Goal: Task Accomplishment & Management: Complete application form

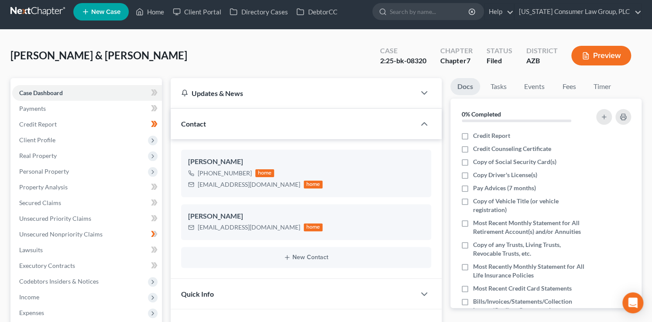
scroll to position [4, 0]
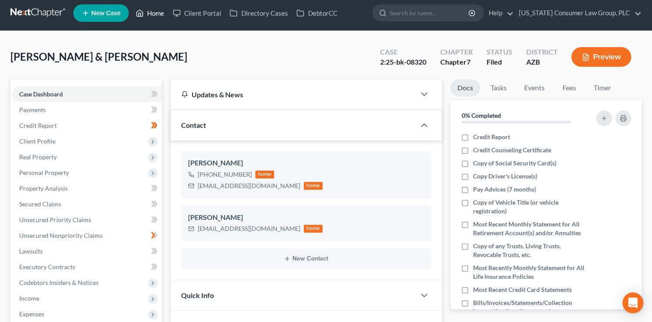
click at [152, 15] on link "Home" at bounding box center [149, 13] width 37 height 16
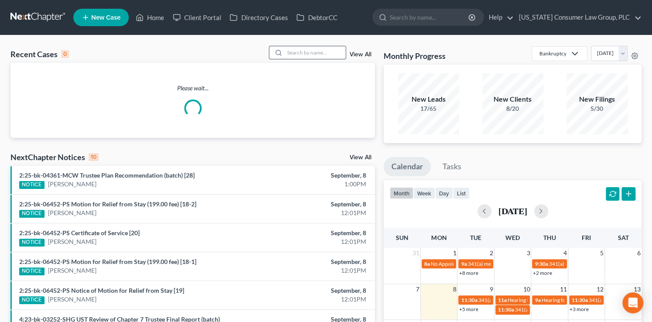
click at [305, 51] on input "search" at bounding box center [315, 52] width 61 height 13
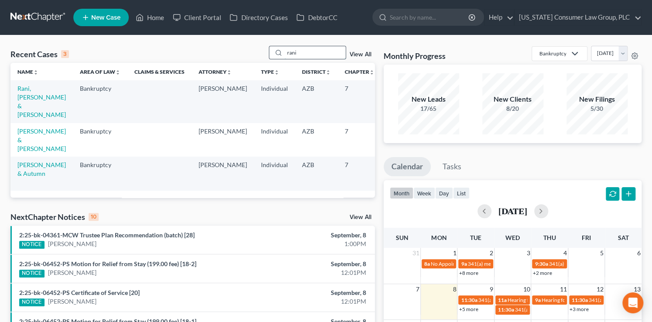
drag, startPoint x: 296, startPoint y: 50, endPoint x: 273, endPoint y: 47, distance: 22.9
click at [273, 47] on div "rani" at bounding box center [308, 53] width 78 height 14
type input "alpha"
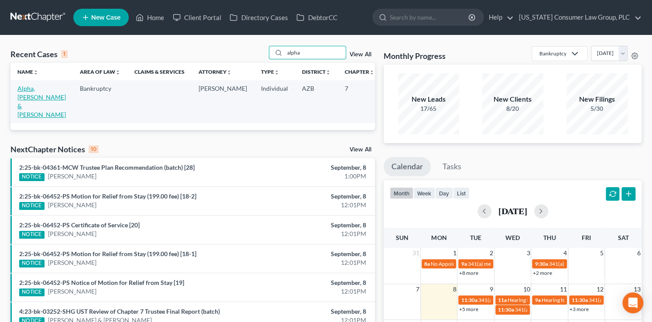
click at [20, 96] on link "Alpha, Francis & Patricia" at bounding box center [41, 102] width 48 height 34
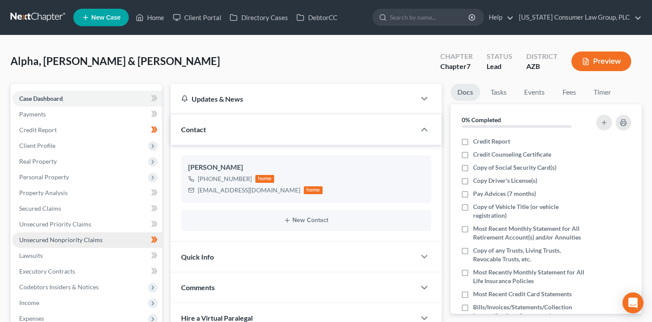
click at [69, 239] on span "Unsecured Nonpriority Claims" at bounding box center [60, 239] width 83 height 7
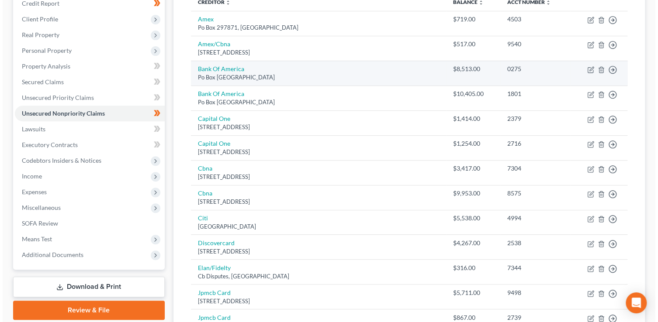
scroll to position [44, 0]
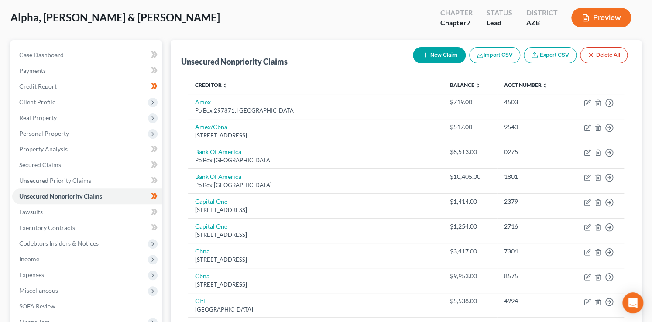
click at [439, 47] on button "New Claim" at bounding box center [439, 55] width 53 height 16
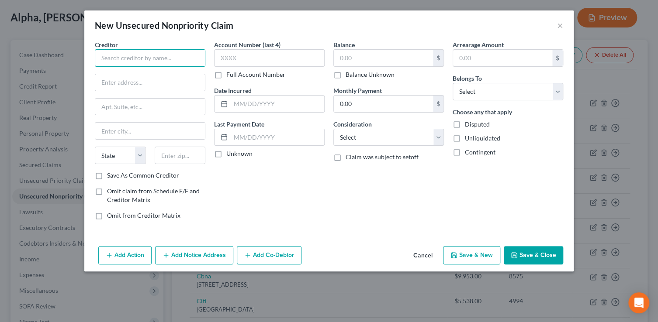
click at [141, 53] on input "text" at bounding box center [150, 57] width 110 height 17
type input "City of Phoenix Emergency Transportation Service"
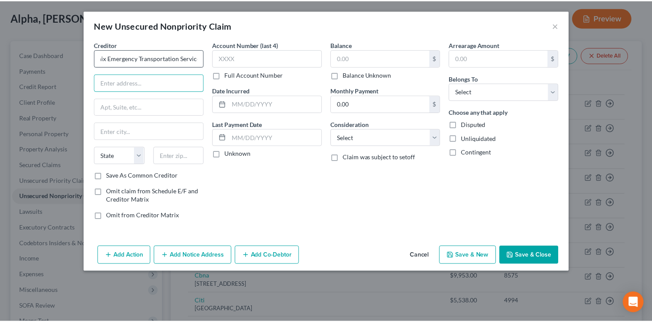
scroll to position [0, 0]
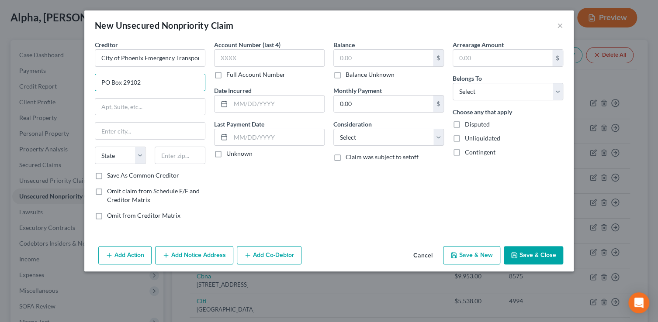
type input "PO Box 29102"
type input "85038"
type input "Phoenix"
select select "3"
click at [110, 171] on input "Save As Common Creditor" at bounding box center [113, 174] width 6 height 6
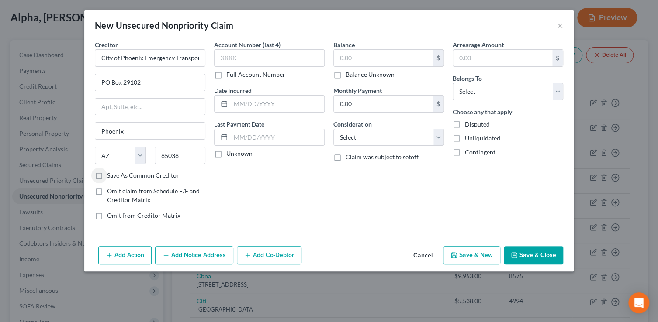
checkbox input "true"
click at [387, 55] on input "text" at bounding box center [383, 58] width 99 height 17
type input "1,347.57"
click at [405, 138] on select "Select Cable / Satellite Services Collection Agency Credit Card Debt Debt Couns…" at bounding box center [388, 137] width 110 height 17
select select "9"
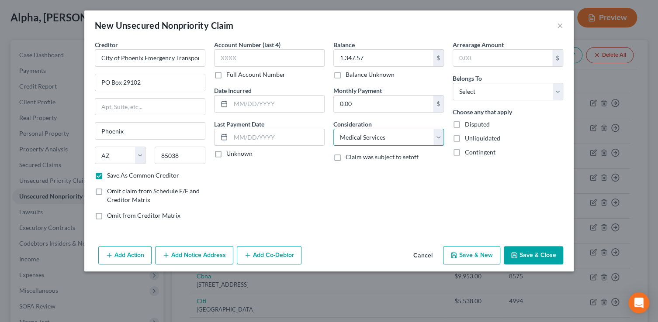
click at [333, 129] on select "Select Cable / Satellite Services Collection Agency Credit Card Debt Debt Couns…" at bounding box center [388, 137] width 110 height 17
click at [489, 93] on select "Select Debtor 1 Only Debtor 2 Only Debtor 1 And Debtor 2 Only At Least One Of T…" at bounding box center [507, 91] width 110 height 17
select select "0"
click at [452, 83] on select "Select Debtor 1 Only Debtor 2 Only Debtor 1 And Debtor 2 Only At Least One Of T…" at bounding box center [507, 91] width 110 height 17
click at [260, 52] on input "text" at bounding box center [269, 57] width 110 height 17
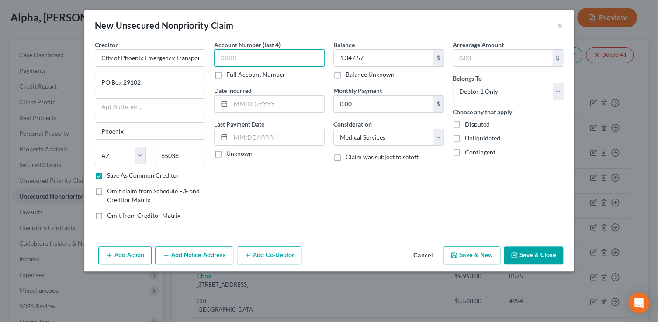
click at [235, 60] on input "text" at bounding box center [269, 57] width 110 height 17
type input "2279"
click at [530, 243] on div "Add Action Add Notice Address Add Co-Debtor Cancel Save & New Save & Close" at bounding box center [328, 257] width 489 height 29
click at [531, 246] on button "Save & Close" at bounding box center [533, 255] width 59 height 18
checkbox input "false"
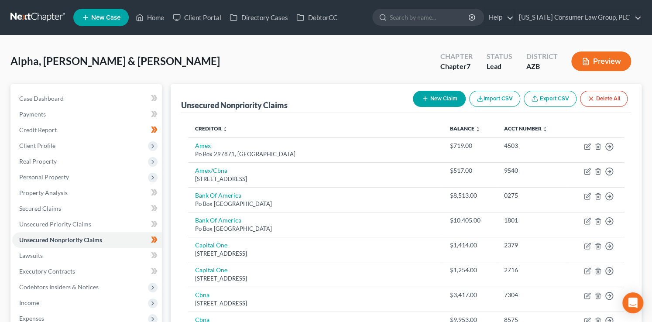
click at [435, 99] on button "New Claim" at bounding box center [439, 99] width 53 height 16
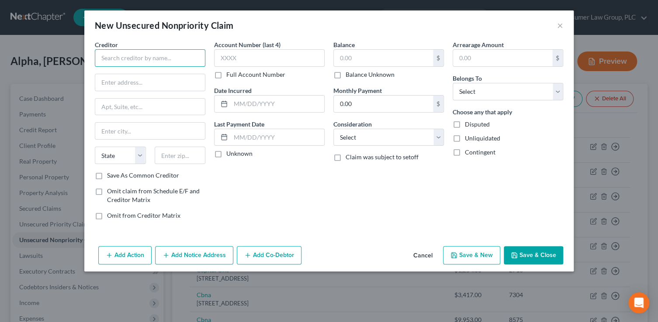
click at [192, 61] on input "text" at bounding box center [150, 57] width 110 height 17
type input "Premier Heart and Vascular"
type input "10240 W. Indian School Rd., Suite 140"
type input "85037"
type input "Phoenix"
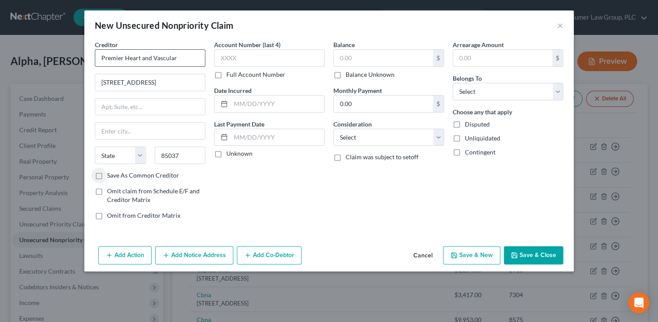
select select "3"
click at [110, 171] on input "Save As Common Creditor" at bounding box center [113, 174] width 6 height 6
checkbox input "true"
click at [349, 61] on input "text" at bounding box center [383, 58] width 99 height 17
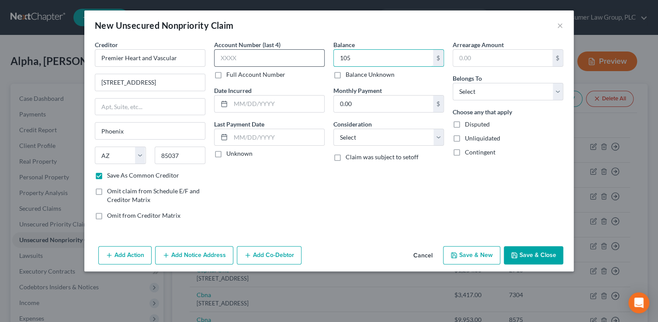
type input "105"
click at [245, 58] on input "text" at bounding box center [269, 57] width 110 height 17
type input "3164"
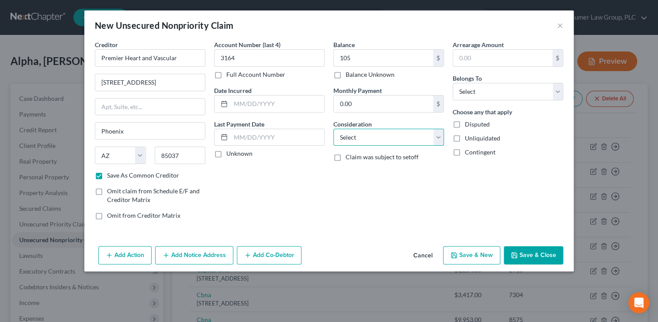
click at [378, 131] on select "Select Cable / Satellite Services Collection Agency Credit Card Debt Debt Couns…" at bounding box center [388, 137] width 110 height 17
select select "9"
click at [333, 129] on select "Select Cable / Satellite Services Collection Agency Credit Card Debt Debt Couns…" at bounding box center [388, 137] width 110 height 17
click at [478, 93] on select "Select Debtor 1 Only Debtor 2 Only Debtor 1 And Debtor 2 Only At Least One Of T…" at bounding box center [507, 91] width 110 height 17
select select "1"
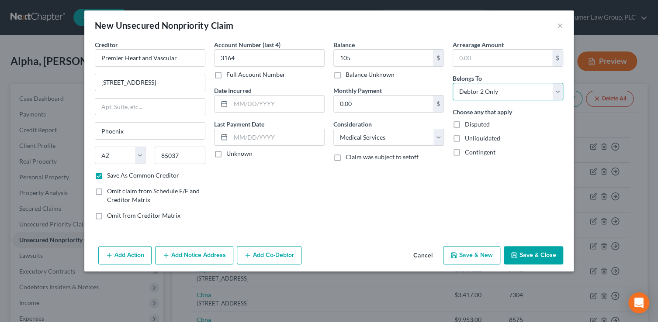
click at [452, 83] on select "Select Debtor 1 Only Debtor 2 Only Debtor 1 And Debtor 2 Only At Least One Of T…" at bounding box center [507, 91] width 110 height 17
click at [489, 248] on button "Save & New" at bounding box center [471, 255] width 57 height 18
checkbox input "false"
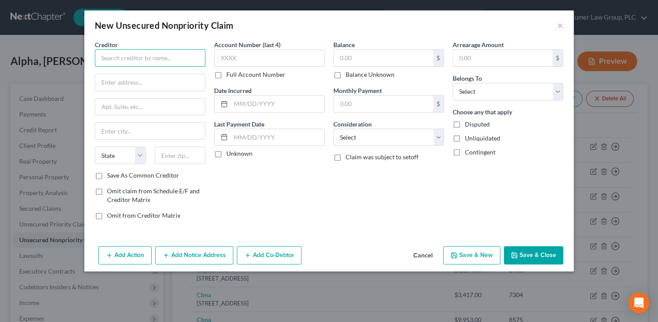
click at [170, 57] on input "text" at bounding box center [150, 57] width 110 height 17
type input "Advanced Spine and Pain, LLC"
type input "2525 W. Greenway Rd, Suite 125"
type input "85023"
type input "Phoenix"
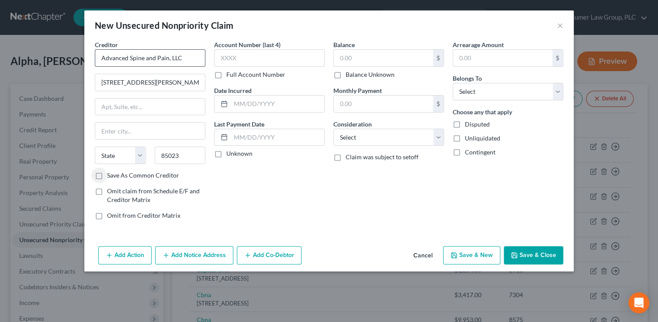
select select "3"
click at [110, 171] on input "Save As Common Creditor" at bounding box center [113, 174] width 6 height 6
checkbox input "true"
click at [279, 55] on input "text" at bounding box center [269, 57] width 110 height 17
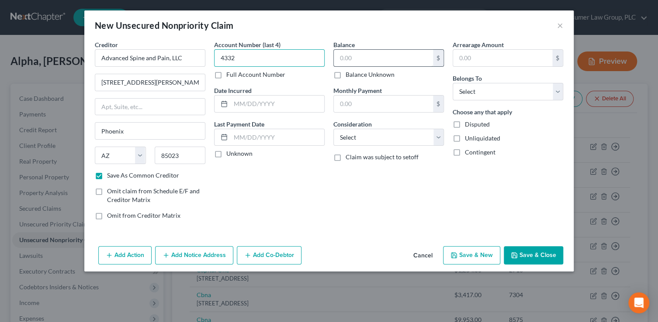
type input "4332"
drag, startPoint x: 380, startPoint y: 62, endPoint x: 376, endPoint y: 58, distance: 5.6
click at [379, 61] on input "text" at bounding box center [383, 58] width 99 height 17
type input "30"
click at [392, 131] on select "Select Cable / Satellite Services Collection Agency Credit Card Debt Debt Couns…" at bounding box center [388, 137] width 110 height 17
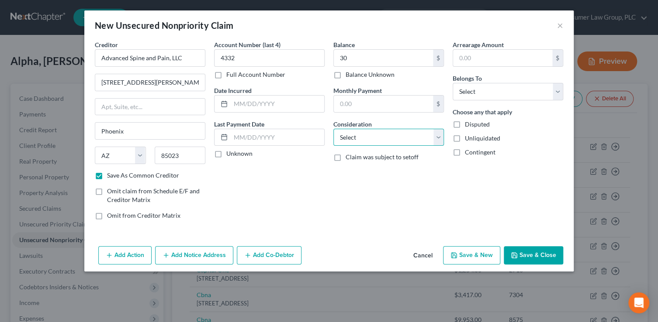
select select "9"
click at [333, 129] on select "Select Cable / Satellite Services Collection Agency Credit Card Debt Debt Couns…" at bounding box center [388, 137] width 110 height 17
click at [470, 86] on select "Select Debtor 1 Only Debtor 2 Only Debtor 1 And Debtor 2 Only At Least One Of T…" at bounding box center [507, 91] width 110 height 17
select select "1"
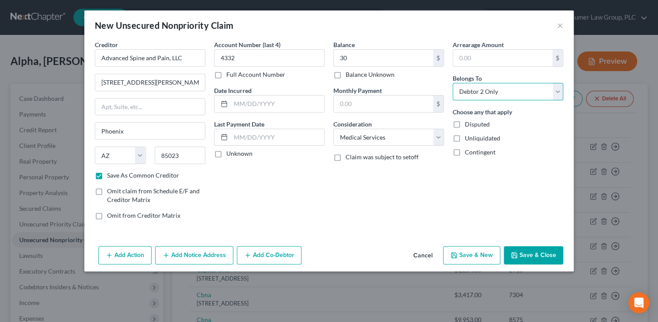
click at [452, 83] on select "Select Debtor 1 Only Debtor 2 Only Debtor 1 And Debtor 2 Only At Least One Of T…" at bounding box center [507, 91] width 110 height 17
click at [487, 261] on button "Save & New" at bounding box center [471, 255] width 57 height 18
checkbox input "false"
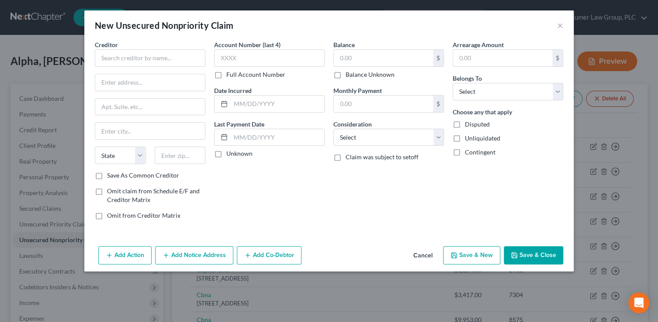
click at [426, 251] on button "Cancel" at bounding box center [422, 255] width 33 height 17
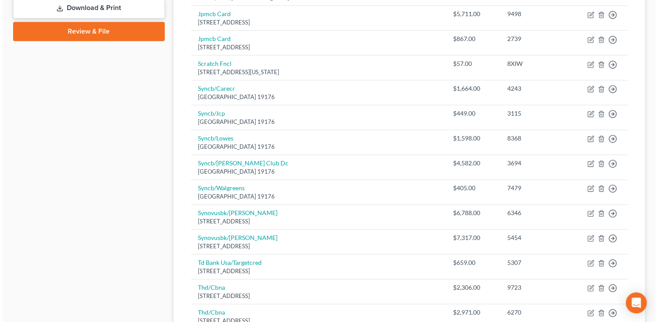
scroll to position [452, 0]
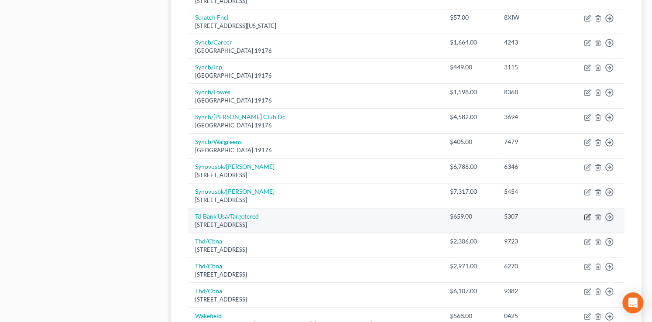
click at [584, 214] on icon "button" at bounding box center [587, 217] width 7 height 7
select select "24"
select select "2"
select select "1"
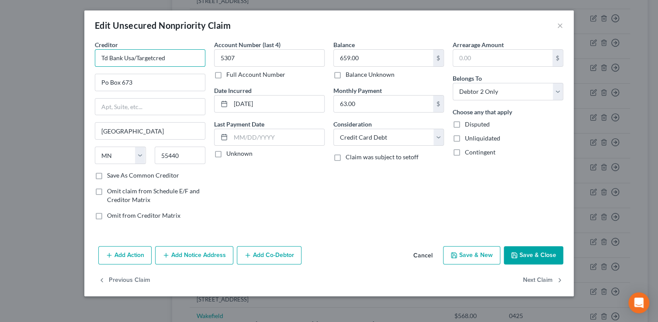
drag, startPoint x: 180, startPoint y: 59, endPoint x: 182, endPoint y: 52, distance: 6.9
click at [180, 59] on input "Td Bank Usa/Targetcred" at bounding box center [150, 57] width 110 height 17
type input "Td Bank Usa/Target"
click at [193, 259] on button "Add Notice Address" at bounding box center [194, 255] width 78 height 18
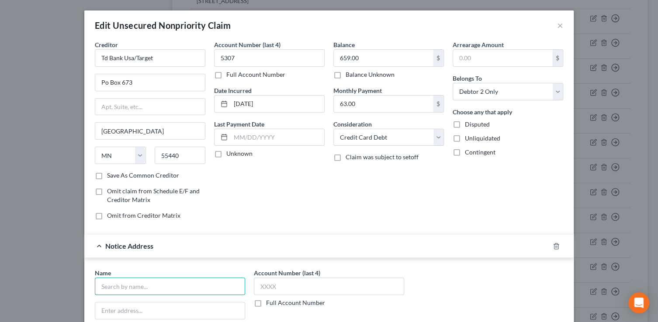
click at [170, 289] on input "text" at bounding box center [170, 286] width 150 height 17
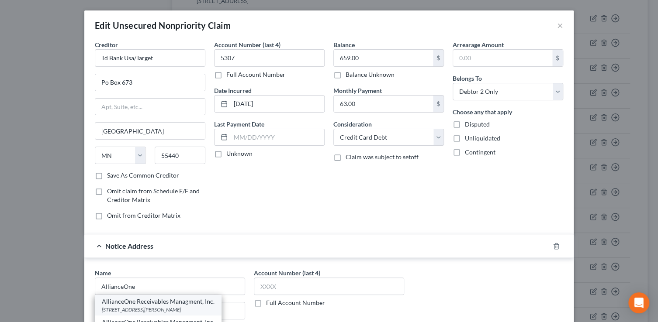
click at [185, 304] on div "AllianceOne Receivables Managment, Inc." at bounding box center [158, 301] width 113 height 9
type input "AllianceOne Receivables Managment, Inc."
type input "3043 Walton Road, Suite 201"
type input "Plymouth Meeting"
select select "39"
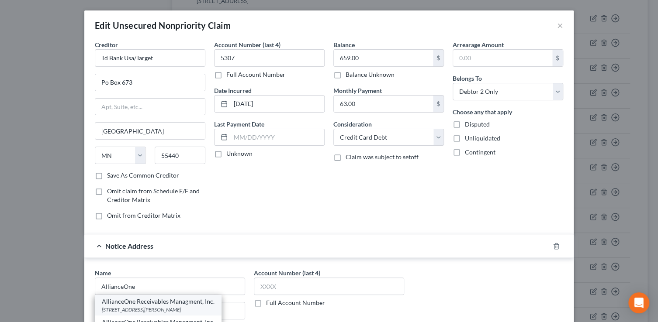
type input "19462"
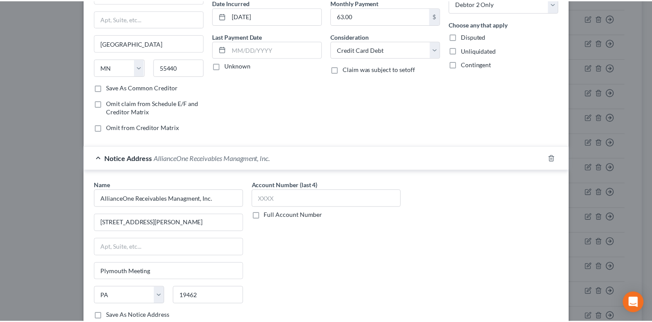
scroll to position [125, 0]
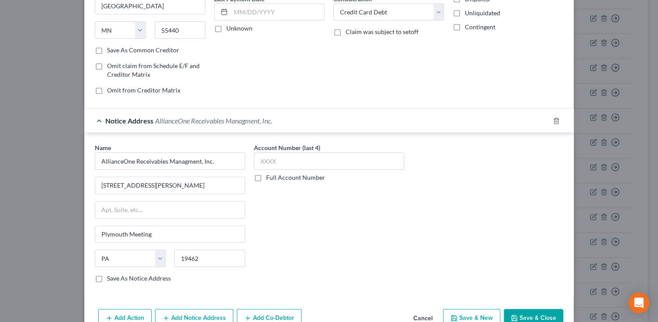
click at [522, 314] on button "Save & Close" at bounding box center [533, 318] width 59 height 18
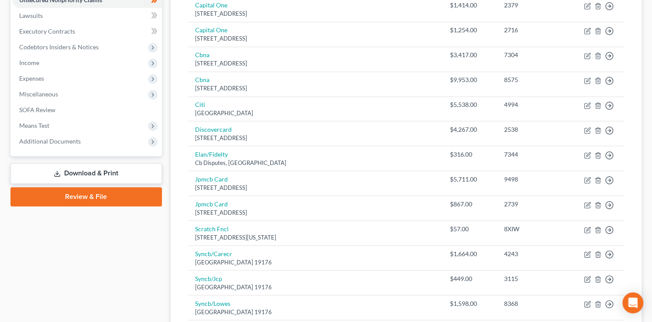
scroll to position [0, 0]
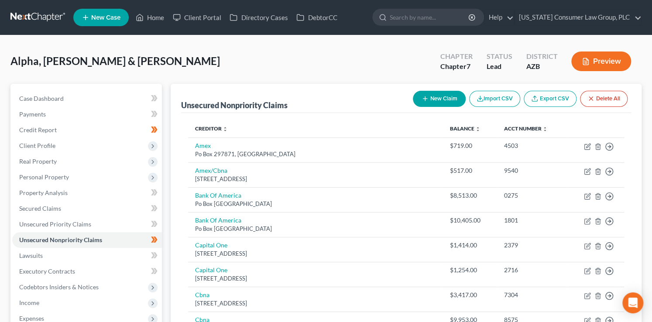
click at [446, 91] on button "New Claim" at bounding box center [439, 99] width 53 height 16
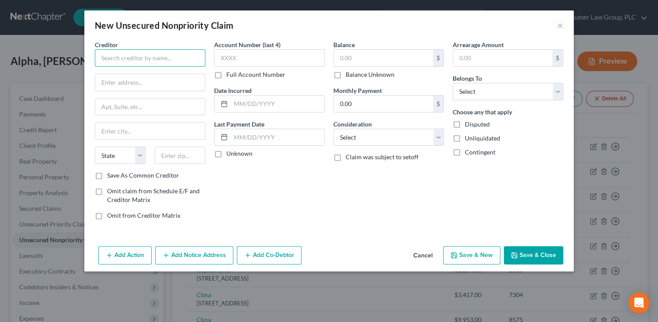
click at [160, 49] on input "text" at bounding box center [150, 57] width 110 height 17
type input "ATI Physical Therapy"
click at [277, 56] on input "text" at bounding box center [269, 57] width 110 height 17
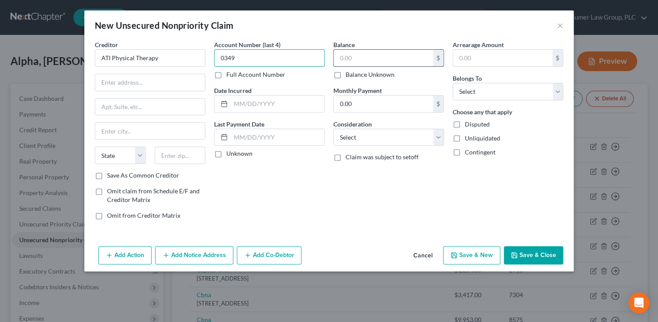
type input "0349"
click at [343, 59] on input "text" at bounding box center [383, 58] width 99 height 17
type input "20"
click at [382, 141] on select "Select Cable / Satellite Services Collection Agency Credit Card Debt Debt Couns…" at bounding box center [388, 137] width 110 height 17
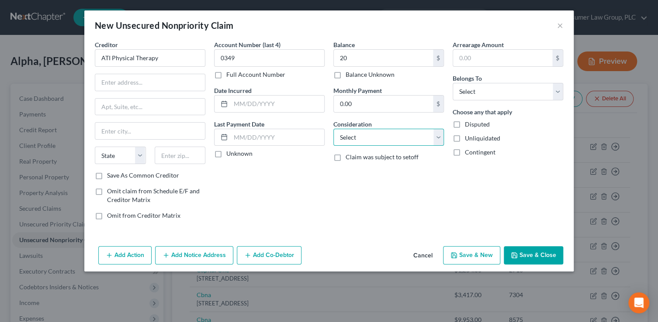
select select "9"
click at [333, 129] on select "Select Cable / Satellite Services Collection Agency Credit Card Debt Debt Couns…" at bounding box center [388, 137] width 110 height 17
click at [493, 94] on select "Select Debtor 1 Only Debtor 2 Only Debtor 1 And Debtor 2 Only At Least One Of T…" at bounding box center [507, 91] width 110 height 17
select select "1"
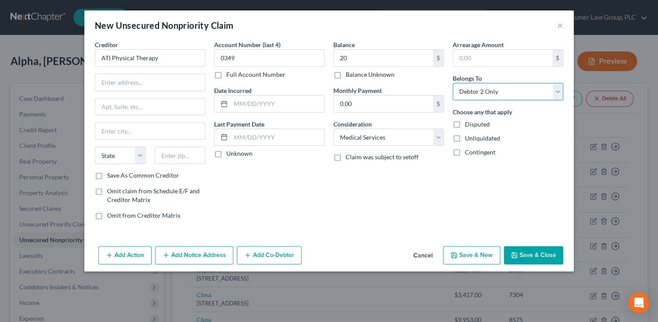
click at [452, 83] on select "Select Debtor 1 Only Debtor 2 Only Debtor 1 And Debtor 2 Only At Least One Of T…" at bounding box center [507, 91] width 110 height 17
click at [113, 86] on input "text" at bounding box center [150, 82] width 110 height 17
type input "4947 Paysphere Circle"
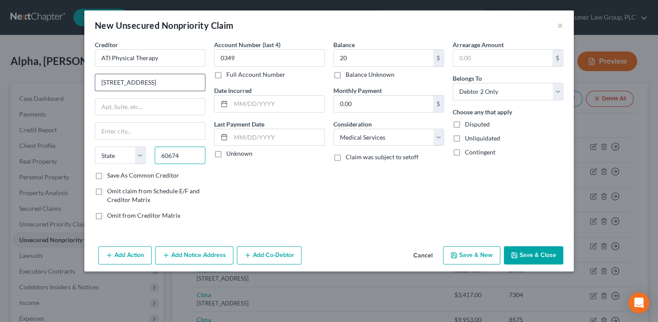
type input "60674"
type input "Chicago"
select select "14"
click at [528, 255] on button "Save & Close" at bounding box center [533, 255] width 59 height 18
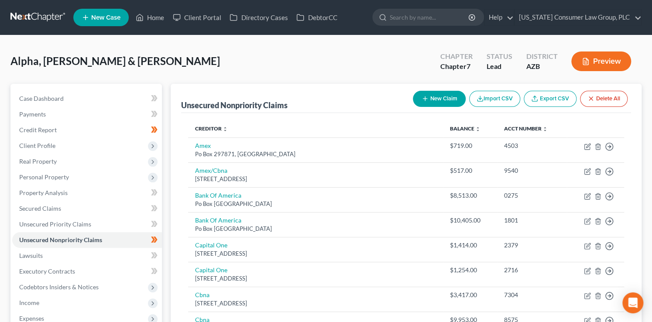
click at [426, 99] on icon "button" at bounding box center [425, 98] width 7 height 7
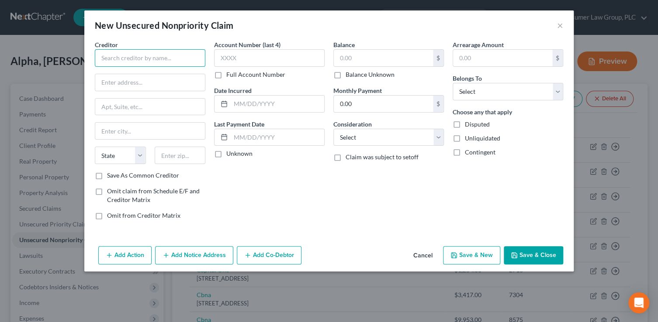
click at [157, 62] on input "text" at bounding box center [150, 57] width 110 height 17
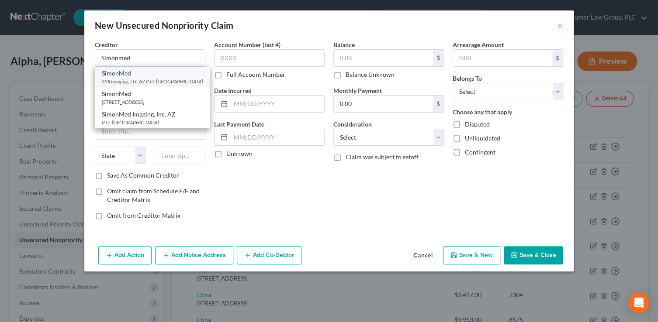
click at [146, 81] on div "SMI Imaging, LLC AZ P.O. Box 204165, Dallas, TX 75320" at bounding box center [152, 81] width 101 height 7
type input "SimonMed"
type input "SMI Imaging, LLC AZ"
type input "P.O. Box 204165"
type input "Dallas"
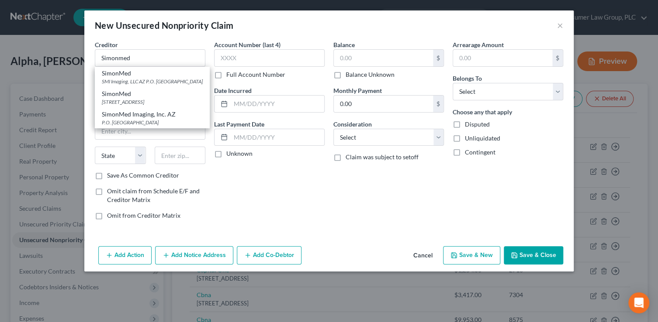
select select "45"
type input "75320"
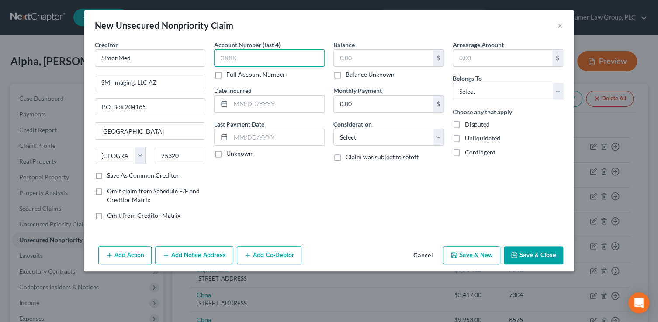
click at [231, 63] on input "text" at bounding box center [269, 57] width 110 height 17
type input "8483"
click at [352, 59] on input "text" at bounding box center [383, 58] width 99 height 17
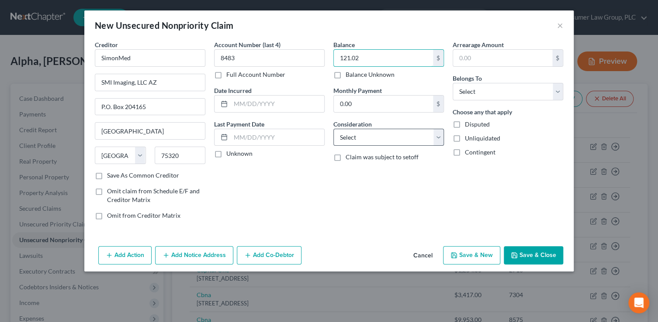
type input "121.02"
click at [396, 135] on select "Select Cable / Satellite Services Collection Agency Credit Card Debt Debt Couns…" at bounding box center [388, 137] width 110 height 17
select select "9"
click at [333, 129] on select "Select Cable / Satellite Services Collection Agency Credit Card Debt Debt Couns…" at bounding box center [388, 137] width 110 height 17
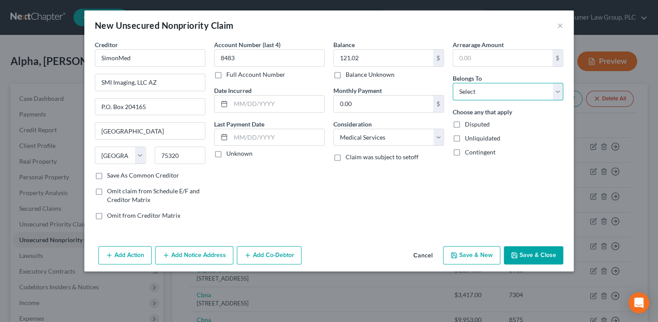
click at [478, 91] on select "Select Debtor 1 Only Debtor 2 Only Debtor 1 And Debtor 2 Only At Least One Of T…" at bounding box center [507, 91] width 110 height 17
select select "1"
click at [452, 83] on select "Select Debtor 1 Only Debtor 2 Only Debtor 1 And Debtor 2 Only At Least One Of T…" at bounding box center [507, 91] width 110 height 17
click at [542, 252] on button "Save & Close" at bounding box center [533, 255] width 59 height 18
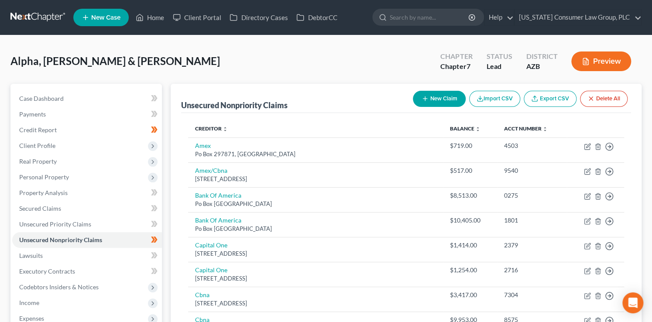
click at [442, 94] on button "New Claim" at bounding box center [439, 99] width 53 height 16
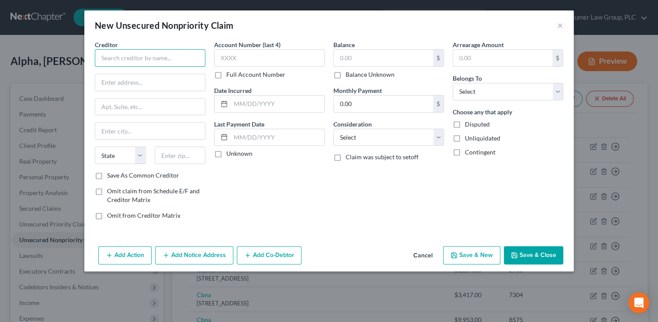
click at [180, 54] on input "text" at bounding box center [150, 57] width 110 height 17
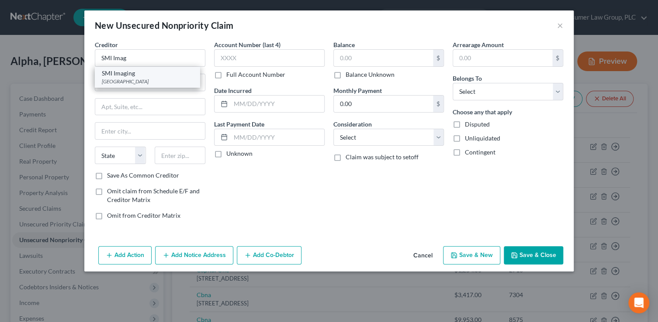
click at [179, 79] on div "PO Box 204165, Dallas, TX 75320" at bounding box center [147, 81] width 91 height 7
type input "SMI Imaging"
type input "PO Box 204165"
type input "Dallas"
select select "45"
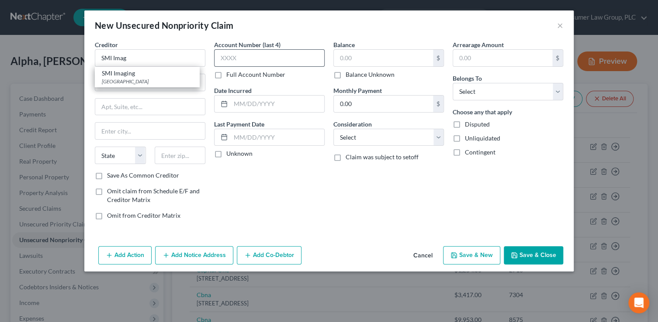
type input "75320"
click at [251, 57] on input "text" at bounding box center [269, 57] width 110 height 17
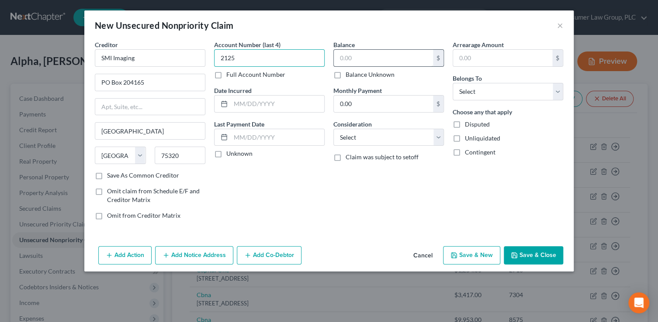
type input "2125"
click at [340, 55] on input "text" at bounding box center [383, 58] width 99 height 17
type input "14.69"
click at [389, 133] on select "Select Cable / Satellite Services Collection Agency Credit Card Debt Debt Couns…" at bounding box center [388, 137] width 110 height 17
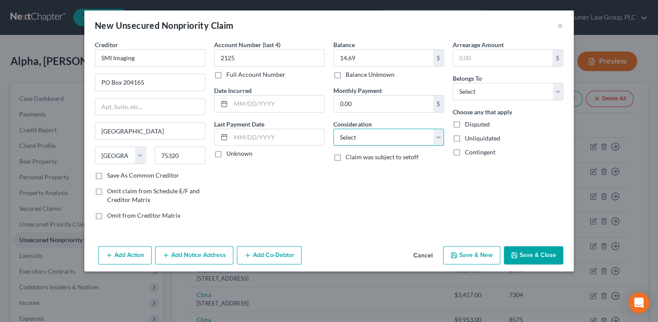
select select "9"
click at [333, 129] on select "Select Cable / Satellite Services Collection Agency Credit Card Debt Debt Couns…" at bounding box center [388, 137] width 110 height 17
click at [478, 99] on select "Select Debtor 1 Only Debtor 2 Only Debtor 1 And Debtor 2 Only At Least One Of T…" at bounding box center [507, 91] width 110 height 17
select select "0"
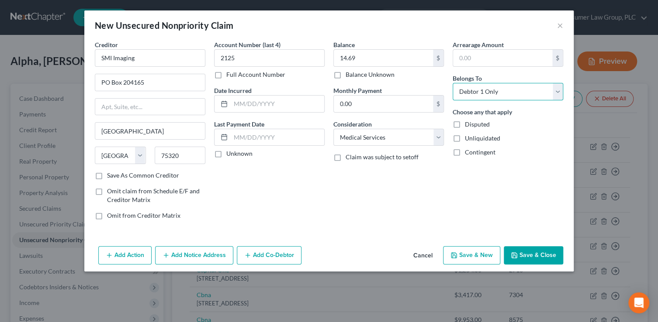
click at [452, 83] on select "Select Debtor 1 Only Debtor 2 Only Debtor 1 And Debtor 2 Only At Least One Of T…" at bounding box center [507, 91] width 110 height 17
click at [473, 256] on button "Save & New" at bounding box center [471, 255] width 57 height 18
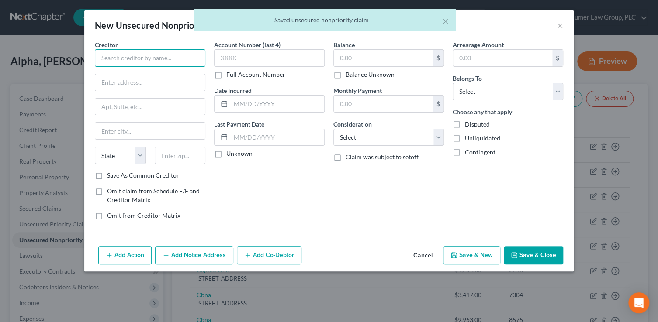
click at [157, 56] on input "text" at bounding box center [150, 57] width 110 height 17
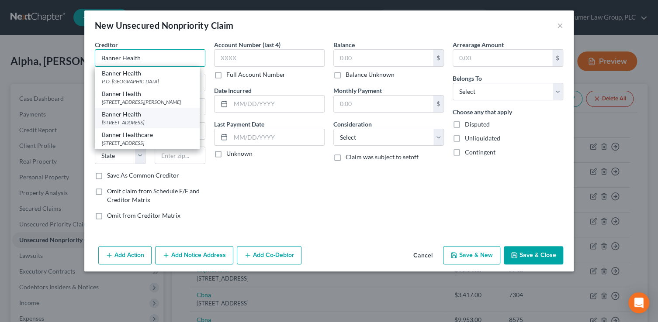
type input "Banner Health"
click at [166, 119] on div "Banner Health" at bounding box center [147, 114] width 91 height 9
type input "PO Box 741275"
type input "Los Angeles"
select select "4"
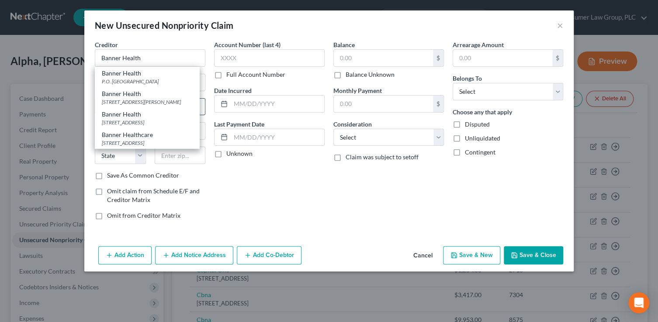
type input "90074"
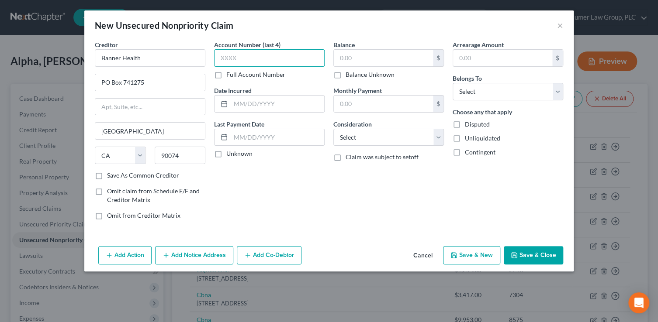
drag, startPoint x: 230, startPoint y: 61, endPoint x: 238, endPoint y: 54, distance: 10.6
click at [230, 60] on input "text" at bounding box center [269, 57] width 110 height 17
type input "4058"
click at [346, 59] on input "text" at bounding box center [383, 58] width 99 height 17
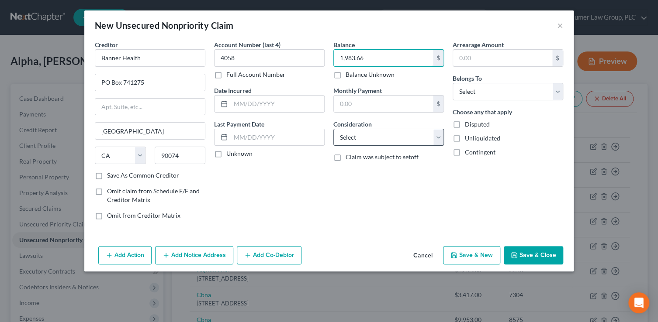
type input "1,983.66"
click at [371, 135] on select "Select Cable / Satellite Services Collection Agency Credit Card Debt Debt Couns…" at bounding box center [388, 137] width 110 height 17
select select "9"
click at [333, 129] on select "Select Cable / Satellite Services Collection Agency Credit Card Debt Debt Couns…" at bounding box center [388, 137] width 110 height 17
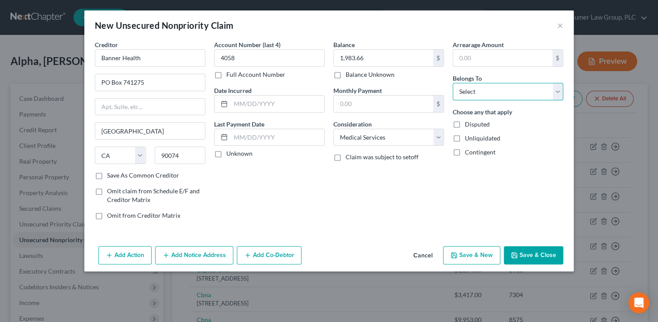
click at [512, 92] on select "Select Debtor 1 Only Debtor 2 Only Debtor 1 And Debtor 2 Only At Least One Of T…" at bounding box center [507, 91] width 110 height 17
select select "1"
click at [452, 83] on select "Select Debtor 1 Only Debtor 2 Only Debtor 1 And Debtor 2 Only At Least One Of T…" at bounding box center [507, 91] width 110 height 17
click at [544, 258] on button "Save & Close" at bounding box center [533, 255] width 59 height 18
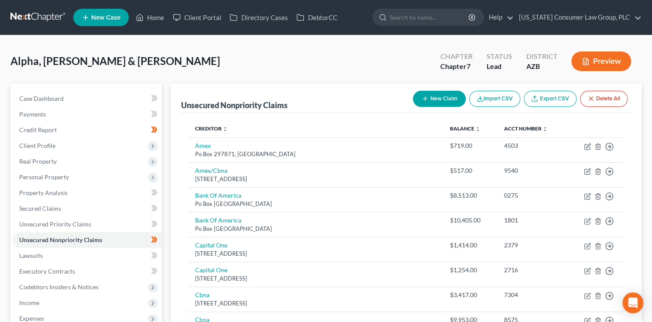
click at [450, 100] on button "New Claim" at bounding box center [439, 99] width 53 height 16
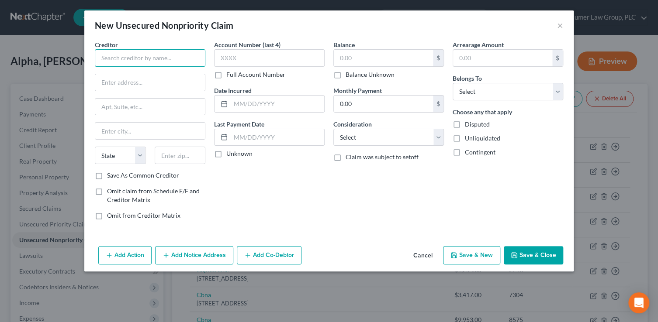
click at [176, 58] on input "text" at bounding box center [150, 57] width 110 height 17
drag, startPoint x: 153, startPoint y: 57, endPoint x: 93, endPoint y: 51, distance: 60.6
click at [95, 53] on input "Devoted Health" at bounding box center [150, 57] width 110 height 17
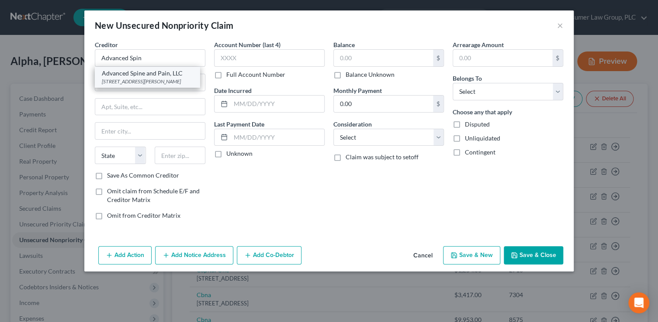
click at [148, 78] on div "2525 W. Greenway Rd, Suite 125, Phoenix, AZ 85023" at bounding box center [147, 81] width 91 height 7
type input "Advanced Spine and Pain, LLC"
type input "2525 W. Greenway Rd, Suite 125"
type input "Phoenix"
select select "3"
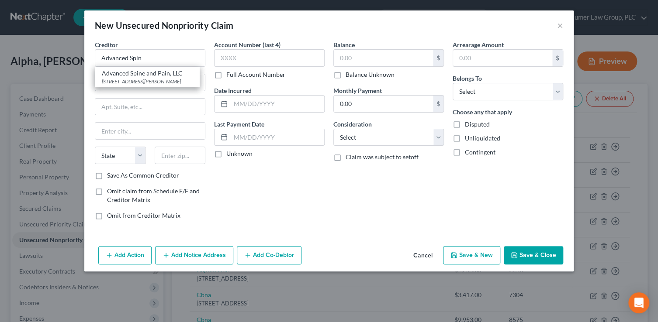
type input "85023"
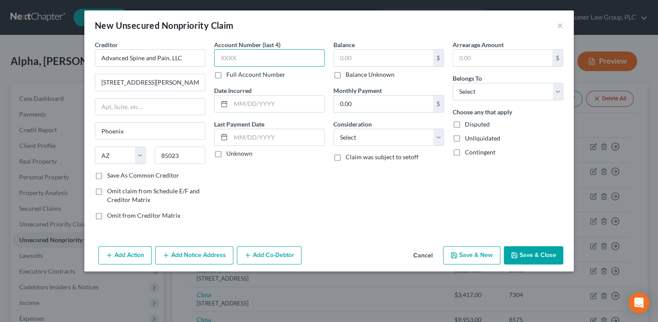
click at [248, 61] on input "text" at bounding box center [269, 57] width 110 height 17
click at [358, 56] on input "text" at bounding box center [383, 58] width 99 height 17
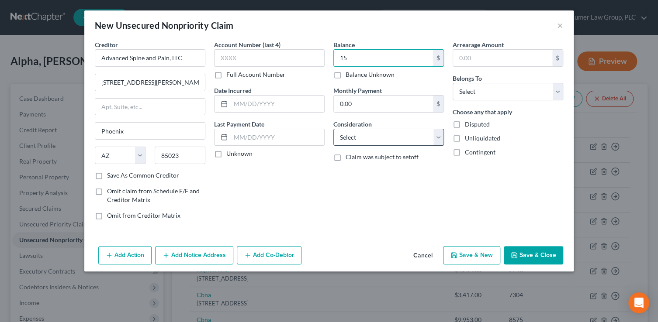
type input "15"
click at [371, 144] on select "Select Cable / Satellite Services Collection Agency Credit Card Debt Debt Couns…" at bounding box center [388, 137] width 110 height 17
select select "9"
click at [333, 129] on select "Select Cable / Satellite Services Collection Agency Credit Card Debt Debt Couns…" at bounding box center [388, 137] width 110 height 17
click at [477, 101] on div "Arrearage Amount $ Belongs To * Select Debtor 1 Only Debtor 2 Only Debtor 1 And…" at bounding box center [507, 133] width 119 height 187
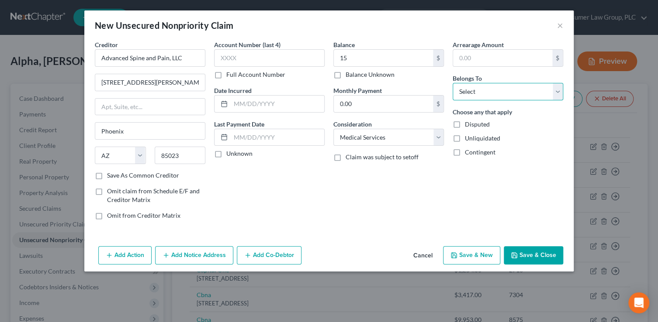
click at [483, 93] on select "Select Debtor 1 Only Debtor 2 Only Debtor 1 And Debtor 2 Only At Least One Of T…" at bounding box center [507, 91] width 110 height 17
select select "2"
click at [452, 83] on select "Select Debtor 1 Only Debtor 2 Only Debtor 1 And Debtor 2 Only At Least One Of T…" at bounding box center [507, 91] width 110 height 17
click at [524, 258] on button "Save & Close" at bounding box center [533, 255] width 59 height 18
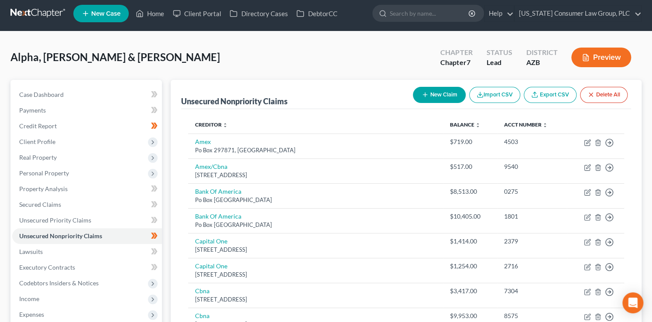
scroll to position [8, 0]
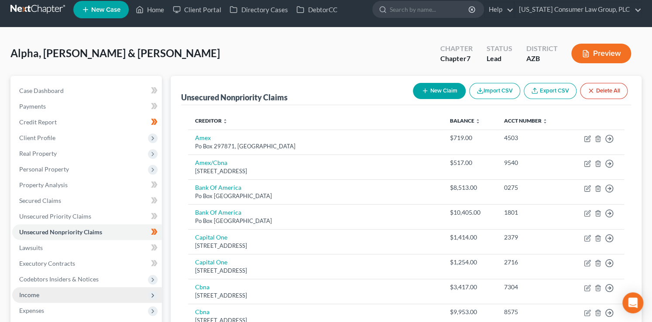
click at [35, 296] on span "Income" at bounding box center [29, 294] width 20 height 7
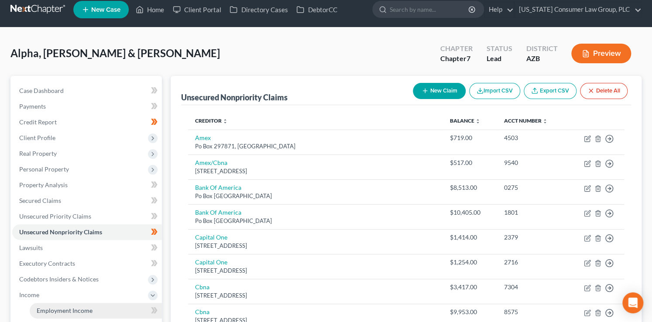
click at [82, 314] on link "Employment Income" at bounding box center [96, 311] width 132 height 16
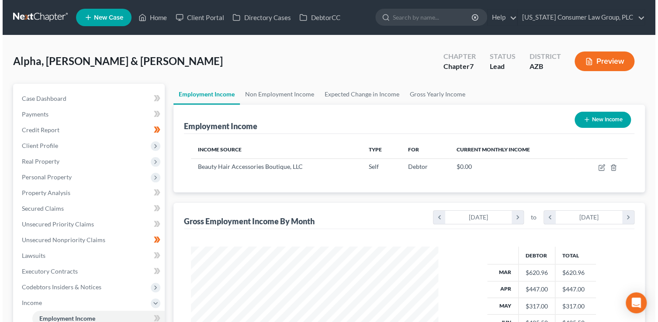
scroll to position [155, 265]
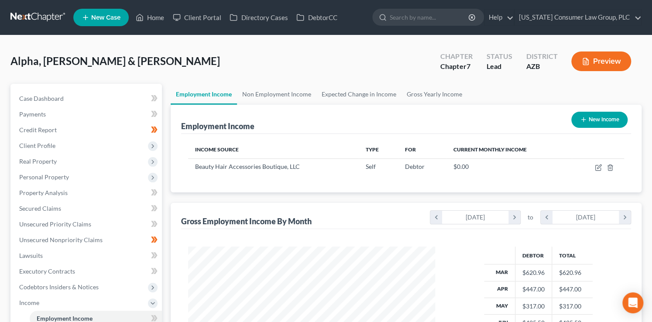
click at [583, 120] on icon "button" at bounding box center [583, 119] width 7 height 7
select select "0"
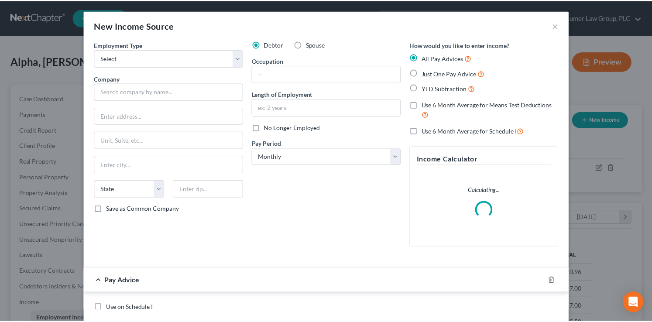
scroll to position [155, 267]
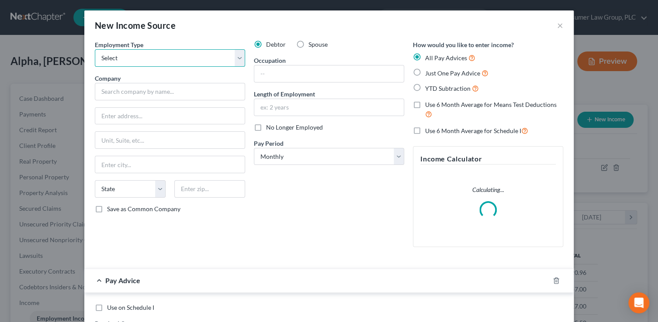
click at [133, 55] on select "Select Full or Part Time Employment Self Employment" at bounding box center [170, 57] width 150 height 17
select select "0"
click at [95, 49] on select "Select Full or Part Time Employment Self Employment" at bounding box center [170, 57] width 150 height 17
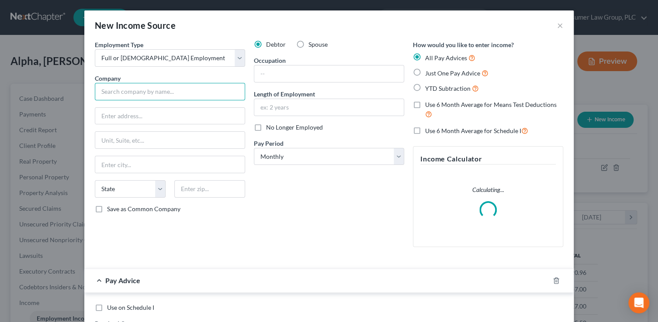
click at [142, 90] on input "text" at bounding box center [170, 91] width 150 height 17
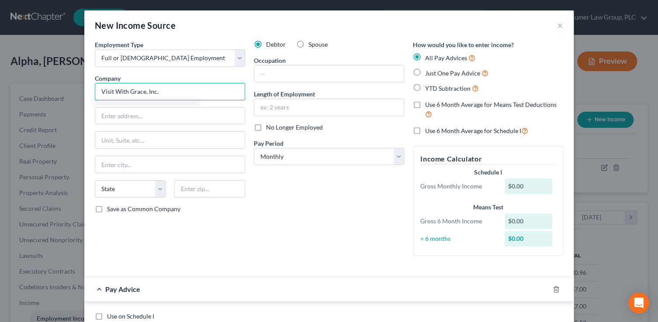
type input "Visit With Grace, Inc."
type input "1201 S. Orlando Ave., Suite 380"
type input "32789"
type input "Winter Park"
select select "9"
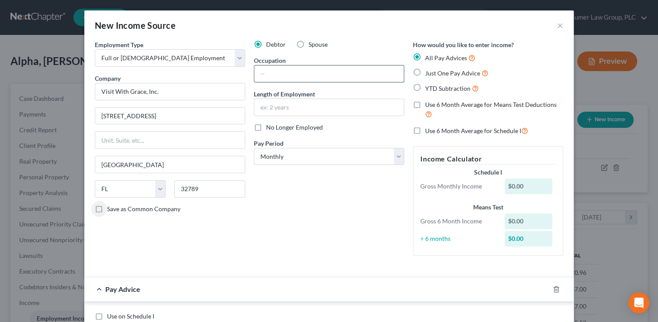
click at [277, 78] on input "text" at bounding box center [328, 74] width 149 height 17
type input "Caregiver"
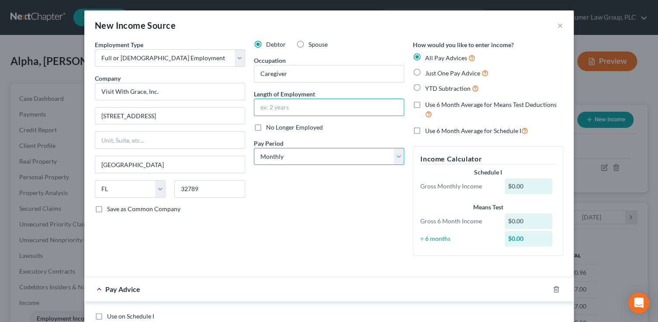
click at [290, 151] on select "Select Monthly Twice Monthly Every Other Week Weekly" at bounding box center [329, 156] width 150 height 17
select select "3"
click at [254, 148] on select "Select Monthly Twice Monthly Every Other Week Weekly" at bounding box center [329, 156] width 150 height 17
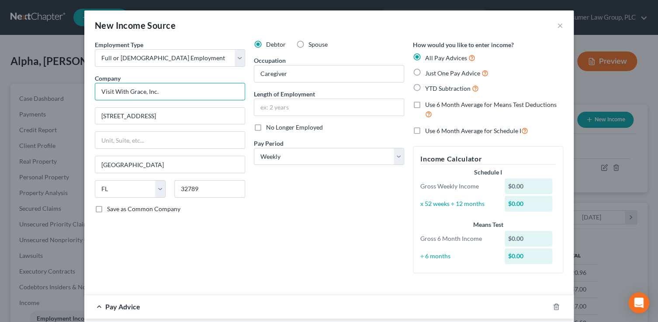
click at [203, 97] on input "Visit With Grace, Inc." at bounding box center [170, 91] width 150 height 17
click at [552, 307] on icon "button" at bounding box center [555, 307] width 7 height 7
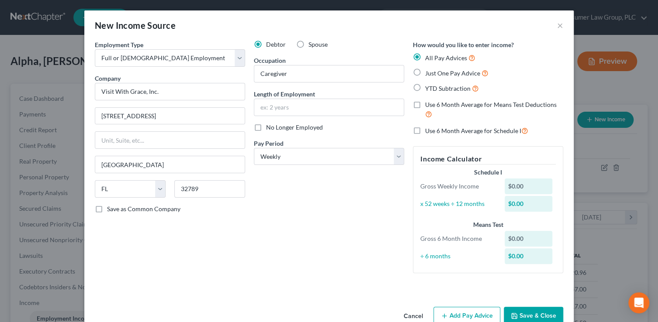
drag, startPoint x: 539, startPoint y: 314, endPoint x: 560, endPoint y: 257, distance: 60.7
click at [539, 314] on button "Save & Close" at bounding box center [533, 316] width 59 height 18
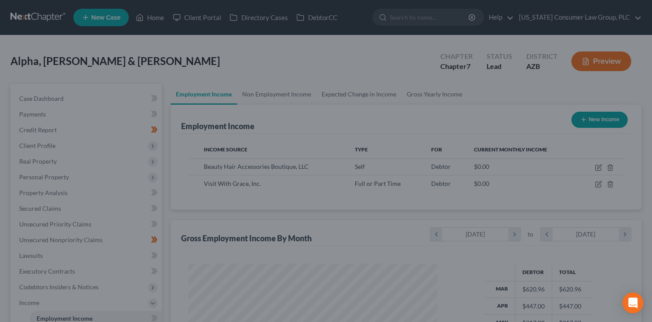
scroll to position [436571, 436462]
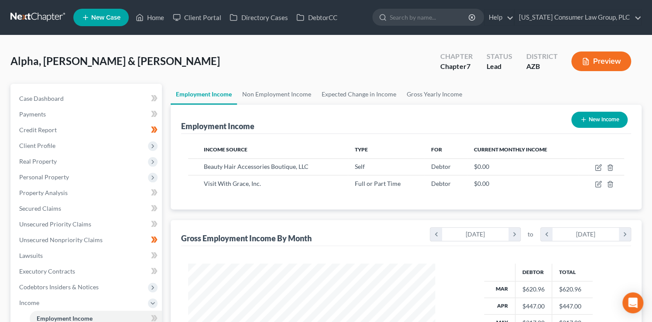
click at [603, 119] on button "New Income" at bounding box center [600, 120] width 56 height 16
select select "0"
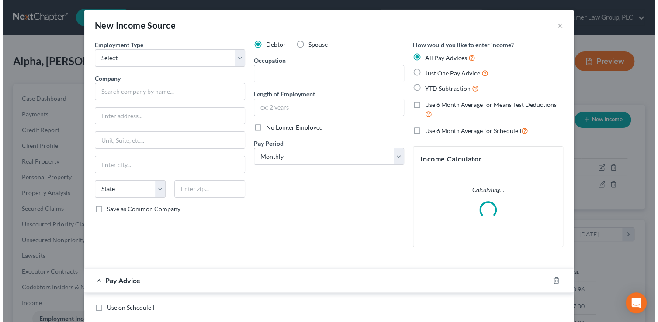
scroll to position [155, 267]
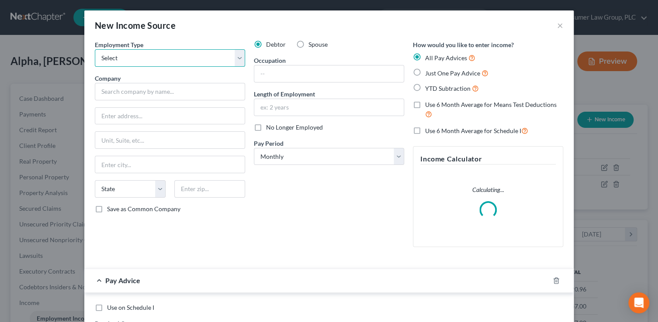
click at [158, 58] on select "Select Full or Part Time Employment Self Employment" at bounding box center [170, 57] width 150 height 17
select select "0"
click at [95, 49] on select "Select Full or Part Time Employment Self Employment" at bounding box center [170, 57] width 150 height 17
click at [328, 42] on div "Debtor Spouse" at bounding box center [329, 44] width 150 height 9
click at [321, 44] on span "Spouse" at bounding box center [317, 44] width 19 height 7
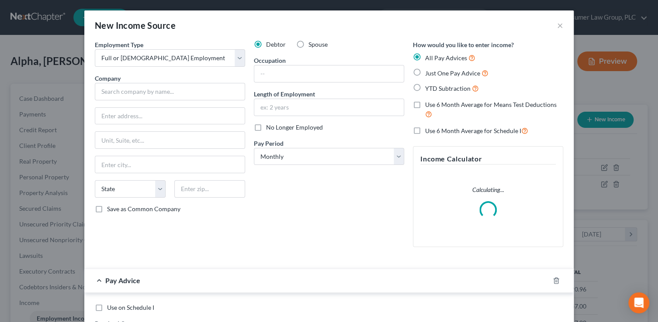
click at [318, 44] on input "Spouse" at bounding box center [315, 43] width 6 height 6
radio input "true"
click at [184, 86] on input "text" at bounding box center [170, 91] width 150 height 17
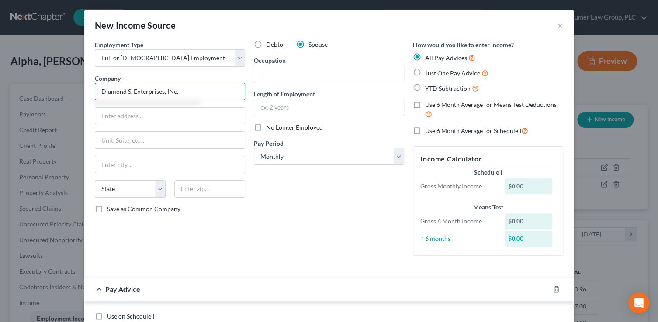
type input "Diamond S. Enterprises, INc."
type input "3320 W. Cheryl Dr., Suite B120"
type input "85051"
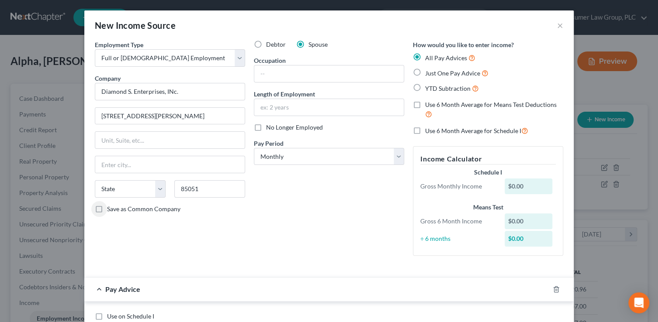
type input "Phoenix"
select select "3"
click at [286, 76] on input "text" at bounding box center [328, 74] width 149 height 17
type input "Caregiver"
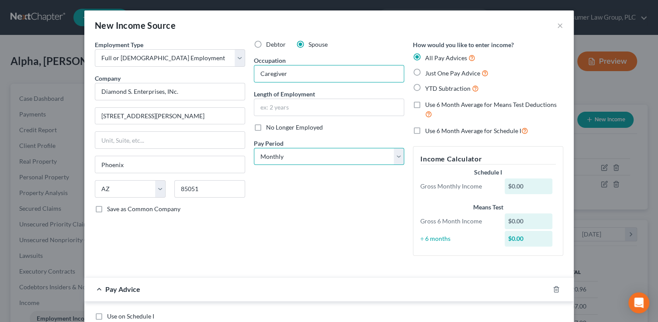
click at [309, 157] on select "Select Monthly Twice Monthly Every Other Week Weekly" at bounding box center [329, 156] width 150 height 17
select select "3"
click at [254, 148] on select "Select Monthly Twice Monthly Every Other Week Weekly" at bounding box center [329, 156] width 150 height 17
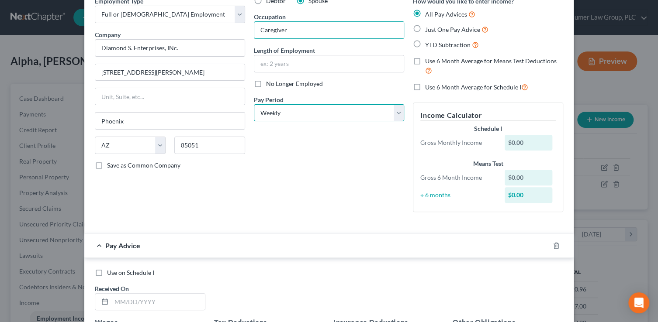
scroll to position [104, 0]
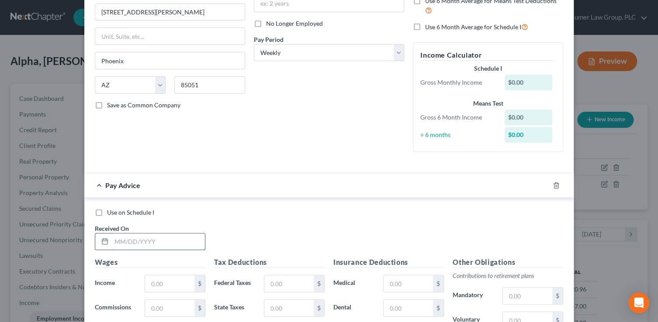
click at [164, 243] on input "text" at bounding box center [157, 242] width 93 height 17
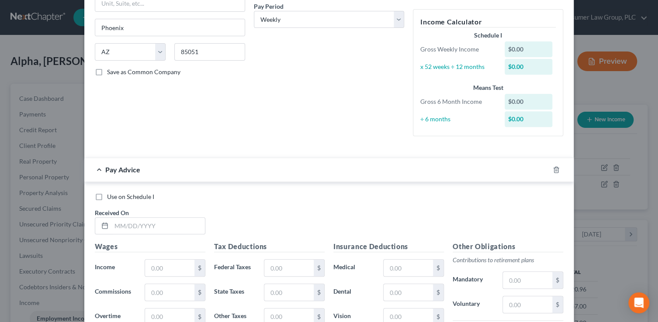
scroll to position [186, 0]
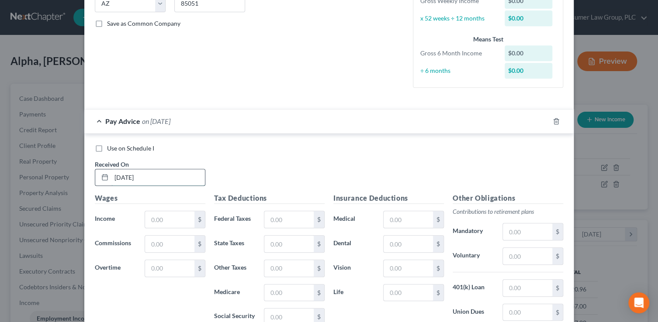
type input "3/7/25"
type input "135"
type input "15.06"
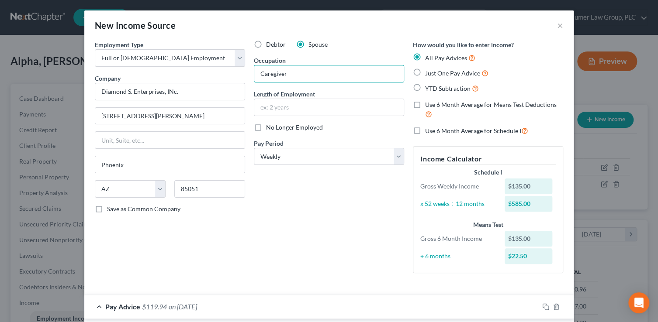
click at [435, 85] on span "YTD Subtraction" at bounding box center [447, 88] width 45 height 7
click at [434, 85] on input "YTD Subtraction" at bounding box center [431, 86] width 6 height 6
radio input "true"
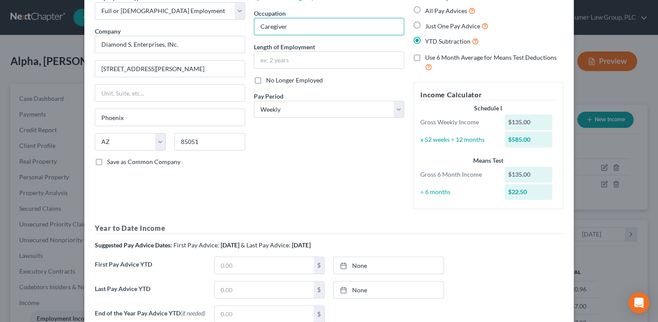
scroll to position [57, 0]
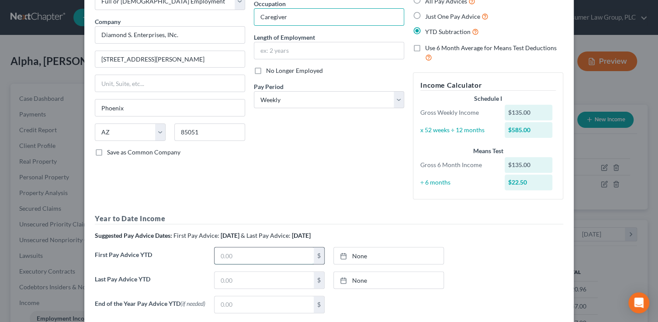
click at [262, 254] on input "text" at bounding box center [263, 256] width 99 height 17
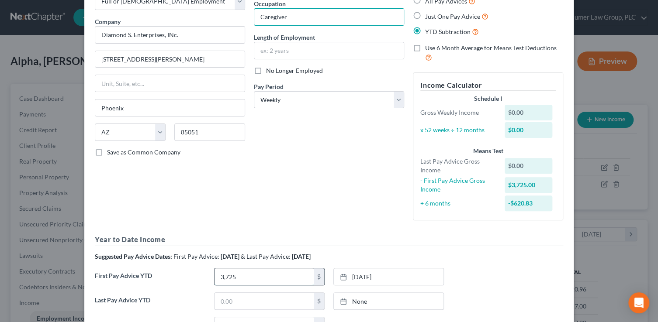
click at [248, 276] on input "3,725" at bounding box center [263, 277] width 99 height 17
type input "1"
type input "1,890"
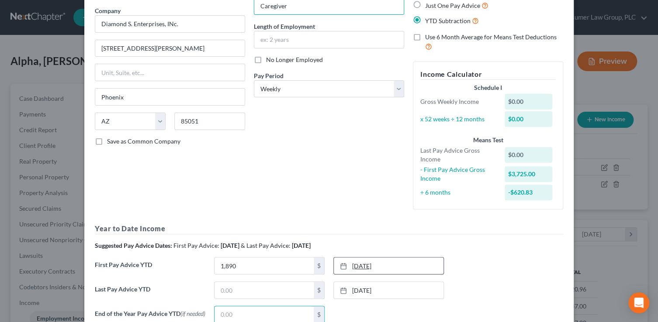
click at [396, 271] on link "9/8/2025" at bounding box center [389, 266] width 110 height 17
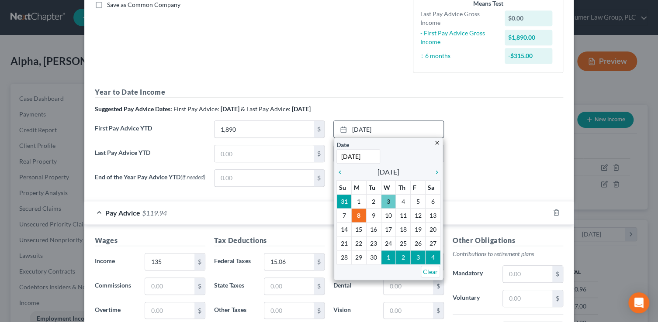
scroll to position [229, 0]
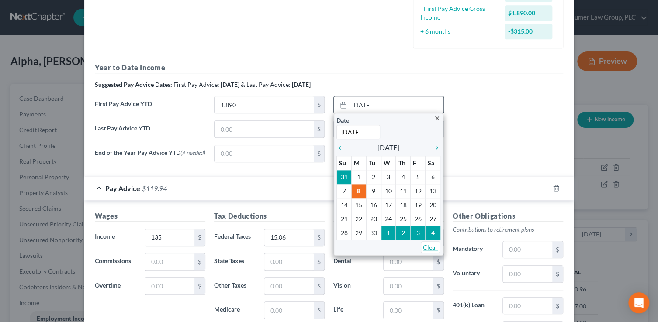
click at [435, 245] on link "Clear" at bounding box center [430, 248] width 19 height 12
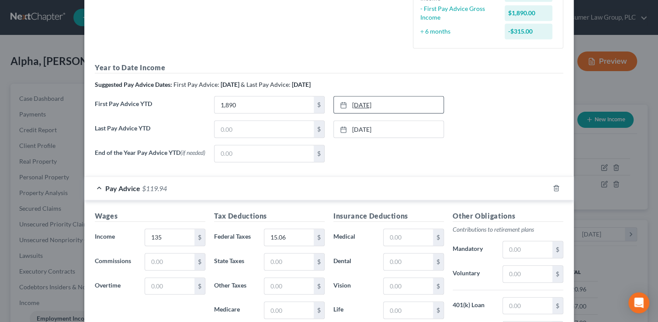
click at [370, 103] on link "9/8/2025" at bounding box center [389, 105] width 110 height 17
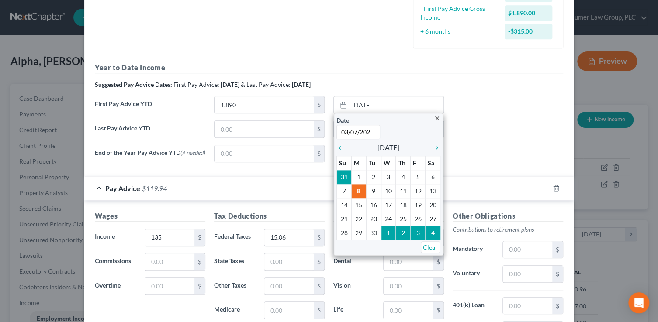
type input "[DATE]"
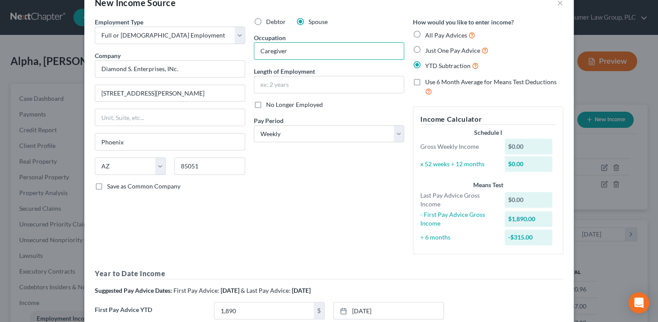
scroll to position [0, 0]
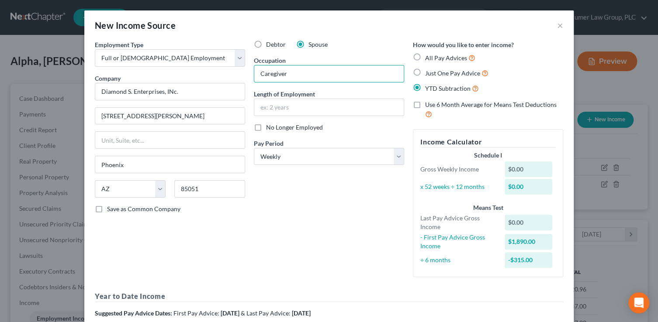
click at [428, 59] on span "All Pay Advices" at bounding box center [446, 57] width 42 height 7
click at [428, 59] on input "All Pay Advices" at bounding box center [431, 56] width 6 height 6
radio input "true"
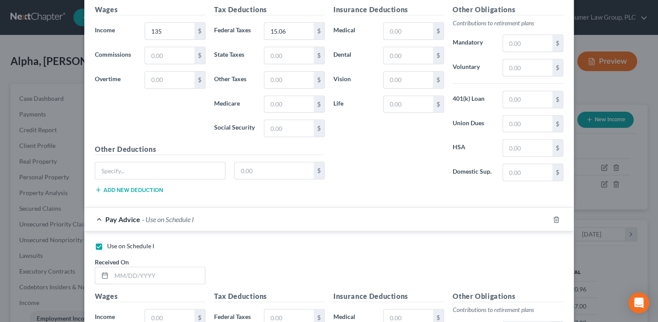
scroll to position [307, 0]
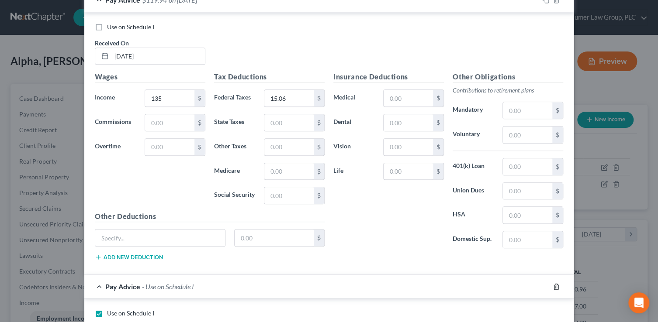
click at [555, 285] on icon "button" at bounding box center [555, 286] width 7 height 7
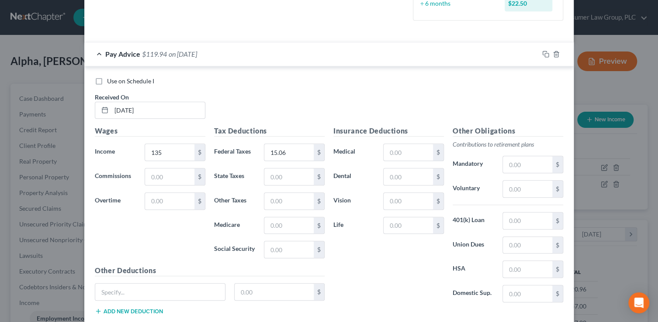
scroll to position [252, 0]
click at [544, 56] on icon "button" at bounding box center [545, 55] width 7 height 7
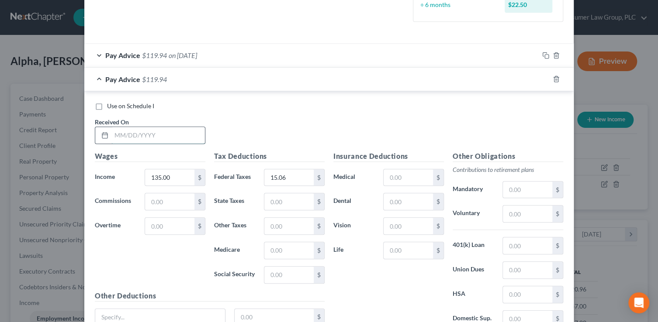
click at [124, 136] on input "text" at bounding box center [157, 135] width 93 height 17
type input "3/25/25"
click at [544, 78] on icon "button" at bounding box center [545, 79] width 7 height 7
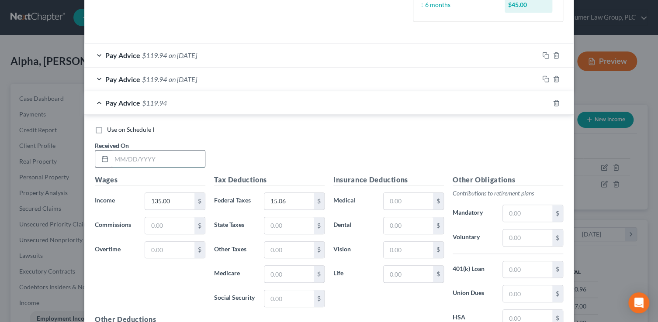
click at [171, 154] on input "text" at bounding box center [157, 159] width 93 height 17
type input "4/1/25"
click at [545, 102] on rect "button" at bounding box center [547, 104] width 4 height 4
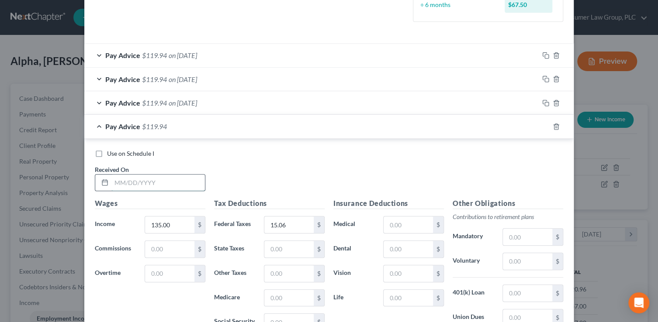
click at [136, 184] on input "text" at bounding box center [157, 183] width 93 height 17
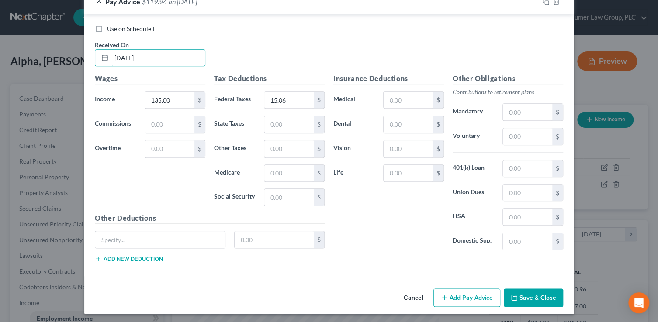
scroll to position [158, 0]
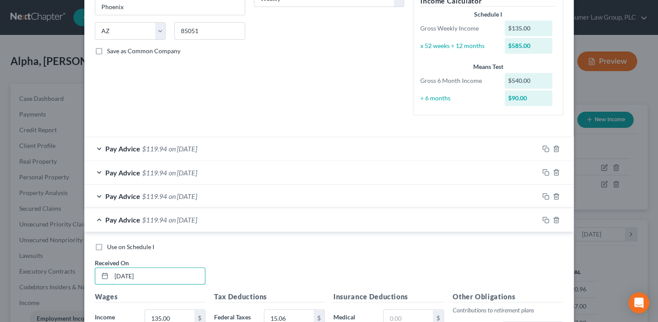
type input "4/8/25"
click at [542, 215] on div at bounding box center [555, 220] width 35 height 14
click at [542, 218] on icon "button" at bounding box center [545, 220] width 7 height 7
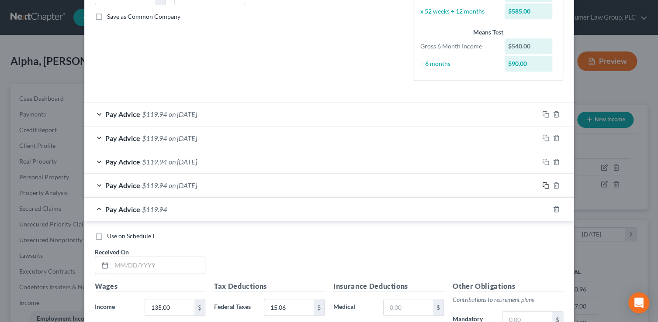
scroll to position [199, 0]
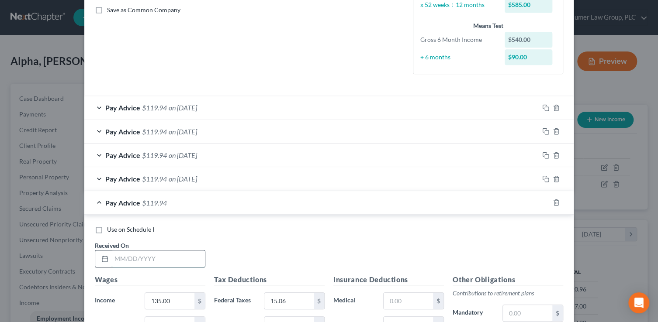
click at [190, 261] on input "text" at bounding box center [157, 259] width 93 height 17
type input "4/15/25"
drag, startPoint x: 545, startPoint y: 238, endPoint x: 545, endPoint y: 197, distance: 40.2
click at [545, 225] on div "Use on Schedule I Received On * 4/15/25" at bounding box center [328, 249] width 477 height 49
click at [545, 205] on rect "button" at bounding box center [547, 204] width 4 height 4
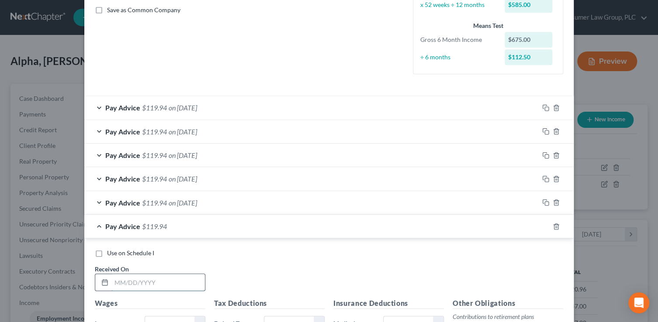
drag, startPoint x: 141, startPoint y: 285, endPoint x: 142, endPoint y: 276, distance: 9.8
click at [141, 285] on input "text" at bounding box center [157, 282] width 93 height 17
type input "4/22/25"
click at [543, 225] on icon "button" at bounding box center [545, 226] width 7 height 7
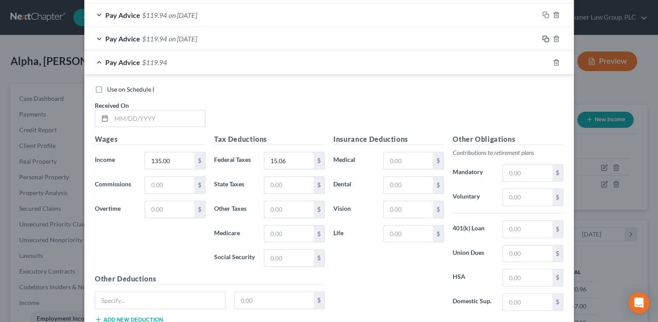
scroll to position [396, 0]
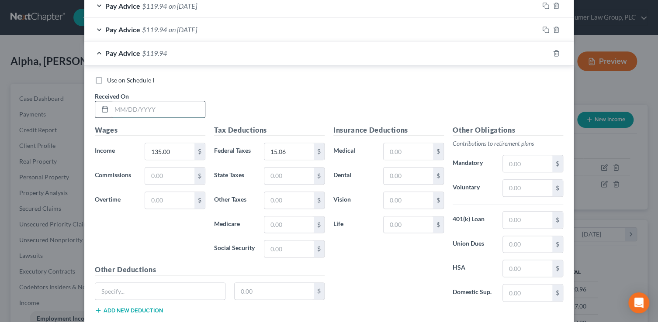
click at [129, 103] on input "text" at bounding box center [157, 109] width 93 height 17
type input "4/29/25"
click at [536, 76] on div "Use on Schedule I" at bounding box center [329, 80] width 468 height 9
click at [545, 52] on rect "button" at bounding box center [547, 54] width 4 height 4
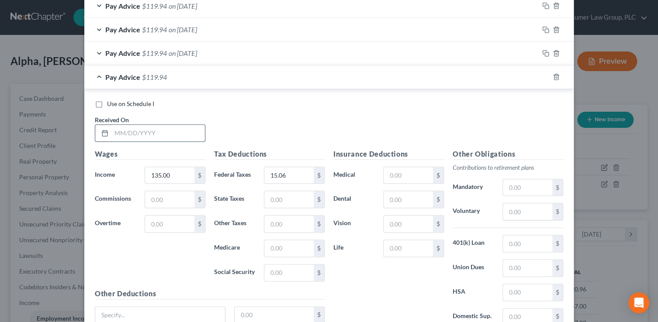
click at [141, 131] on input "text" at bounding box center [157, 133] width 93 height 17
type input "5/6/25"
drag, startPoint x: 516, startPoint y: 123, endPoint x: 531, endPoint y: 95, distance: 31.9
click at [518, 121] on div "Use on Schedule I Received On * 5/6/25" at bounding box center [328, 124] width 477 height 49
click at [542, 78] on icon "button" at bounding box center [545, 76] width 7 height 7
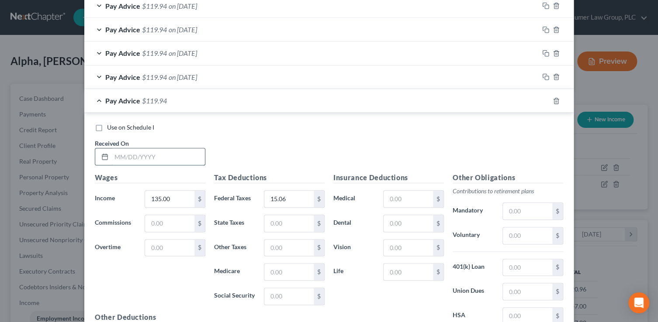
click at [156, 152] on input "text" at bounding box center [157, 156] width 93 height 17
type input "5/13/25"
drag, startPoint x: 526, startPoint y: 135, endPoint x: 532, endPoint y: 112, distance: 23.5
click at [526, 135] on div "Use on Schedule I Received On * 5/13/25" at bounding box center [328, 147] width 477 height 49
click at [545, 100] on rect "button" at bounding box center [547, 102] width 4 height 4
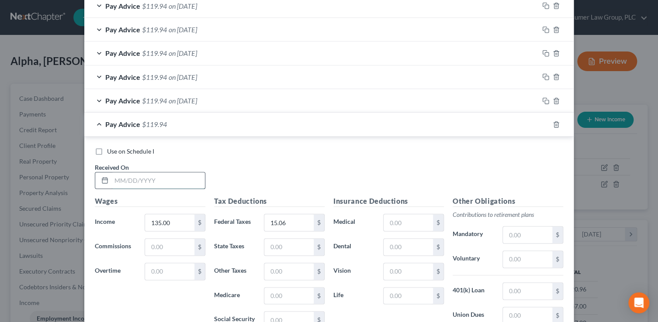
drag, startPoint x: 136, startPoint y: 183, endPoint x: 138, endPoint y: 178, distance: 4.9
click at [137, 183] on input "text" at bounding box center [157, 181] width 93 height 17
type input "5/20/25"
drag, startPoint x: 539, startPoint y: 150, endPoint x: 542, endPoint y: 124, distance: 26.4
click at [540, 147] on div "Use on Schedule I" at bounding box center [329, 151] width 468 height 9
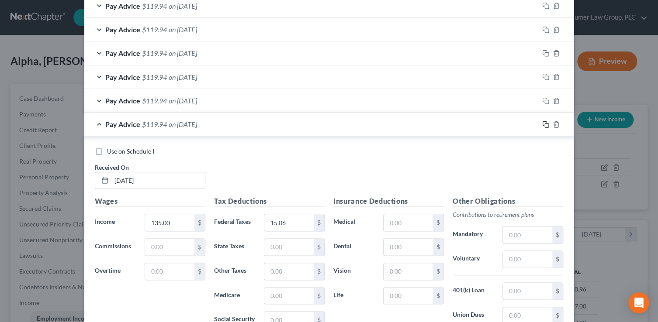
click at [545, 124] on rect "button" at bounding box center [547, 126] width 4 height 4
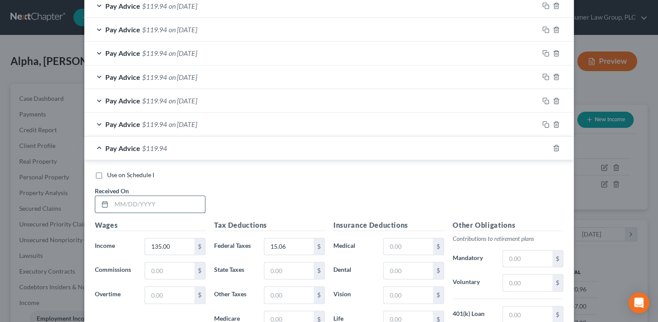
click at [169, 198] on input "text" at bounding box center [157, 204] width 93 height 17
type input "5/27/25"
click at [466, 179] on div "Use on Schedule I Received On * 5/27/25" at bounding box center [328, 195] width 477 height 49
click at [542, 148] on icon "button" at bounding box center [544, 147] width 4 height 4
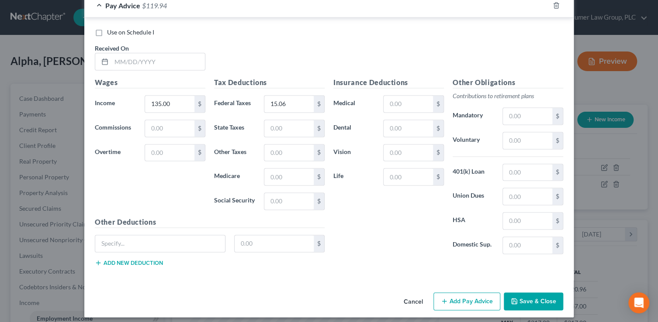
scroll to position [566, 0]
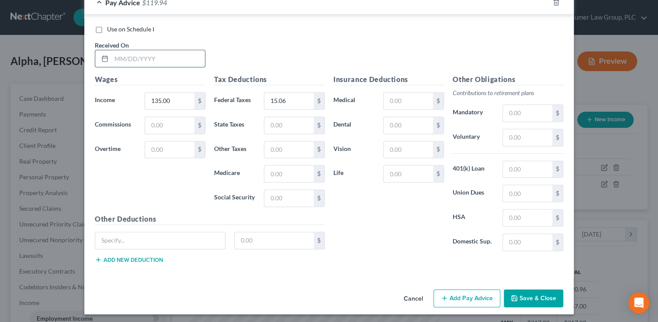
click at [152, 61] on input "text" at bounding box center [157, 58] width 93 height 17
type input "6/3/25"
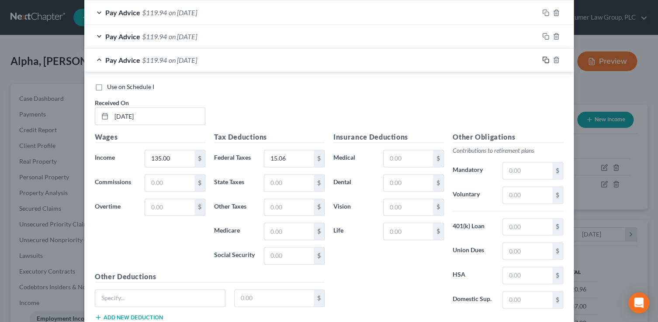
click at [545, 58] on icon "button" at bounding box center [545, 59] width 7 height 7
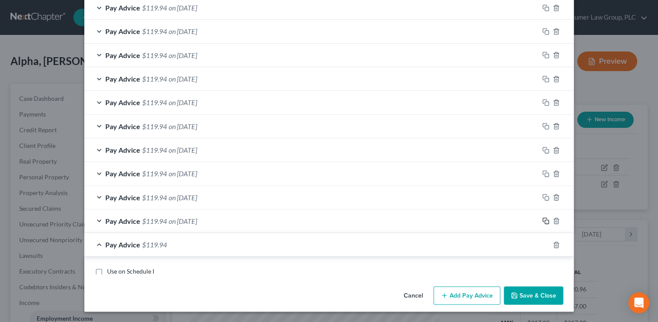
scroll to position [508, 0]
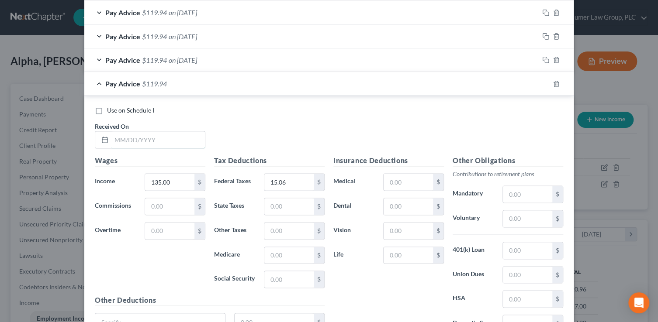
drag, startPoint x: 170, startPoint y: 141, endPoint x: 141, endPoint y: 120, distance: 36.4
click at [170, 141] on input "text" at bounding box center [157, 139] width 93 height 17
type input "6/10/25"
click at [542, 81] on icon "button" at bounding box center [545, 83] width 7 height 7
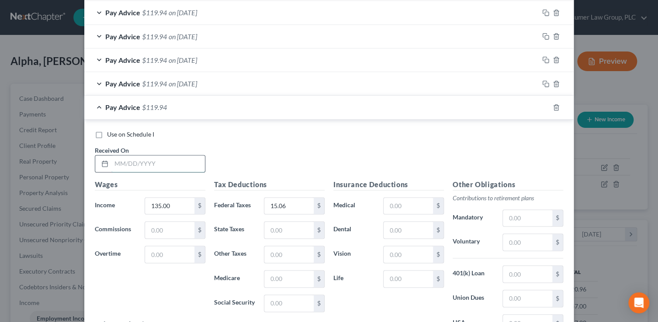
click at [138, 166] on input "text" at bounding box center [157, 163] width 93 height 17
type input "6/17/25"
click at [543, 105] on icon "button" at bounding box center [545, 107] width 7 height 7
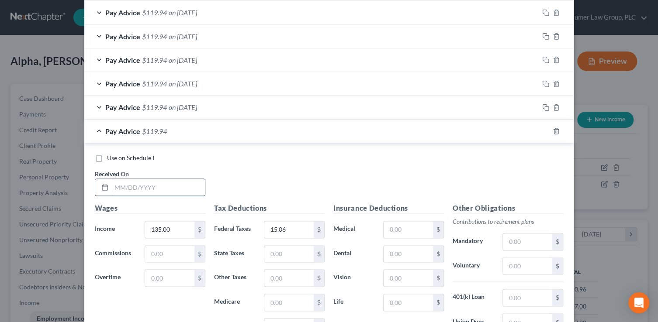
click at [174, 184] on input "text" at bounding box center [157, 187] width 93 height 17
type input "6/24/25"
click at [544, 130] on icon "button" at bounding box center [545, 131] width 7 height 7
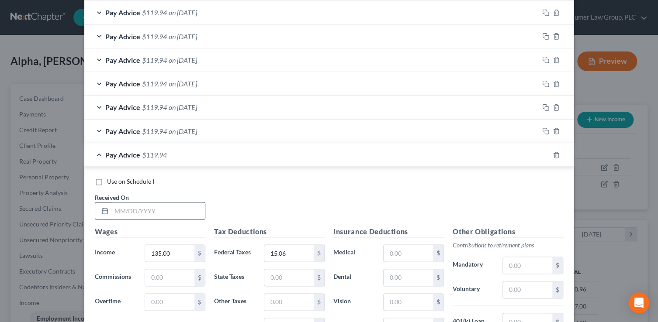
click at [186, 212] on input "text" at bounding box center [157, 211] width 93 height 17
type input "7/1/25"
click at [542, 154] on icon "button" at bounding box center [545, 155] width 7 height 7
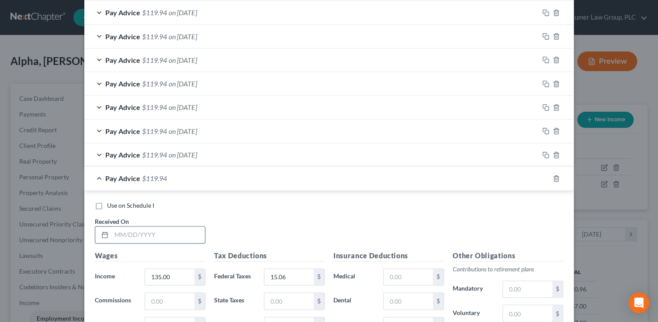
click at [148, 236] on input "text" at bounding box center [157, 235] width 93 height 17
type input "7/8/25"
click at [543, 177] on icon "button" at bounding box center [545, 178] width 7 height 7
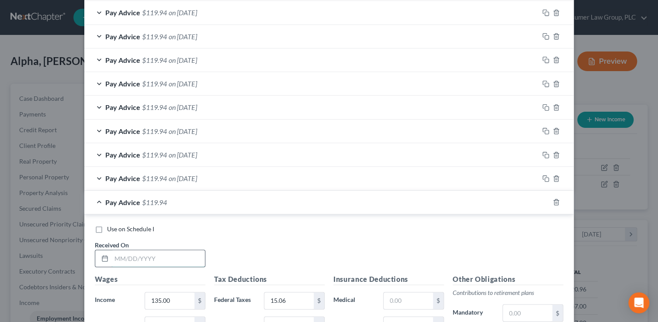
click at [170, 260] on input "text" at bounding box center [157, 258] width 93 height 17
type input "7/15/25"
type input "330"
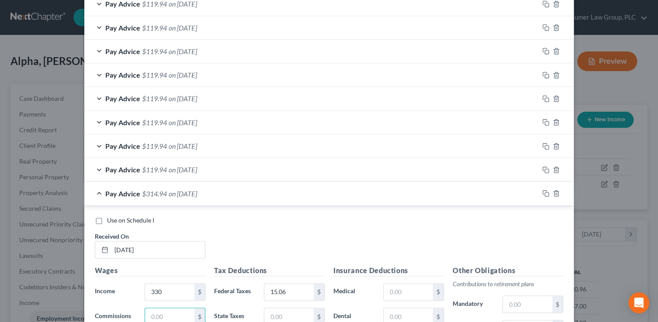
scroll to position [694, 0]
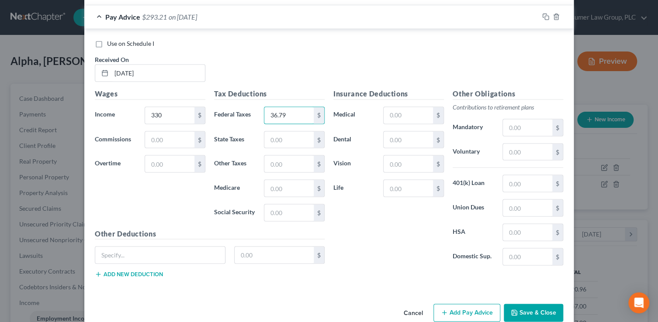
type input "36.79"
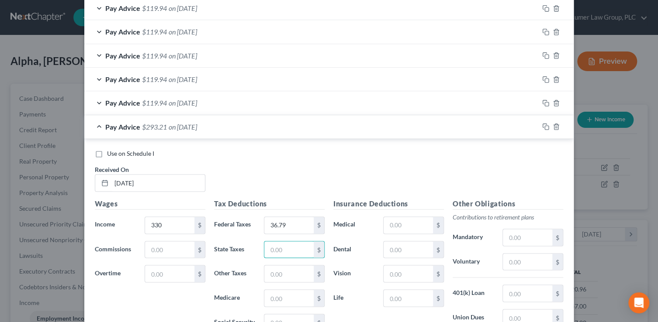
scroll to position [581, 0]
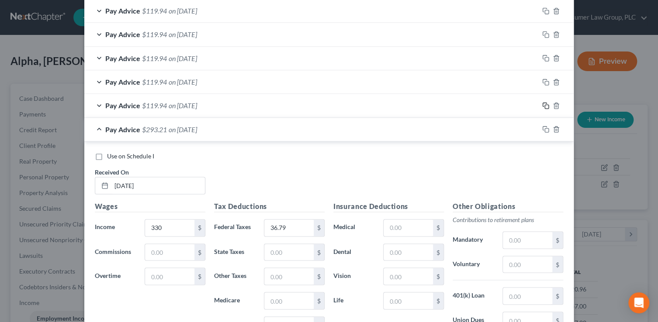
click at [545, 105] on rect "button" at bounding box center [547, 107] width 4 height 4
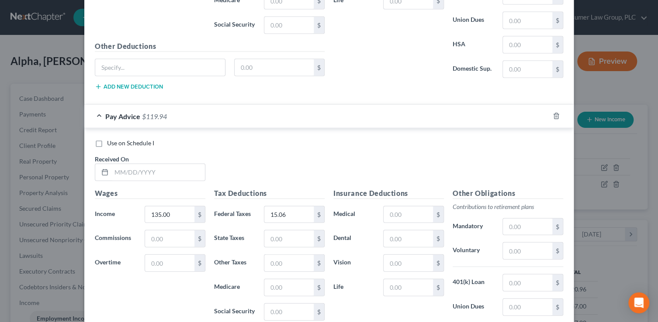
scroll to position [884, 0]
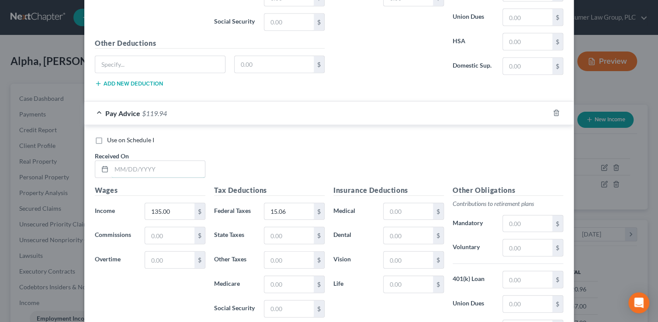
drag, startPoint x: 171, startPoint y: 162, endPoint x: 159, endPoint y: 124, distance: 38.9
click at [172, 162] on input "text" at bounding box center [157, 169] width 93 height 17
type input "7/22/25"
click at [545, 112] on rect "button" at bounding box center [547, 114] width 4 height 4
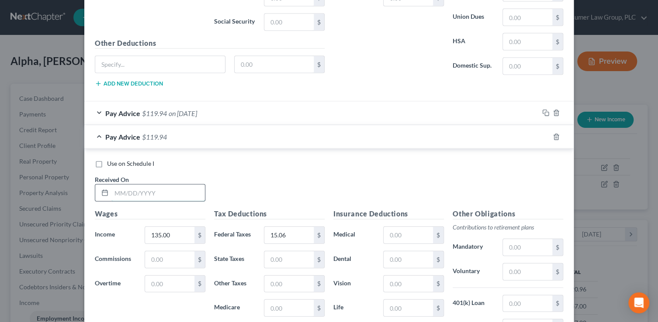
click at [173, 190] on input "text" at bounding box center [157, 193] width 93 height 17
type input "7/29/25"
click at [545, 136] on rect "button" at bounding box center [547, 138] width 4 height 4
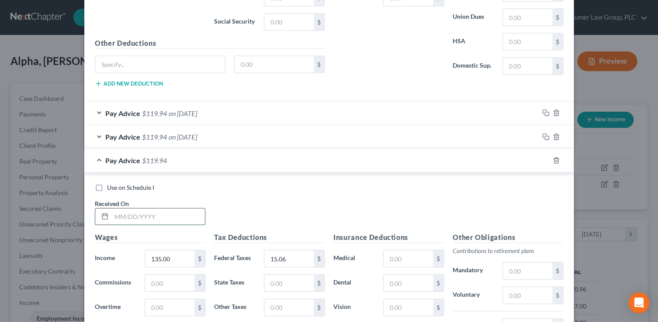
click at [128, 214] on input "text" at bounding box center [157, 217] width 93 height 17
type input "8/19/25"
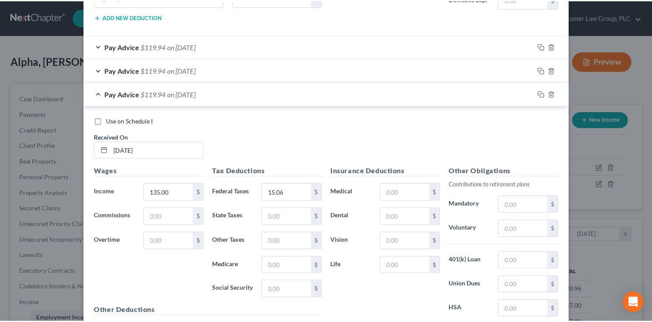
scroll to position [1040, 0]
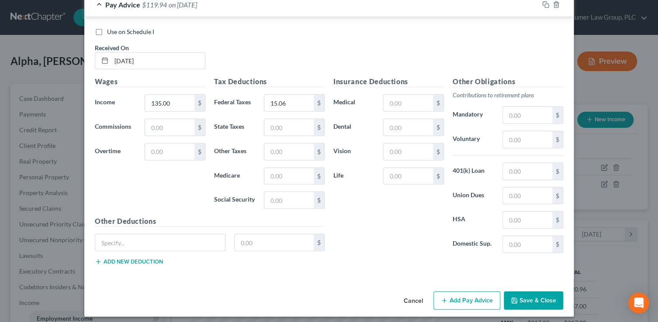
click at [537, 296] on button "Save & Close" at bounding box center [533, 301] width 59 height 18
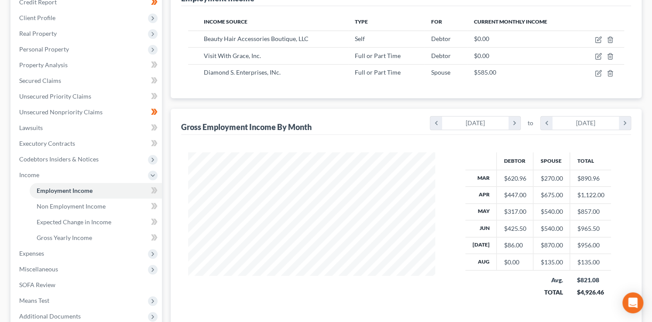
scroll to position [194, 0]
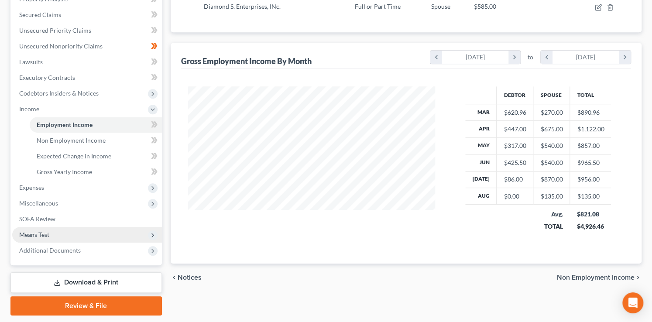
click at [48, 235] on span "Means Test" at bounding box center [34, 234] width 30 height 7
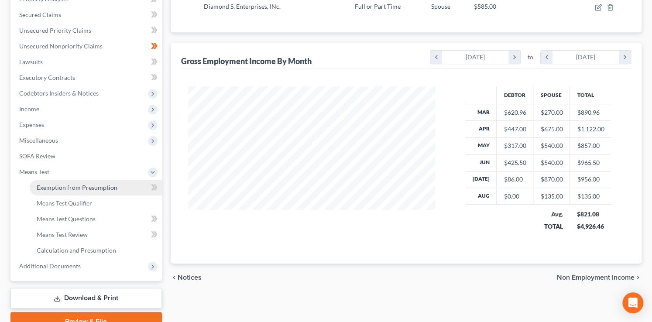
click at [78, 190] on span "Exemption from Presumption" at bounding box center [77, 187] width 81 height 7
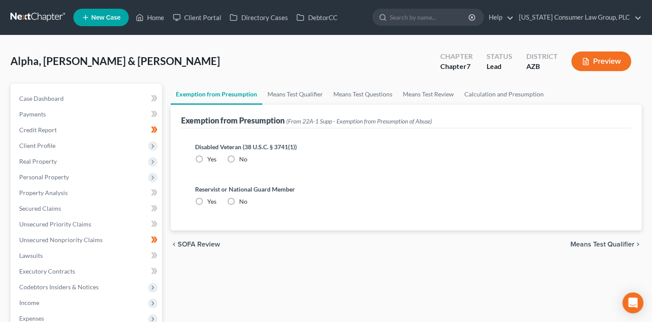
click at [239, 155] on label "No" at bounding box center [243, 159] width 8 height 9
click at [243, 155] on input "No" at bounding box center [246, 158] width 6 height 6
radio input "true"
click at [239, 200] on label "No" at bounding box center [243, 201] width 8 height 9
click at [243, 200] on input "No" at bounding box center [246, 200] width 6 height 6
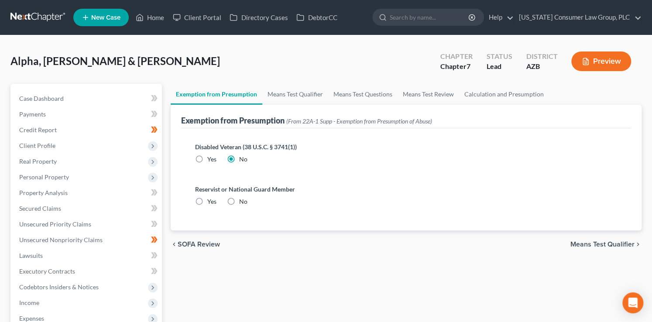
radio input "true"
click at [283, 88] on link "Means Test Qualifier" at bounding box center [295, 94] width 66 height 21
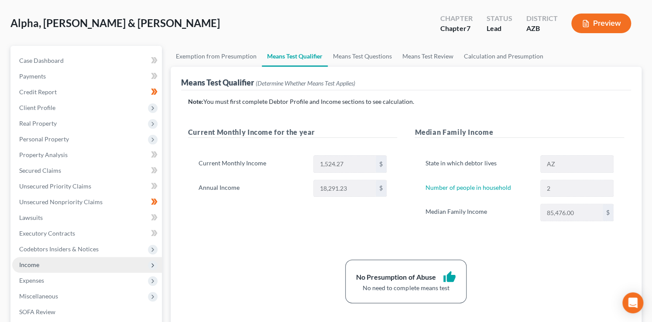
scroll to position [38, 0]
click at [46, 265] on span "Income" at bounding box center [87, 265] width 150 height 16
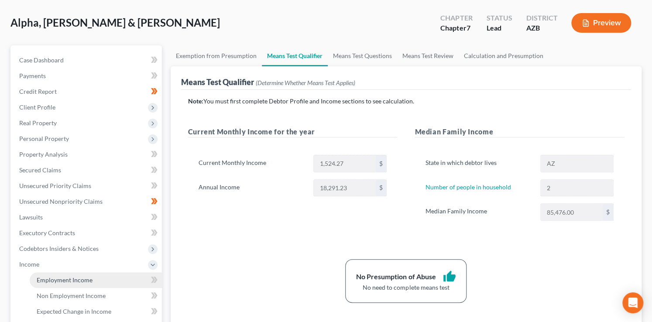
click at [53, 274] on link "Employment Income" at bounding box center [96, 281] width 132 height 16
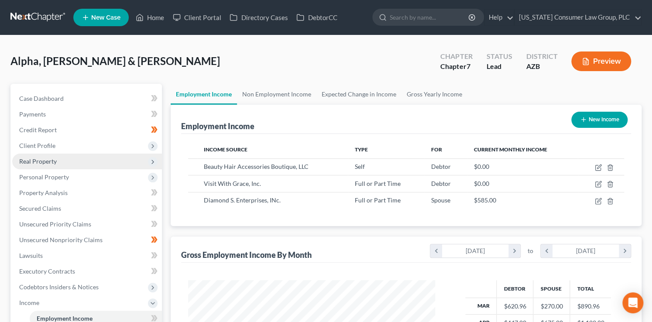
click at [54, 161] on span "Real Property" at bounding box center [38, 161] width 38 height 7
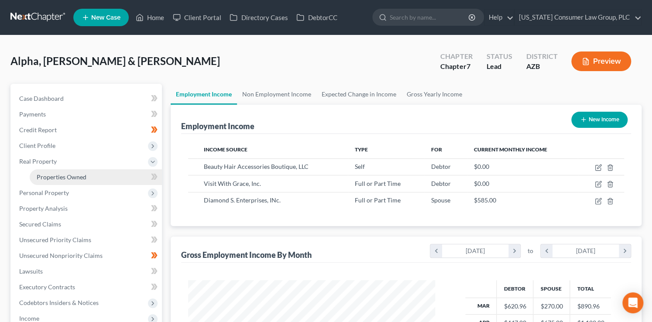
click at [78, 174] on span "Properties Owned" at bounding box center [62, 176] width 50 height 7
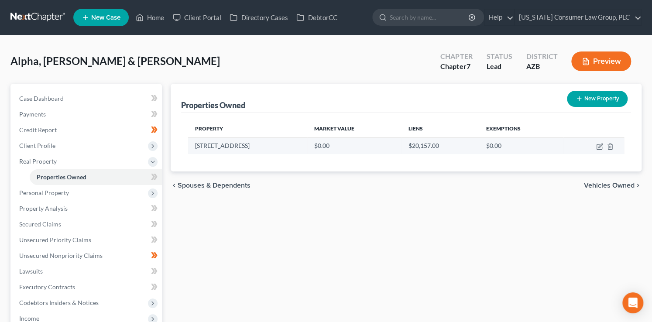
drag, startPoint x: 580, startPoint y: 159, endPoint x: 594, endPoint y: 152, distance: 15.6
click at [580, 159] on div "Property Market Value Liens Exemptions 2824 N. 45th Ave. $0.00 $20,157.00 $0.00" at bounding box center [406, 142] width 451 height 59
click at [597, 148] on icon "button" at bounding box center [600, 146] width 7 height 7
select select "3"
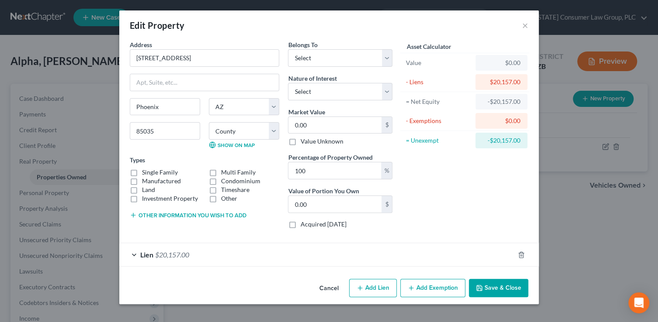
click at [168, 175] on label "Single Family" at bounding box center [160, 172] width 36 height 9
click at [151, 174] on input "Single Family" at bounding box center [148, 171] width 6 height 6
checkbox input "true"
click at [302, 63] on select "Select Debtor 1 Only Debtor 2 Only Debtor 1 And Debtor 2 Only At Least One Of T…" at bounding box center [340, 57] width 104 height 17
select select "2"
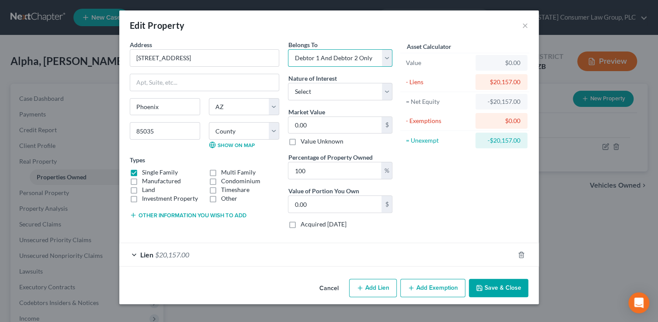
click at [288, 49] on select "Select Debtor 1 Only Debtor 2 Only Debtor 1 And Debtor 2 Only At Least One Of T…" at bounding box center [340, 57] width 104 height 17
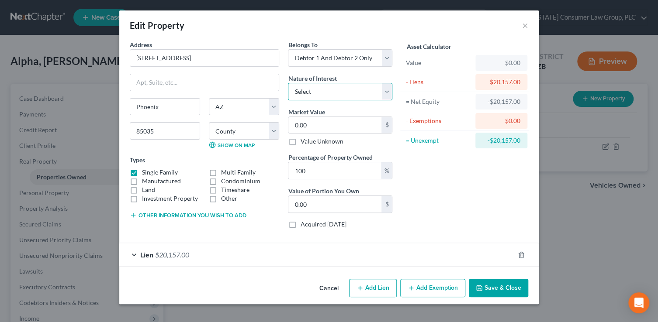
click at [314, 96] on select "Select Fee Simple Joint Tenant Life Estate Equitable Interest Future Interest T…" at bounding box center [340, 91] width 104 height 17
select select "0"
click at [288, 83] on select "Select Fee Simple Joint Tenant Life Estate Equitable Interest Future Interest T…" at bounding box center [340, 91] width 104 height 17
click at [321, 126] on input "0.00" at bounding box center [334, 125] width 93 height 17
type input "3"
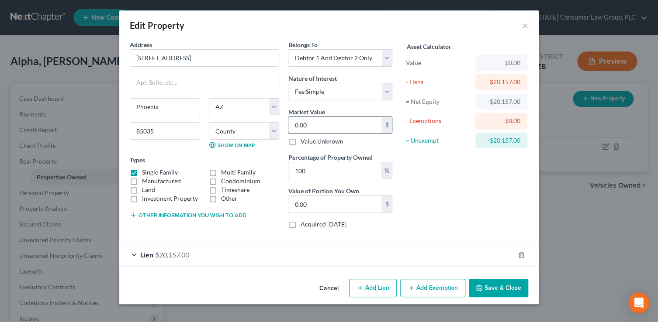
type input "3.00"
type input "30"
type input "30.00"
type input "303"
type input "303.00"
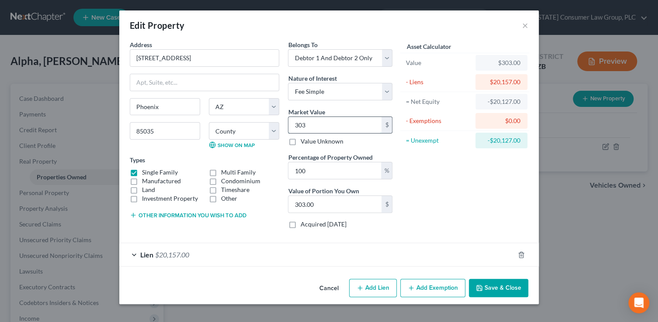
type input "3038"
type input "3,038.00"
type input "3,0380"
type input "30,380.00"
type input "30,3800"
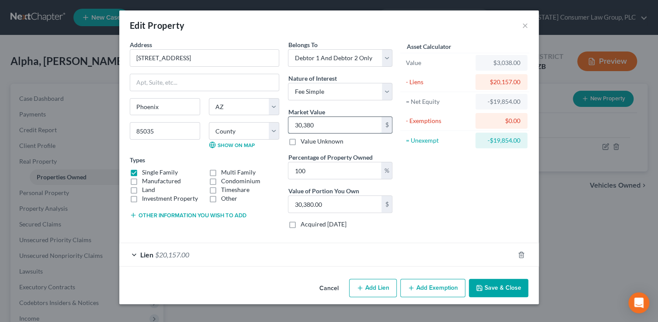
type input "303,800.00"
type input "303,800"
drag, startPoint x: 443, startPoint y: 291, endPoint x: 382, endPoint y: 246, distance: 76.2
click at [442, 290] on button "Add Exemption" at bounding box center [432, 288] width 65 height 18
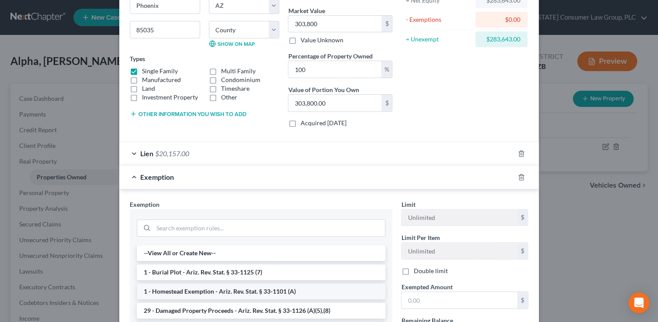
scroll to position [107, 0]
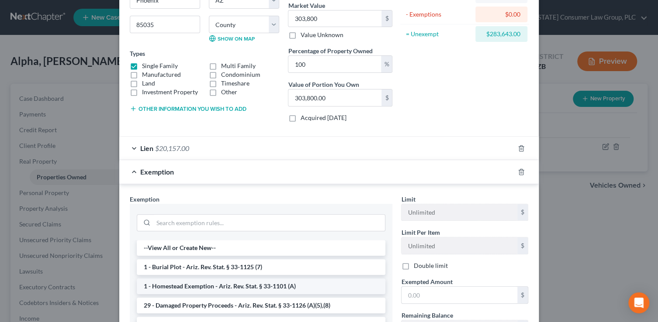
click at [293, 285] on li "1 - Homestead Exemption - Ariz. Rev. Stat. § 33-1101 (A)" at bounding box center [261, 287] width 248 height 16
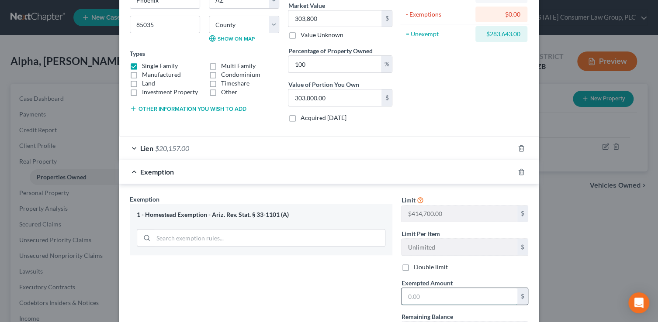
click at [436, 297] on input "text" at bounding box center [459, 296] width 116 height 17
type input "2"
drag, startPoint x: 507, startPoint y: 48, endPoint x: 520, endPoint y: 35, distance: 17.9
click at [507, 46] on div "Asset Calculator Value $303,800.00 - Liens $20,157.00 = Net Equity $283,643.00 …" at bounding box center [465, 32] width 136 height 196
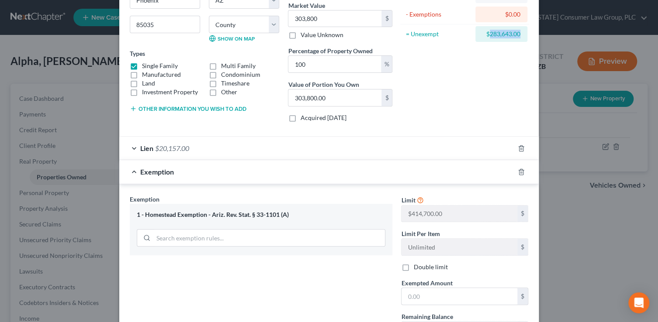
drag, startPoint x: 517, startPoint y: 34, endPoint x: 486, endPoint y: 33, distance: 31.5
click at [486, 33] on div "$283,643.00" at bounding box center [501, 34] width 52 height 16
copy div "283,643.00"
click at [430, 295] on input "text" at bounding box center [459, 296] width 116 height 17
paste input "283,643.00"
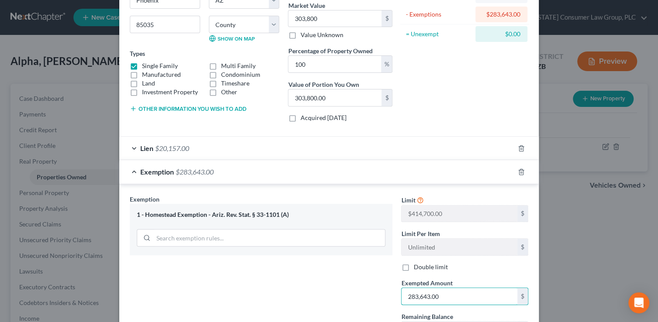
type input "283,643.00"
click at [324, 282] on div "Exemption Set must be selected for CA. Exemption * 1 - Homestead Exemption - Ar…" at bounding box center [260, 270] width 271 height 151
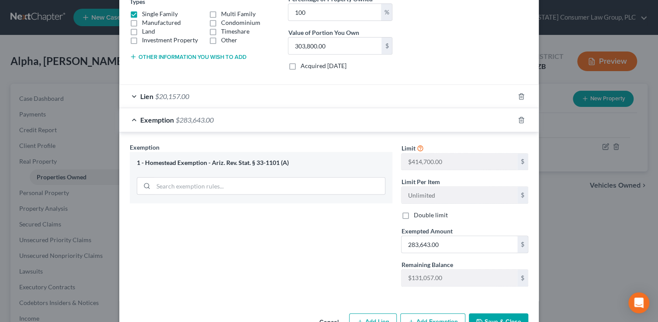
scroll to position [183, 0]
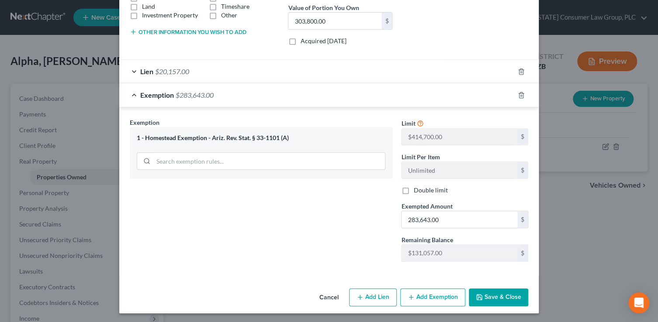
click at [501, 298] on button "Save & Close" at bounding box center [498, 298] width 59 height 18
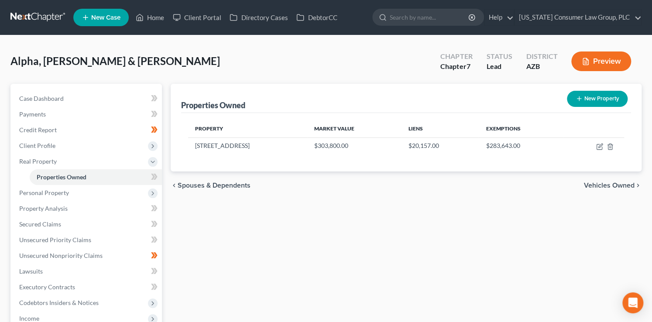
click at [159, 181] on span at bounding box center [154, 178] width 15 height 13
click at [155, 179] on icon at bounding box center [154, 177] width 7 height 11
click at [78, 195] on span "Personal Property" at bounding box center [87, 193] width 150 height 16
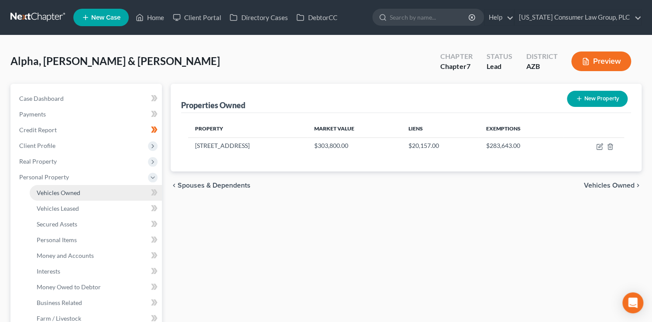
click at [64, 195] on span "Vehicles Owned" at bounding box center [59, 192] width 44 height 7
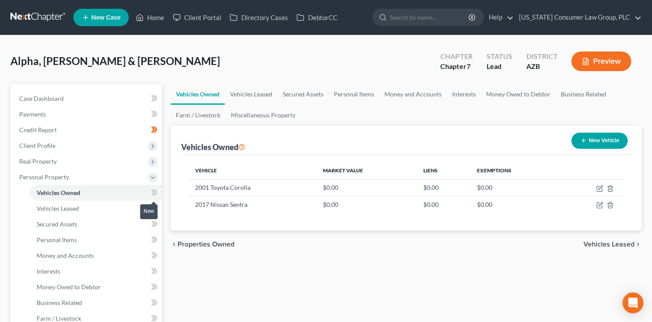
click at [156, 193] on icon at bounding box center [155, 193] width 4 height 6
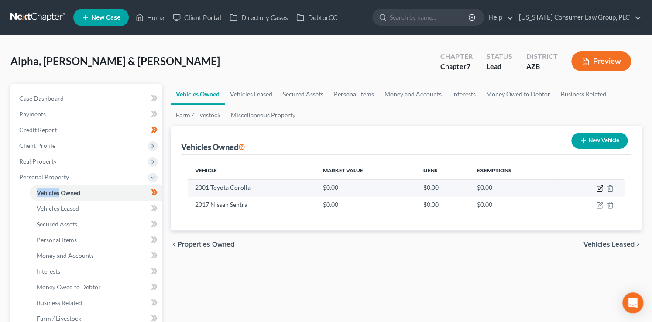
click at [600, 189] on icon "button" at bounding box center [600, 188] width 7 height 7
select select "0"
select select "25"
select select "3"
select select "2"
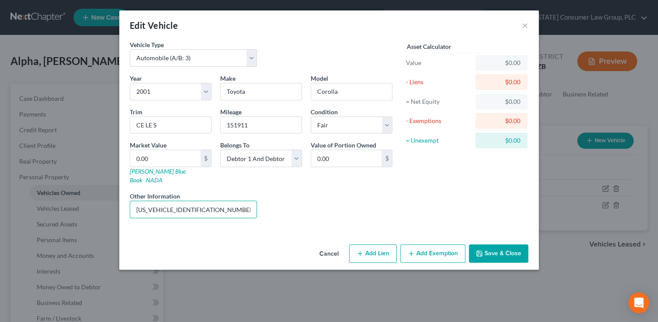
drag, startPoint x: 208, startPoint y: 202, endPoint x: 102, endPoint y: 199, distance: 106.2
click at [102, 199] on div "Edit Vehicle × Vehicle Type Select Automobile (A/B: 3) Truck (A/B: 3) Trailer (…" at bounding box center [329, 161] width 658 height 322
click at [153, 172] on link "Kelly Blue Book" at bounding box center [158, 176] width 56 height 16
click at [169, 153] on input "0.00" at bounding box center [165, 158] width 70 height 17
type input "50.00"
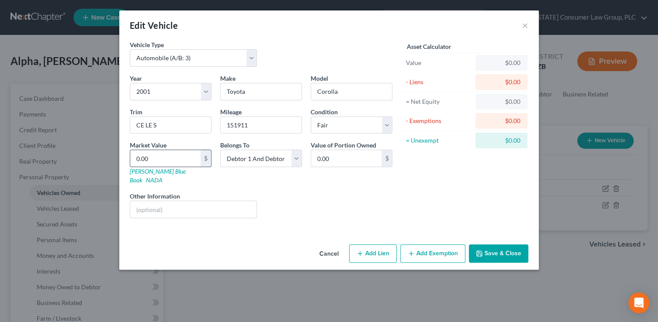
type input "50.00"
type input "580.00"
click at [494, 245] on button "Save & Close" at bounding box center [498, 254] width 59 height 18
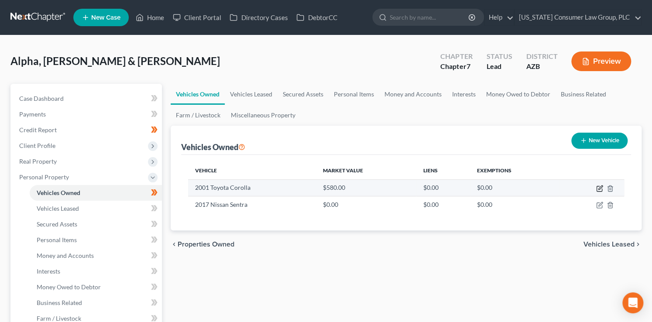
click at [599, 189] on icon "button" at bounding box center [601, 188] width 4 height 4
select select "0"
select select "25"
select select "3"
select select "2"
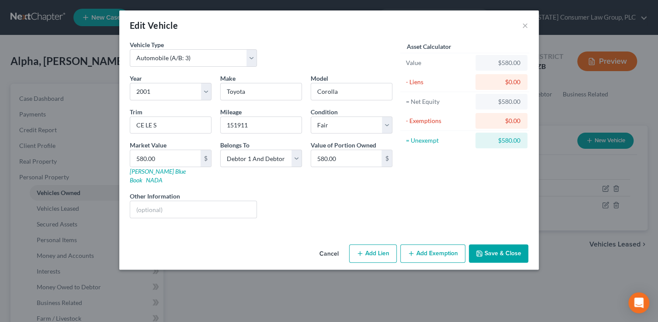
click at [428, 245] on button "Add Exemption" at bounding box center [432, 254] width 65 height 18
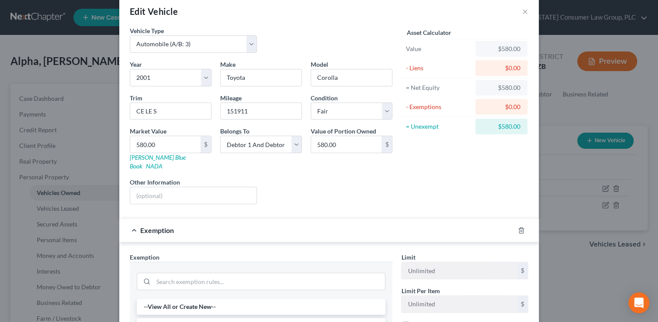
scroll to position [58, 0]
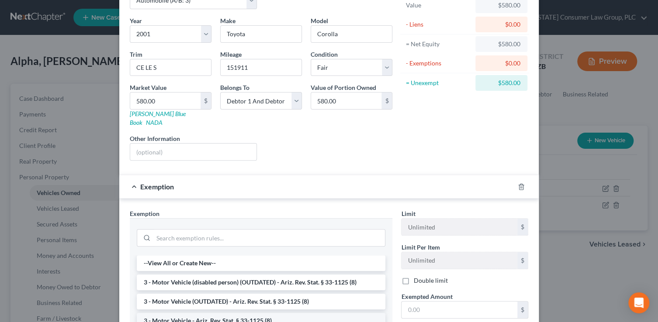
click at [232, 313] on li "3 - Motor Vehicle - Ariz. Rev. Stat. § 33-1125 (8)" at bounding box center [261, 321] width 248 height 16
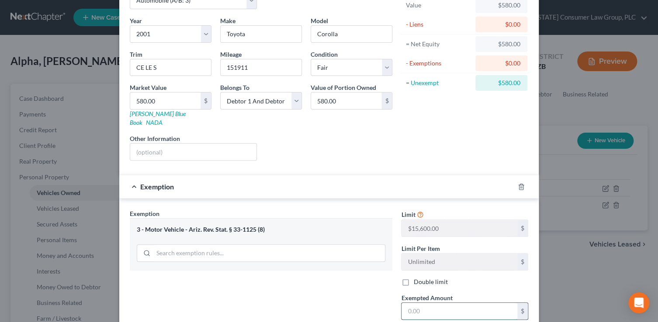
click at [444, 303] on input "text" at bounding box center [459, 311] width 116 height 17
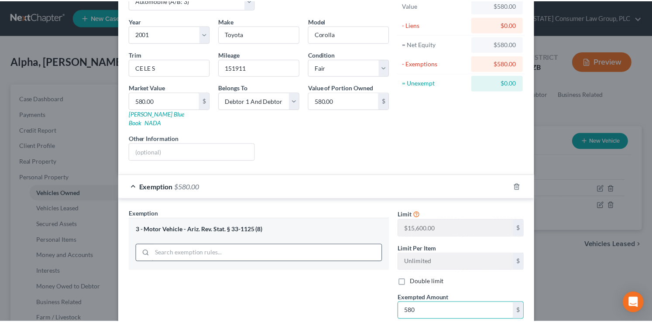
scroll to position [141, 0]
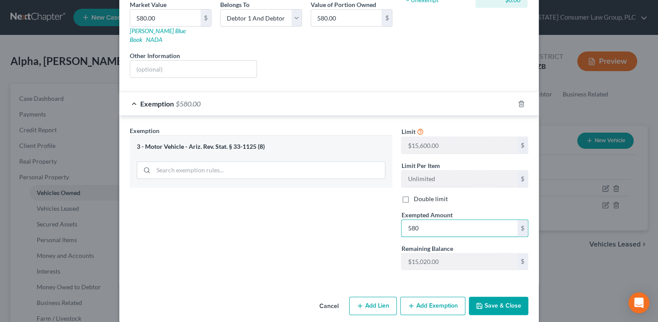
type input "580"
click at [474, 297] on button "Save & Close" at bounding box center [498, 306] width 59 height 18
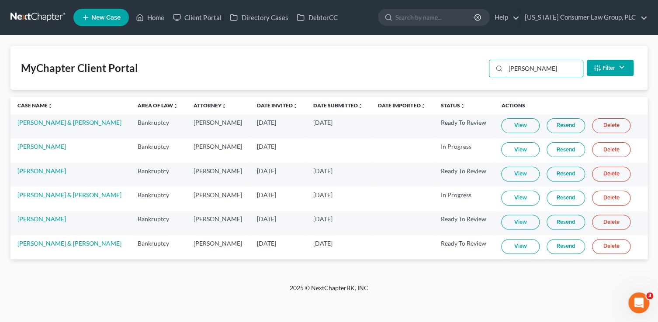
drag, startPoint x: 552, startPoint y: 69, endPoint x: 462, endPoint y: 66, distance: 90.9
click at [462, 66] on div "MyChapter Client Portal [PERSON_NAME] Filter Status Filter... Invited In Progre…" at bounding box center [328, 68] width 637 height 44
type input "rani"
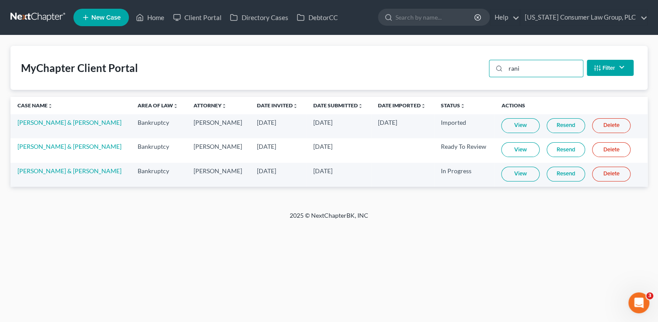
click at [515, 172] on link "View" at bounding box center [520, 174] width 38 height 15
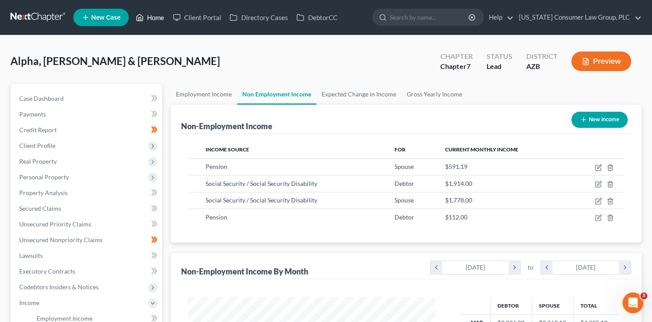
scroll to position [155, 265]
click at [160, 18] on link "Home" at bounding box center [149, 18] width 37 height 16
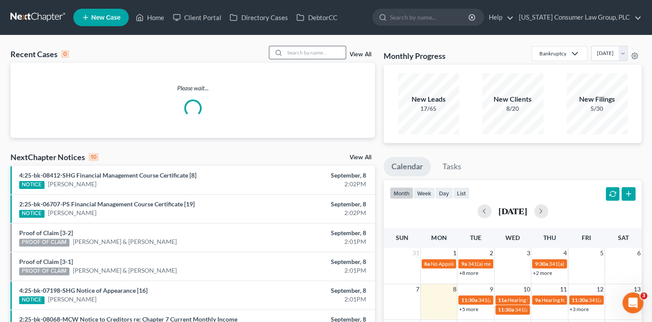
click at [299, 52] on input "search" at bounding box center [315, 52] width 61 height 13
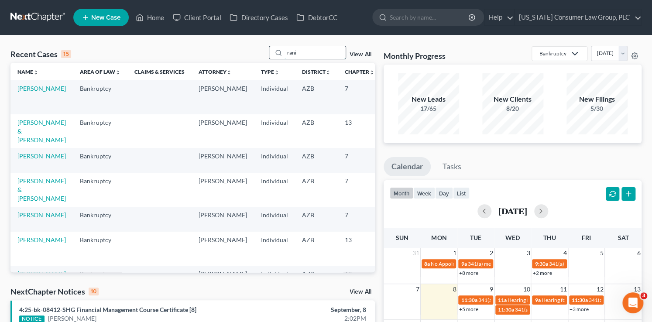
type input "rani"
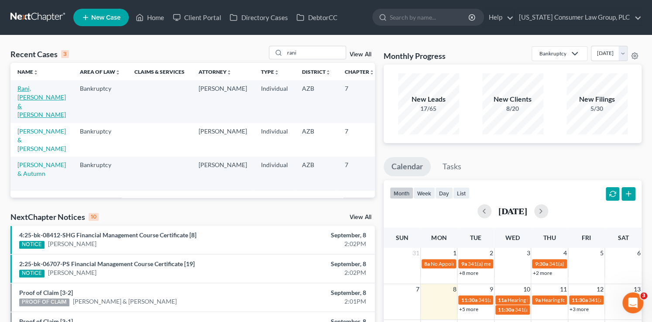
click at [28, 103] on link "Rani, Sunita & Singh, Manmohan" at bounding box center [41, 102] width 48 height 34
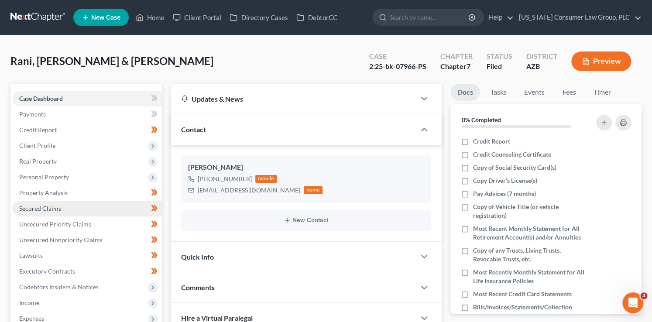
click at [72, 212] on link "Secured Claims" at bounding box center [87, 209] width 150 height 16
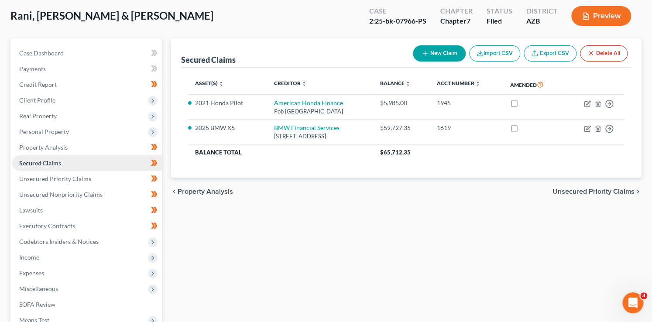
scroll to position [46, 0]
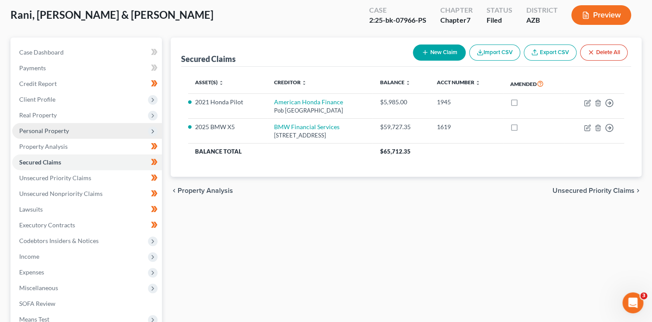
click at [45, 129] on span "Personal Property" at bounding box center [44, 130] width 50 height 7
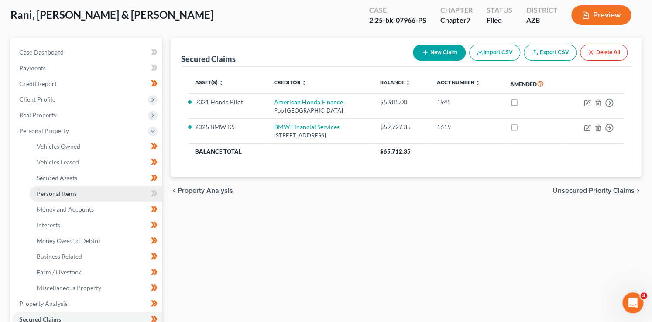
click at [90, 193] on link "Personal Items" at bounding box center [96, 194] width 132 height 16
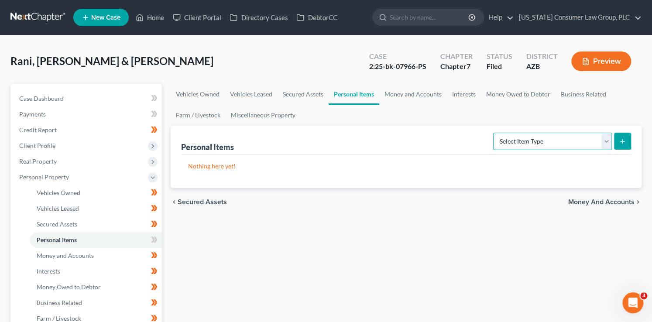
click at [531, 142] on select "Select Item Type Clothing (A/B: 11) Collectibles Of Value (A/B: 8) Electronics …" at bounding box center [553, 141] width 119 height 17
select select "clothing"
click at [495, 133] on select "Select Item Type Clothing (A/B: 11) Collectibles Of Value (A/B: 8) Electronics …" at bounding box center [553, 141] width 119 height 17
click at [625, 138] on icon "submit" at bounding box center [622, 141] width 7 height 7
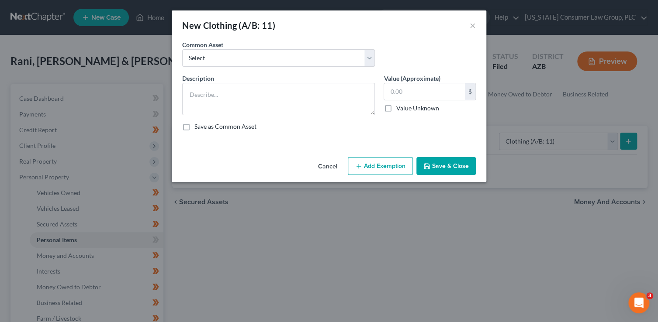
click at [236, 66] on div "Common Asset Select Everyday clothing, shoes, coats" at bounding box center [329, 57] width 302 height 34
click at [234, 62] on select "Select Everyday clothing, shoes, coats" at bounding box center [278, 57] width 193 height 17
select select "0"
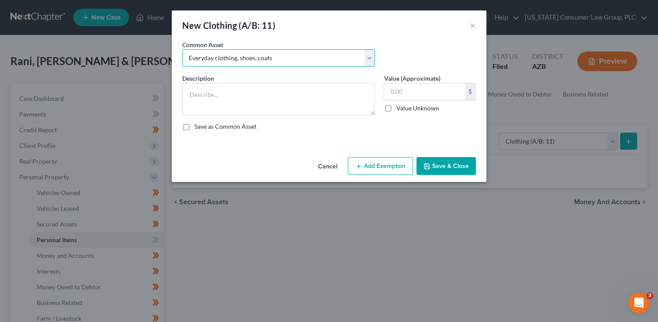
click at [182, 49] on select "Select Everyday clothing, shoes, coats" at bounding box center [278, 57] width 193 height 17
type textarea "Everyday clothing, shoes, coats"
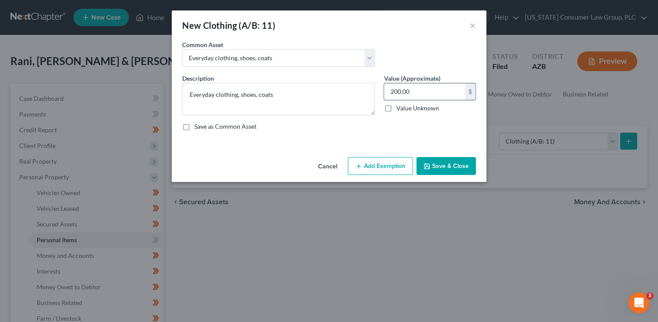
click at [430, 91] on input "200.00" at bounding box center [424, 91] width 81 height 17
type input "500"
click at [391, 172] on button "Add Exemption" at bounding box center [380, 166] width 65 height 18
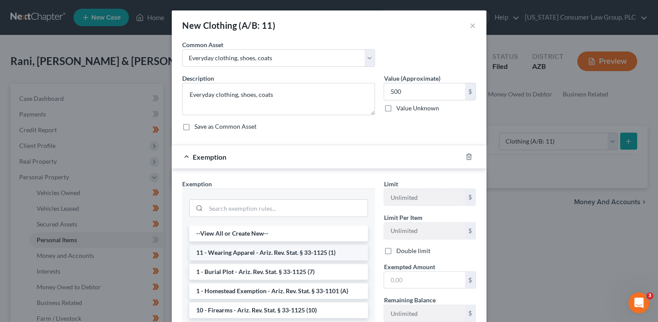
click at [314, 258] on li "11 - Wearing Apparel - Ariz. Rev. Stat. § 33-1125 (1)" at bounding box center [278, 253] width 179 height 16
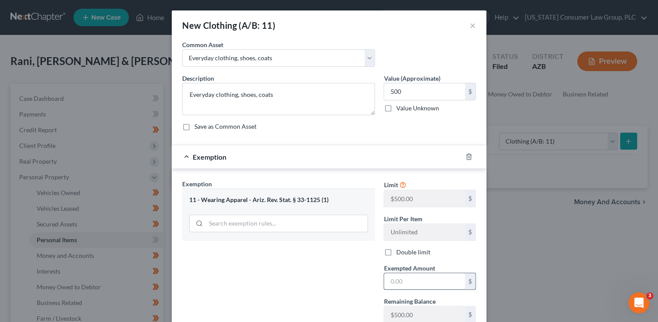
click at [393, 277] on input "text" at bounding box center [424, 281] width 81 height 17
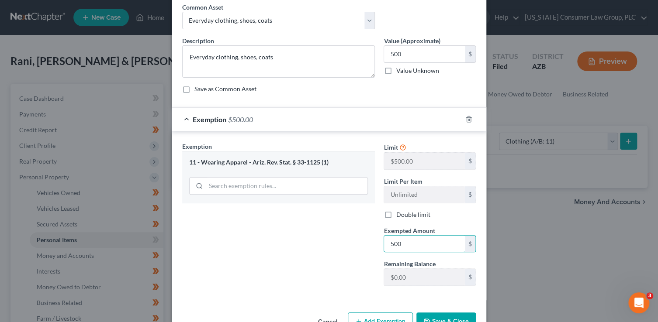
scroll to position [63, 0]
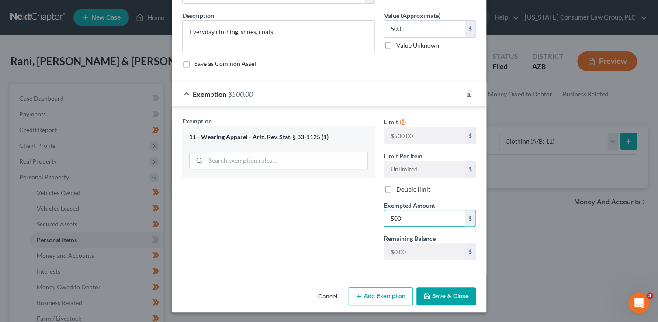
type input "500"
click at [457, 300] on button "Save & Close" at bounding box center [445, 296] width 59 height 18
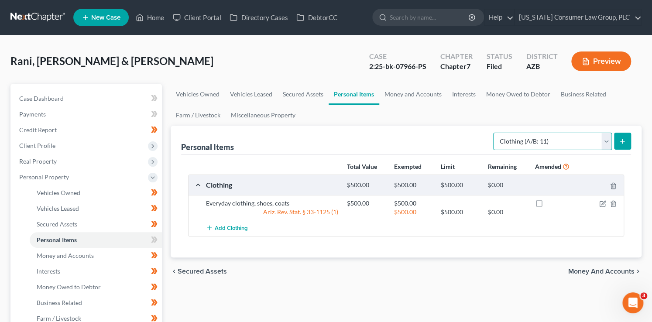
click at [534, 146] on select "Select Item Type Clothing (A/B: 11) Collectibles Of Value (A/B: 8) Electronics …" at bounding box center [553, 141] width 119 height 17
select select "household_goods"
click at [495, 133] on select "Select Item Type Clothing (A/B: 11) Collectibles Of Value (A/B: 8) Electronics …" at bounding box center [553, 141] width 119 height 17
click at [632, 139] on div "Personal Items Select Item Type Clothing (A/B: 11) Collectibles Of Value (A/B: …" at bounding box center [407, 192] width 472 height 132
click at [628, 140] on button "submit" at bounding box center [622, 141] width 17 height 17
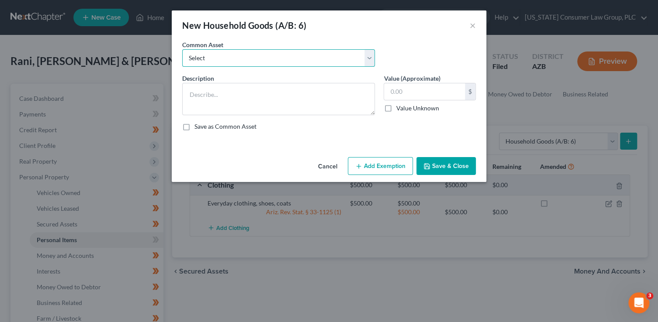
click at [330, 50] on select "Select Furniture, linens, kitchen supplies, miscellaneous household goods" at bounding box center [278, 57] width 193 height 17
click at [317, 62] on select "Select Furniture, linens, kitchen supplies, miscellaneous household goods" at bounding box center [278, 57] width 193 height 17
select select "0"
click at [182, 49] on select "Select Furniture, linens, kitchen supplies, miscellaneous household goods" at bounding box center [278, 57] width 193 height 17
type textarea "Furniture, linens, kitchen supplies, miscellaneous household goods"
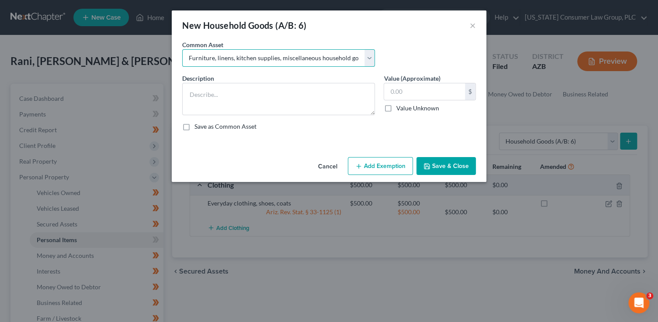
type input "1,000.00"
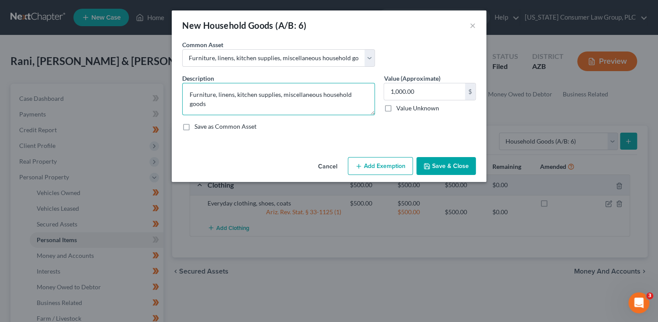
drag, startPoint x: 214, startPoint y: 95, endPoint x: 152, endPoint y: 85, distance: 63.3
click at [152, 85] on div "New Household Goods (A/B: 6) × An exemption set must first be selected from the…" at bounding box center [329, 161] width 658 height 322
type textarea "Bedroom sets, sofa, furniture, linens, kitchen supplies, miscellaneous househol…"
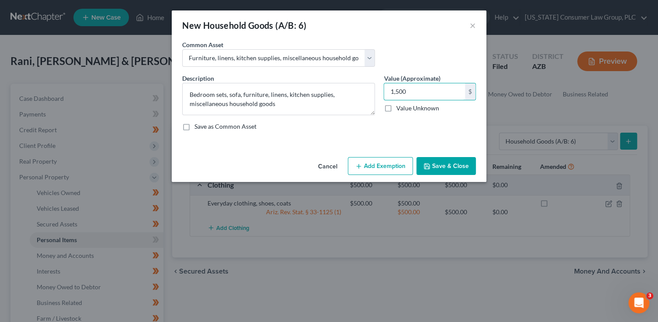
type input "1,500"
click at [379, 167] on button "Add Exemption" at bounding box center [380, 166] width 65 height 18
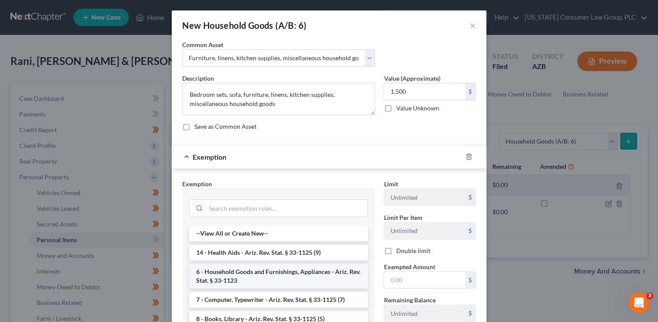
click at [264, 273] on li "6 - Household Goods and Furnishings, Appliances - Ariz. Rev. Stat. § 33-1123" at bounding box center [278, 276] width 179 height 24
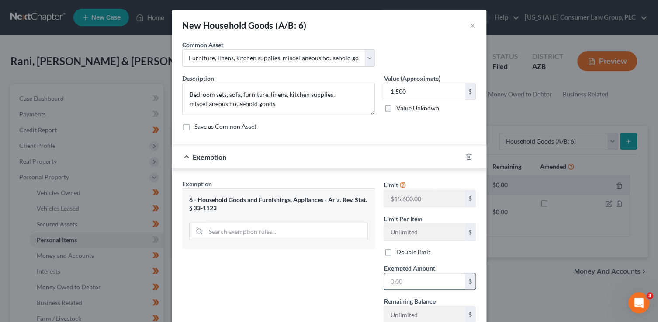
click at [390, 283] on input "text" at bounding box center [424, 281] width 81 height 17
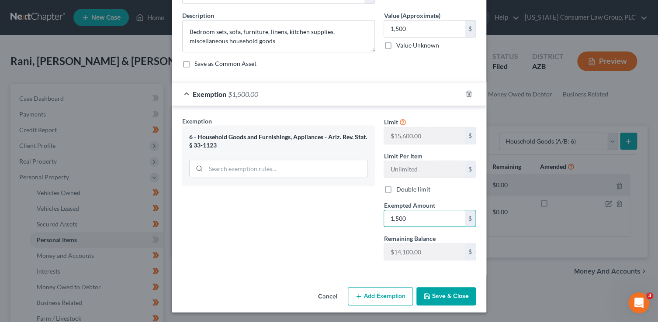
type input "1,500"
click at [443, 294] on button "Save & Close" at bounding box center [445, 296] width 59 height 18
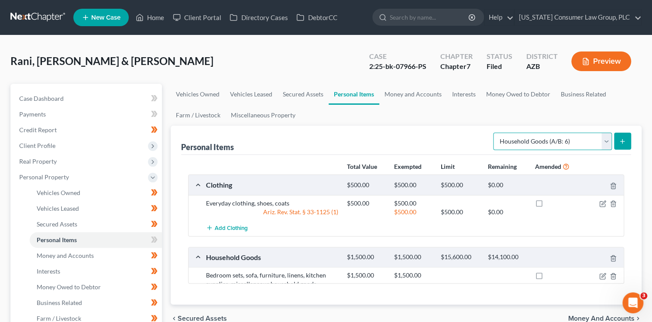
click at [520, 145] on select "Select Item Type Clothing (A/B: 11) Collectibles Of Value (A/B: 8) Electronics …" at bounding box center [553, 141] width 119 height 17
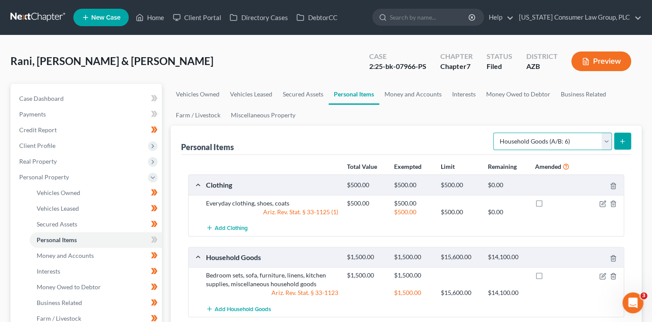
select select "electronics"
click at [495, 133] on select "Select Item Type Clothing (A/B: 11) Collectibles Of Value (A/B: 8) Electronics …" at bounding box center [553, 141] width 119 height 17
click at [620, 141] on icon "submit" at bounding box center [622, 141] width 7 height 7
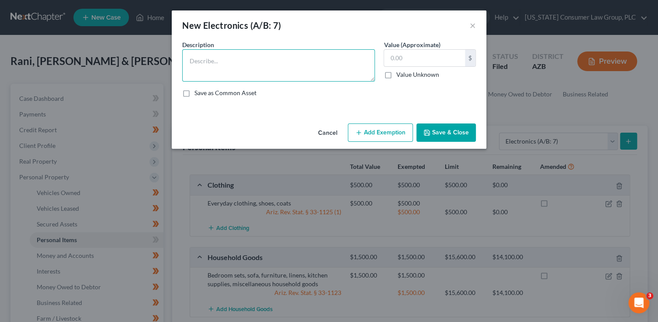
click at [234, 65] on textarea at bounding box center [278, 65] width 193 height 32
type textarea "TV, phone"
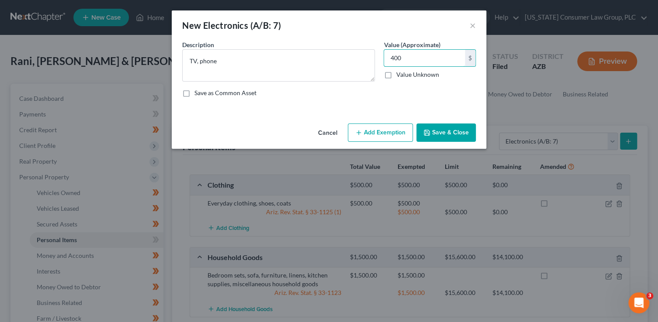
type input "400"
click at [374, 140] on button "Add Exemption" at bounding box center [380, 133] width 65 height 18
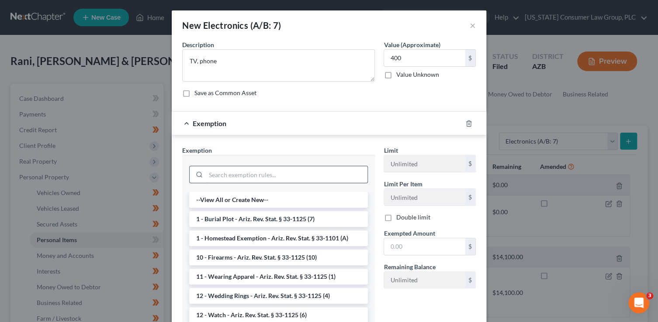
click at [236, 173] on input "search" at bounding box center [287, 174] width 162 height 17
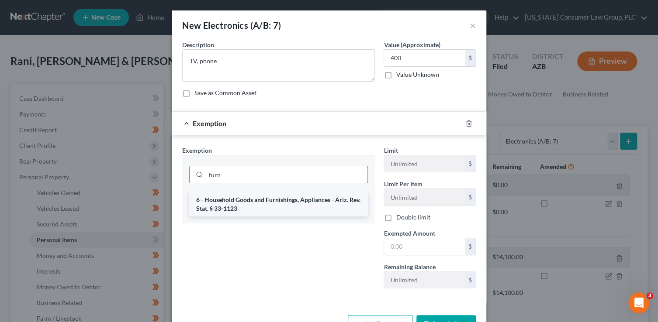
type input "furn"
click at [280, 209] on li "6 - Household Goods and Furnishings, Appliances - Ariz. Rev. Stat. § 33-1123" at bounding box center [278, 204] width 179 height 24
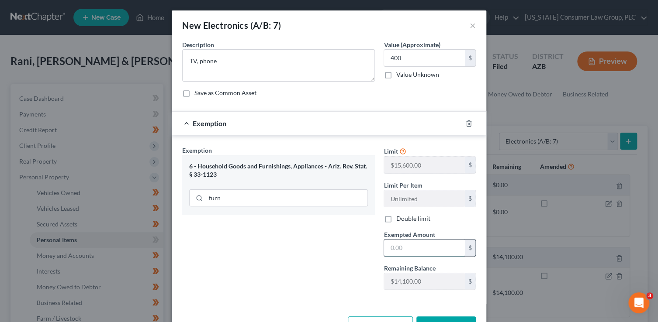
click at [434, 245] on input "text" at bounding box center [424, 248] width 81 height 17
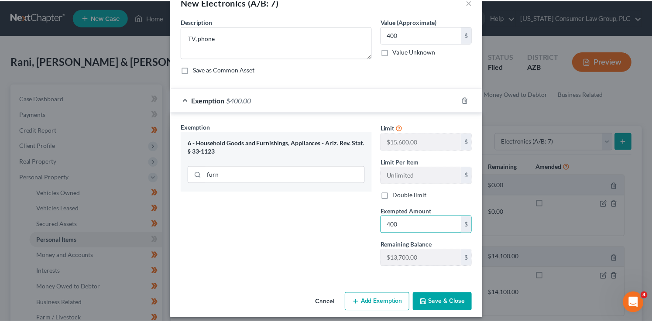
scroll to position [29, 0]
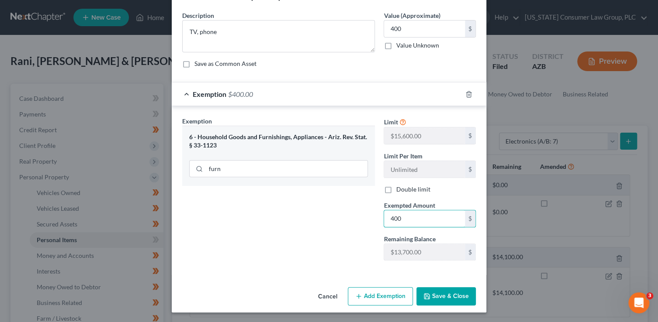
type input "400"
click at [452, 290] on button "Save & Close" at bounding box center [445, 296] width 59 height 18
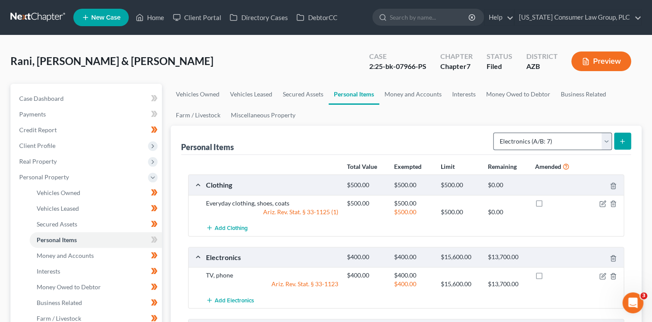
drag, startPoint x: 488, startPoint y: 149, endPoint x: 511, endPoint y: 142, distance: 24.7
click at [488, 149] on div "Personal Items Select Item Type Clothing (A/B: 11) Collectibles Of Value (A/B: …" at bounding box center [406, 140] width 451 height 29
click at [511, 142] on select "Select Item Type Clothing (A/B: 11) Collectibles Of Value (A/B: 8) Electronics …" at bounding box center [553, 141] width 119 height 17
select select "jewelry"
click at [495, 133] on select "Select Item Type Clothing (A/B: 11) Collectibles Of Value (A/B: 8) Electronics …" at bounding box center [553, 141] width 119 height 17
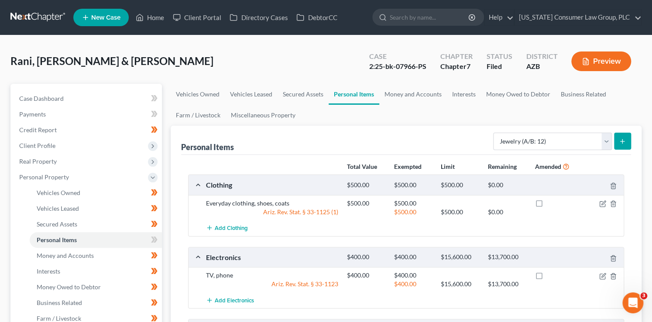
click at [624, 143] on icon "submit" at bounding box center [622, 141] width 7 height 7
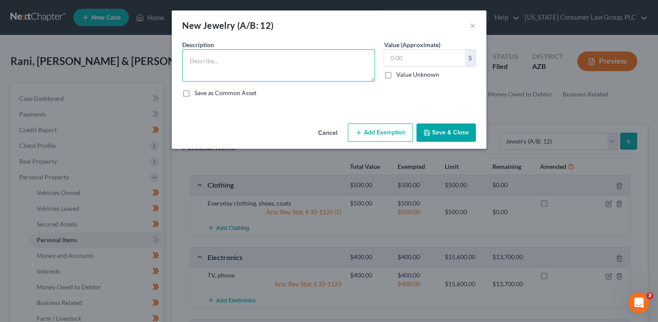
click at [254, 66] on textarea at bounding box center [278, 65] width 193 height 32
type textarea "Earrings, necklace"
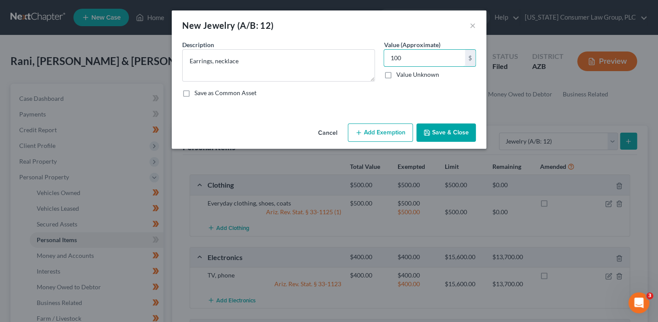
type input "100"
click at [450, 135] on button "Save & Close" at bounding box center [445, 133] width 59 height 18
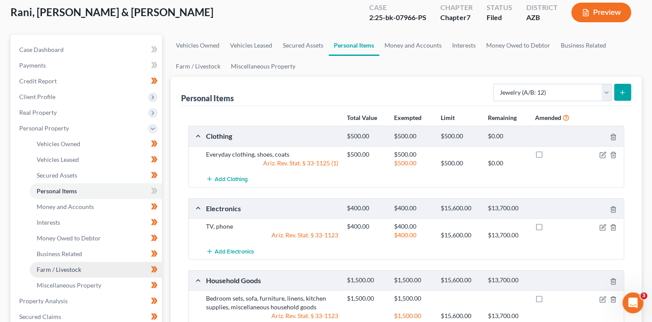
scroll to position [0, 0]
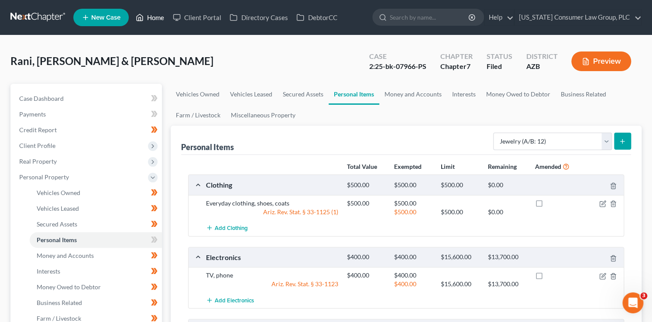
click at [159, 15] on link "Home" at bounding box center [149, 18] width 37 height 16
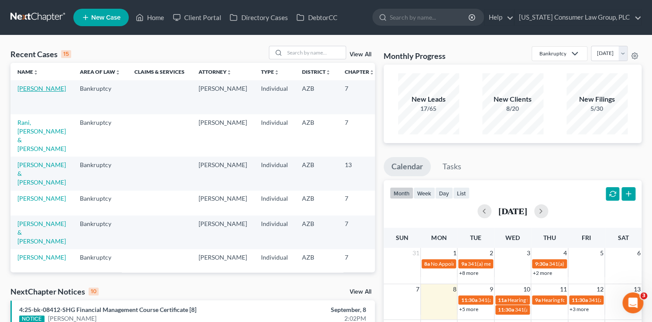
click at [26, 92] on link "[PERSON_NAME]" at bounding box center [41, 88] width 48 height 7
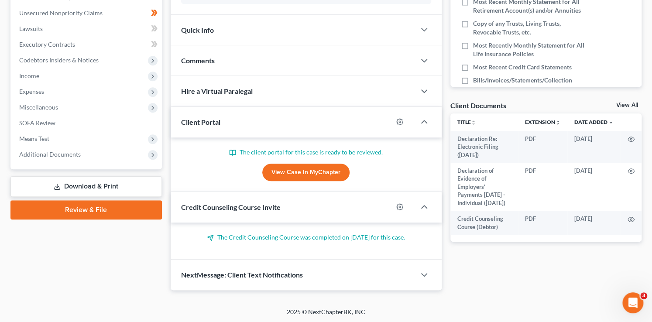
scroll to position [227, 0]
click at [53, 152] on span "Additional Documents" at bounding box center [50, 154] width 62 height 7
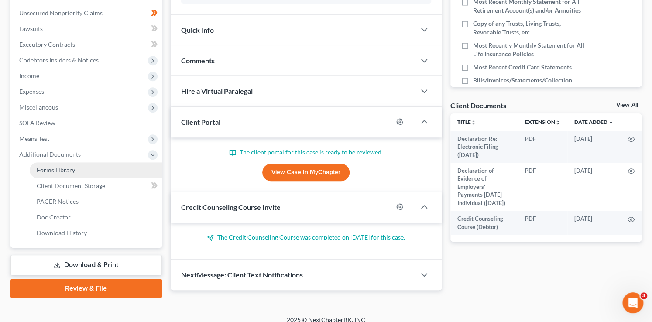
click at [73, 170] on span "Forms Library" at bounding box center [56, 169] width 38 height 7
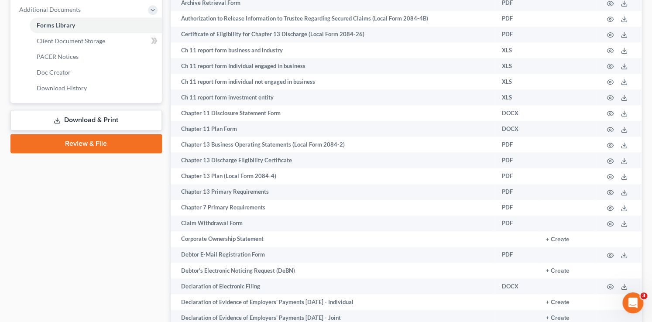
scroll to position [407, 0]
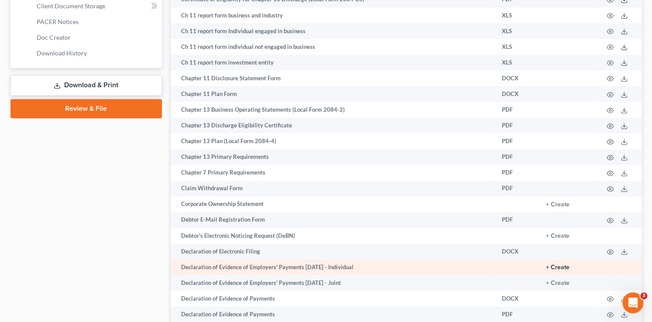
click at [562, 271] on button "+ Create" at bounding box center [558, 268] width 24 height 6
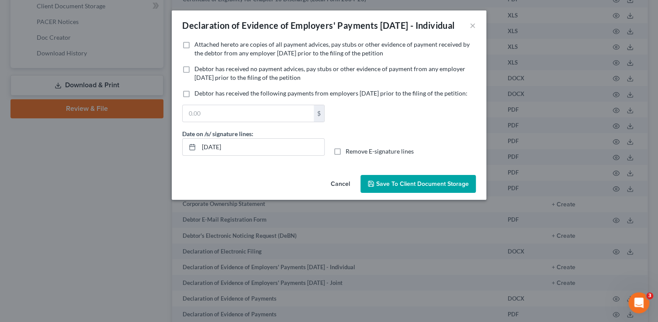
click at [202, 57] on span "Attached hereto are copies of all payment advices, pay stubs or other evidence …" at bounding box center [331, 49] width 275 height 16
click at [202, 46] on input "Attached hereto are copies of all payment advices, pay stubs or other evidence …" at bounding box center [201, 43] width 6 height 6
checkbox input "true"
drag, startPoint x: 212, startPoint y: 164, endPoint x: 176, endPoint y: 159, distance: 36.1
click at [176, 159] on div "No additional information is needed to generate this form. Attached hereto are …" at bounding box center [329, 105] width 314 height 131
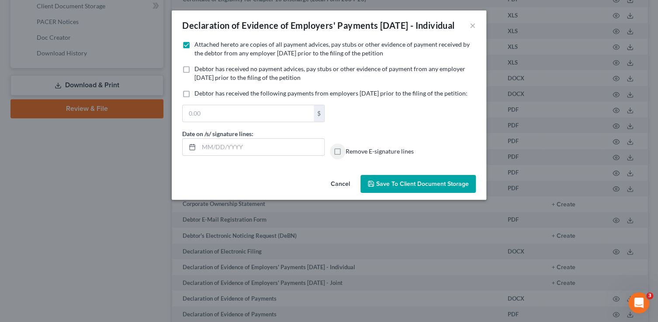
click at [349, 147] on input "Remove E-signature lines" at bounding box center [352, 150] width 6 height 6
checkbox input "true"
click at [376, 188] on span "Save to Client Document Storage" at bounding box center [422, 183] width 93 height 7
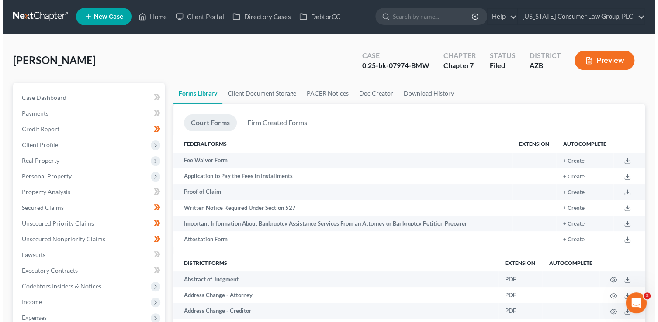
scroll to position [0, 0]
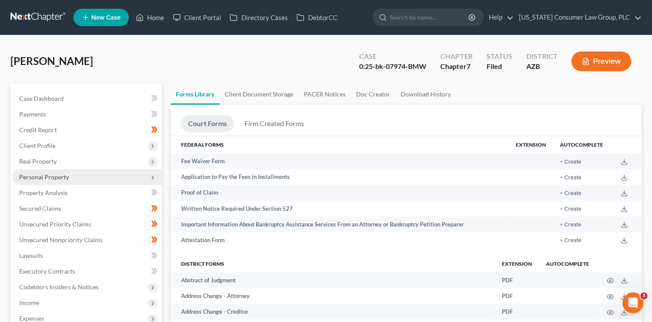
click at [49, 180] on span "Personal Property" at bounding box center [44, 176] width 50 height 7
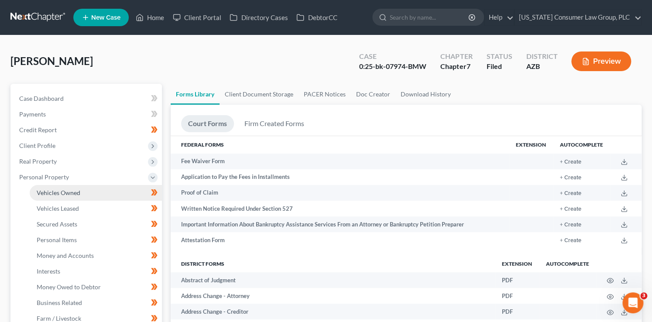
click at [82, 191] on link "Vehicles Owned" at bounding box center [96, 193] width 132 height 16
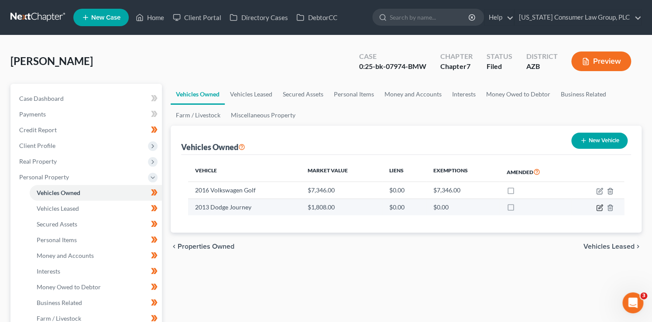
click at [600, 207] on icon "button" at bounding box center [601, 207] width 4 height 4
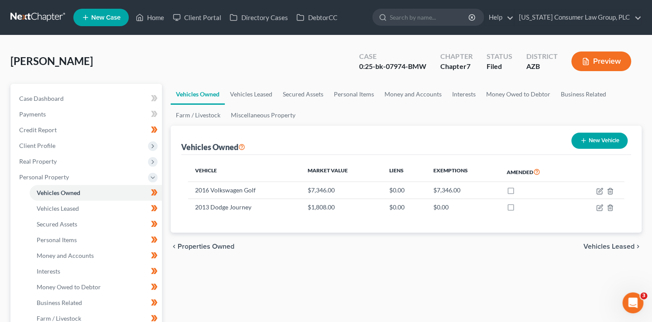
select select "0"
select select "13"
select select "3"
select select "0"
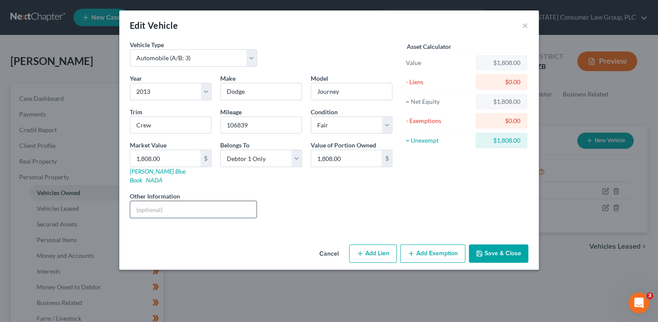
click at [201, 202] on input "text" at bounding box center [193, 209] width 126 height 17
paste input "Vehicle is jointly owned with Debtor’s daughter, who asserts her ownership inte…"
type input "Vehicle is jointly owned with Debtor’s wife, who asserts her ownership interest…"
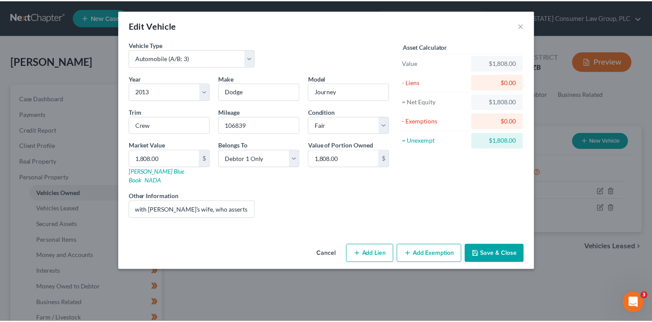
scroll to position [0, 0]
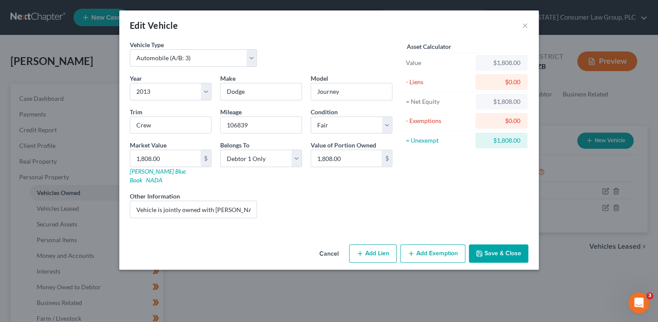
click at [497, 251] on button "Save & Close" at bounding box center [498, 254] width 59 height 18
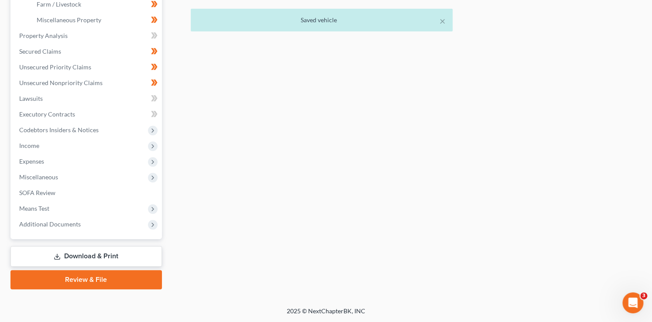
click at [75, 252] on link "Download & Print" at bounding box center [86, 256] width 152 height 21
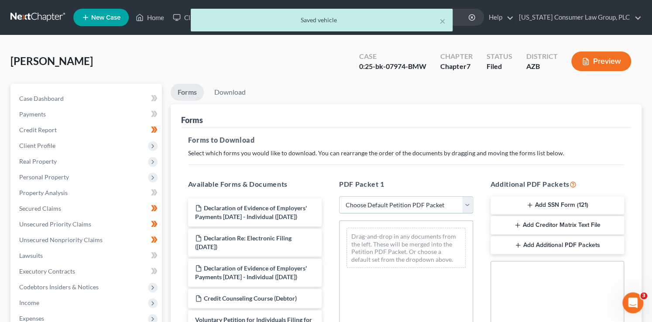
click at [431, 203] on select "Choose Default Petition PDF Packet Complete Bankruptcy Petition (all forms and …" at bounding box center [406, 205] width 134 height 17
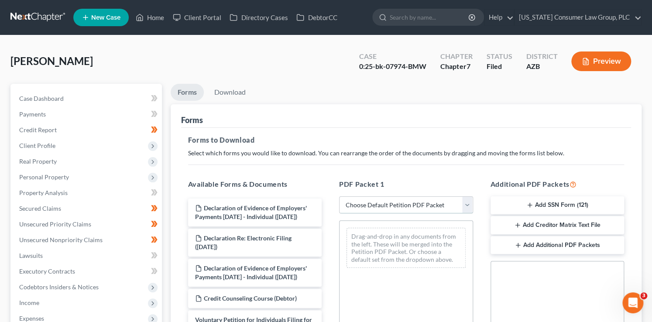
select select "6"
click at [339, 197] on select "Choose Default Petition PDF Packet Complete Bankruptcy Petition (all forms and …" at bounding box center [406, 205] width 134 height 17
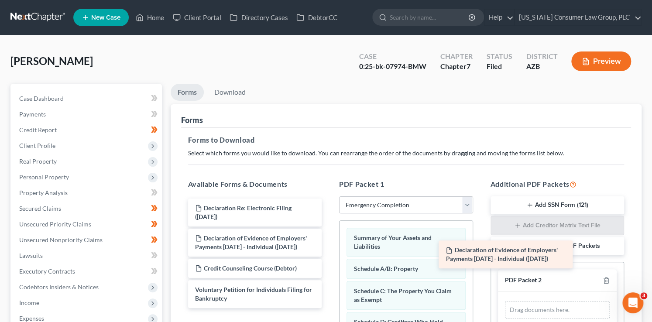
drag, startPoint x: 244, startPoint y: 213, endPoint x: 522, endPoint y: 273, distance: 284.6
click at [329, 273] on div "Declaration of Evidence of Employers' Payments Within 60 Days - Individual (09/…" at bounding box center [255, 254] width 148 height 110
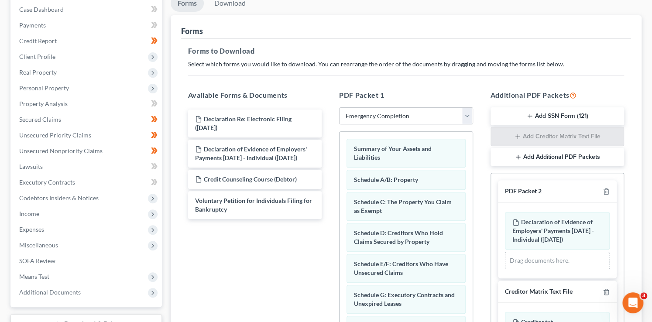
scroll to position [217, 0]
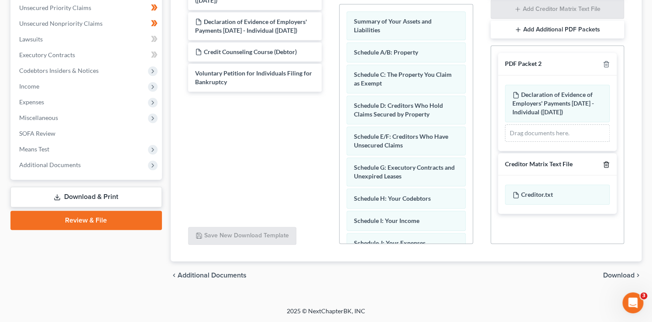
click at [605, 166] on icon "button" at bounding box center [606, 164] width 7 height 7
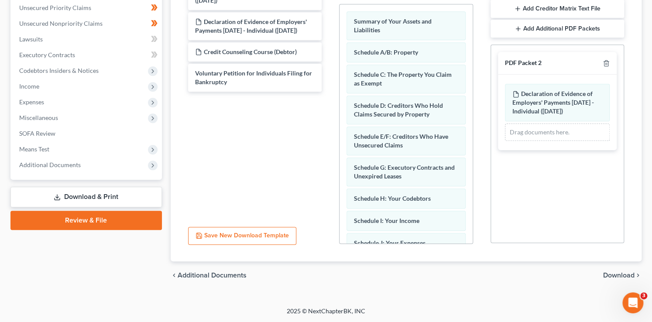
click at [608, 275] on span "Download" at bounding box center [619, 275] width 31 height 7
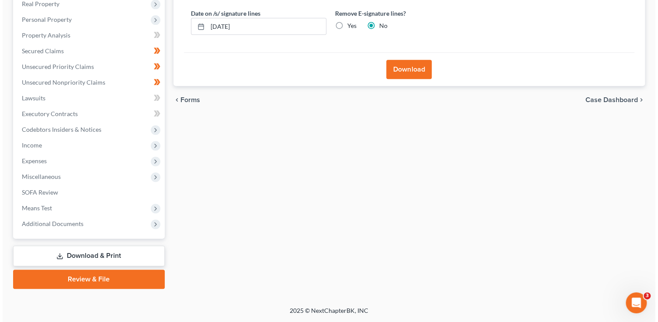
scroll to position [157, 0]
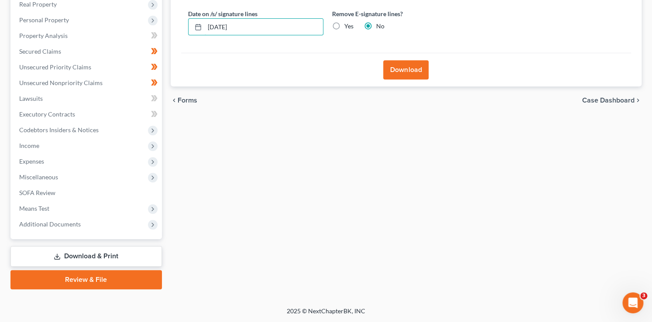
drag, startPoint x: 263, startPoint y: 24, endPoint x: 185, endPoint y: 18, distance: 78.0
click at [185, 18] on div "Date on /s/ signature lines 09/08/2025" at bounding box center [256, 22] width 144 height 27
click at [348, 22] on input "Yes" at bounding box center [351, 25] width 6 height 6
radio input "true"
radio input "false"
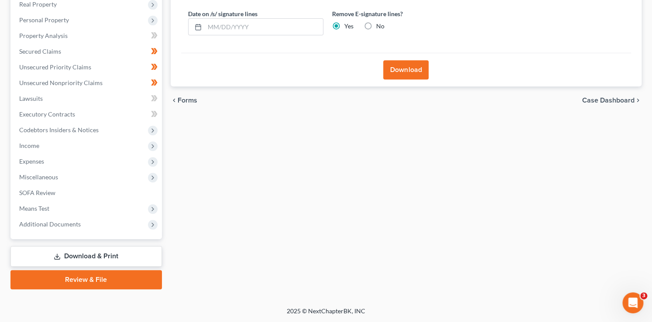
click at [400, 72] on button "Download" at bounding box center [405, 69] width 45 height 19
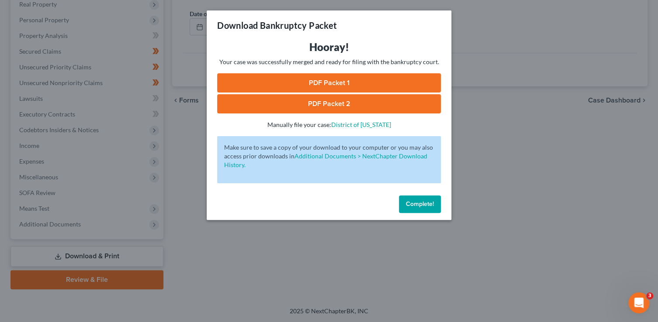
click at [310, 87] on link "PDF Packet 1" at bounding box center [329, 82] width 224 height 19
click at [357, 100] on link "PDF Packet 2" at bounding box center [329, 103] width 224 height 19
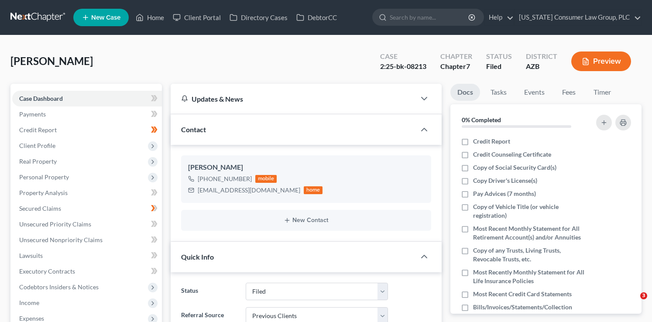
select select "6"
select select "1"
click at [167, 18] on link "Home" at bounding box center [149, 18] width 37 height 16
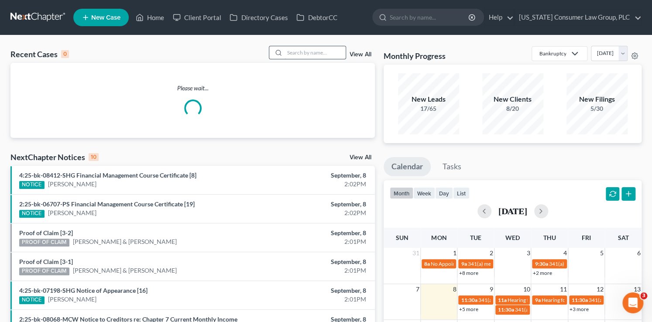
click at [314, 56] on input "search" at bounding box center [315, 52] width 61 height 13
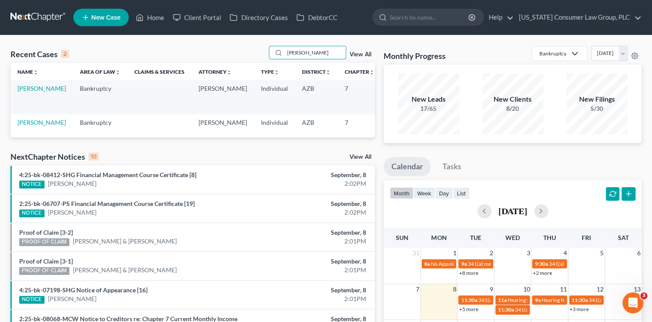
type input "ferraro"
click at [27, 101] on td "Ferraro, Daniel" at bounding box center [41, 97] width 62 height 34
click at [28, 92] on link "Ferraro, Daniel" at bounding box center [41, 88] width 48 height 7
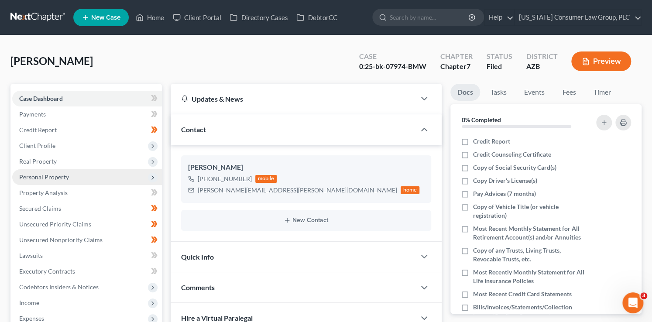
click at [61, 180] on span "Personal Property" at bounding box center [44, 176] width 50 height 7
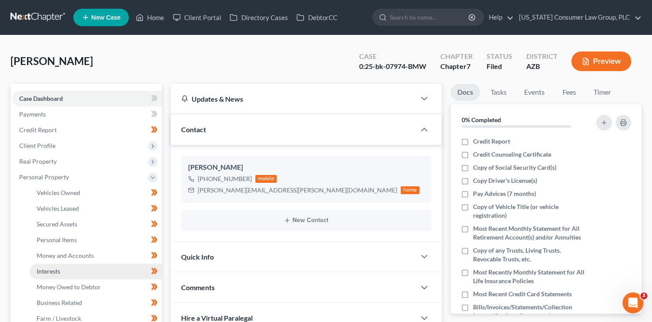
click at [84, 273] on link "Interests" at bounding box center [96, 272] width 132 height 16
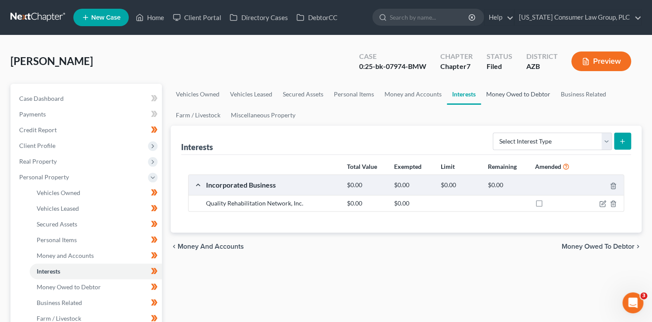
click at [507, 92] on link "Money Owed to Debtor" at bounding box center [518, 94] width 75 height 21
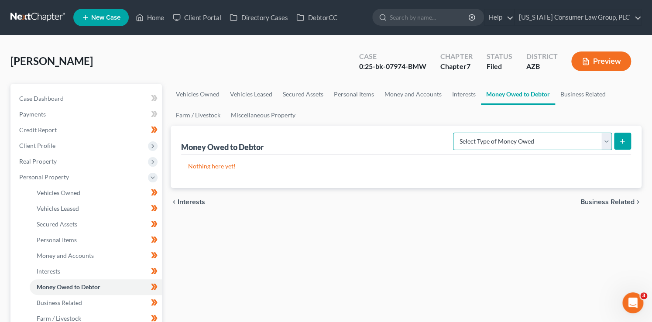
click at [528, 146] on select "Select Type of Money Owed Accounts Receivable (A/B: 38) Alimony (A/B: 29) Child…" at bounding box center [532, 141] width 159 height 17
select select "claims_against_third_parties"
click at [456, 133] on select "Select Type of Money Owed Accounts Receivable (A/B: 38) Alimony (A/B: 29) Child…" at bounding box center [532, 141] width 159 height 17
click at [621, 141] on line "submit" at bounding box center [623, 141] width 4 height 0
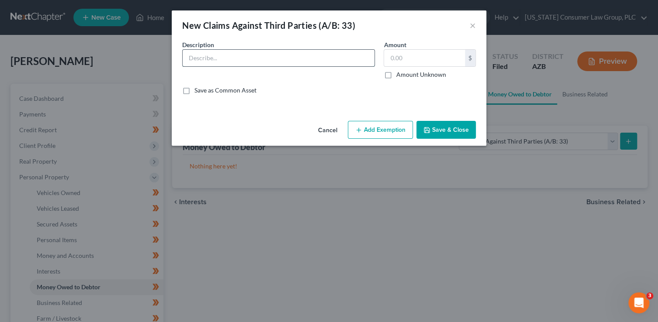
click at [282, 53] on input "text" at bounding box center [279, 58] width 192 height 17
type input "Third party claim stemming from an accident that occurred on 9/29/2023"
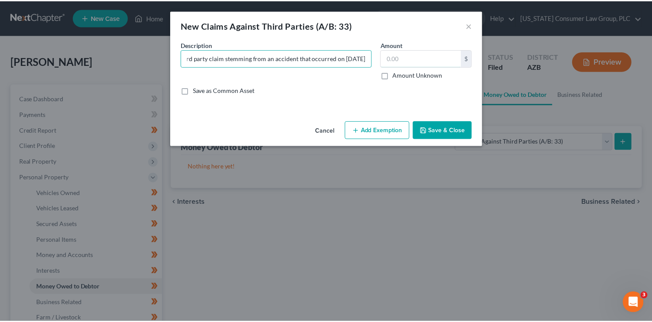
scroll to position [0, 0]
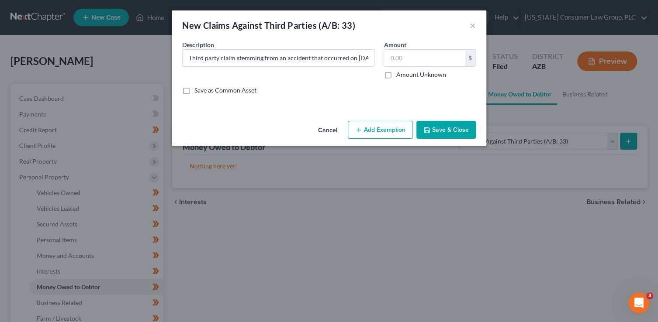
click at [442, 77] on label "Amount Unknown" at bounding box center [421, 74] width 50 height 9
click at [405, 76] on input "Amount Unknown" at bounding box center [402, 73] width 6 height 6
checkbox input "true"
type input "0.00"
click at [441, 127] on button "Save & Close" at bounding box center [445, 130] width 59 height 18
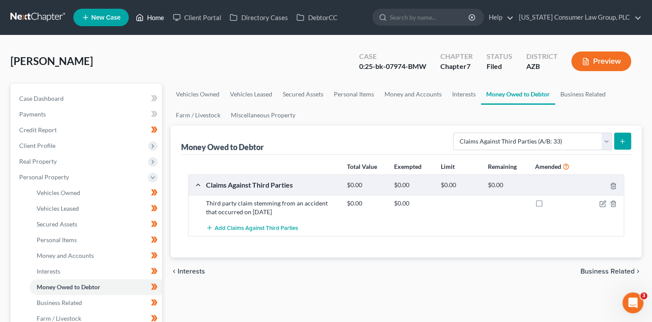
click at [155, 20] on link "Home" at bounding box center [149, 18] width 37 height 16
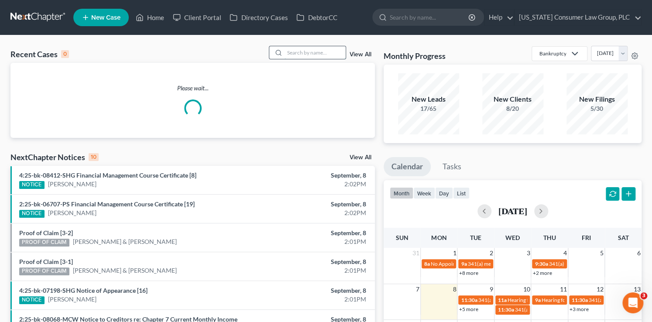
click at [305, 51] on input "search" at bounding box center [315, 52] width 61 height 13
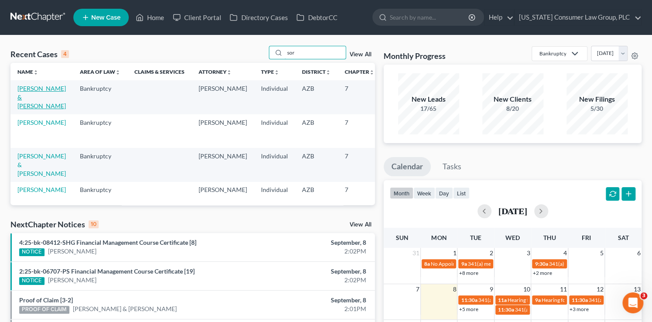
type input "sor"
click at [36, 104] on link "[PERSON_NAME] & [PERSON_NAME]" at bounding box center [41, 97] width 48 height 25
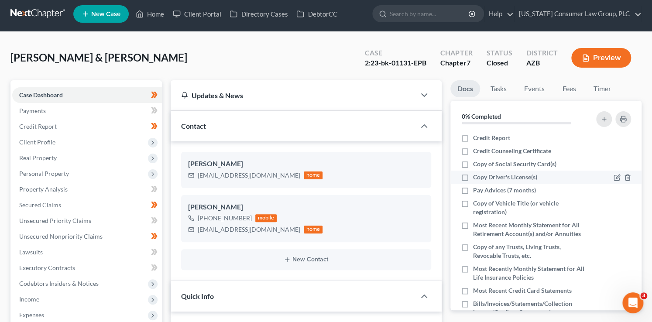
scroll to position [8, 0]
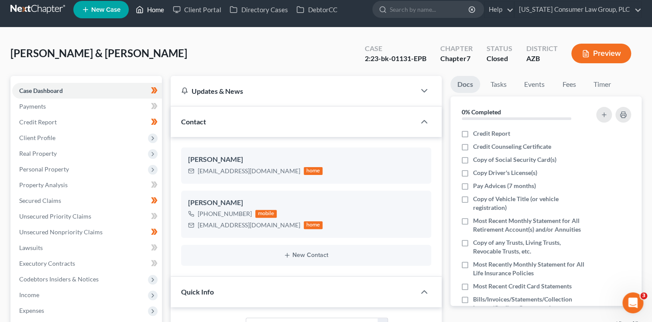
click at [145, 10] on link "Home" at bounding box center [149, 10] width 37 height 16
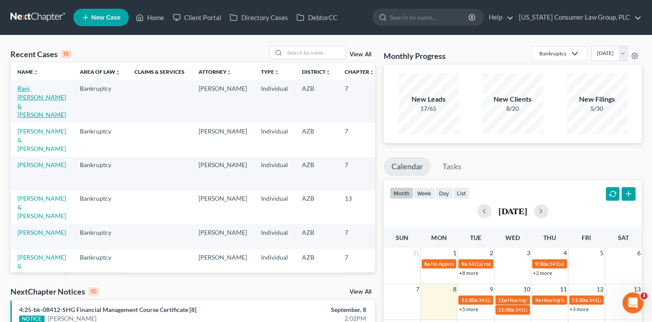
click at [41, 108] on link "Rani, [PERSON_NAME] & [PERSON_NAME]" at bounding box center [41, 102] width 48 height 34
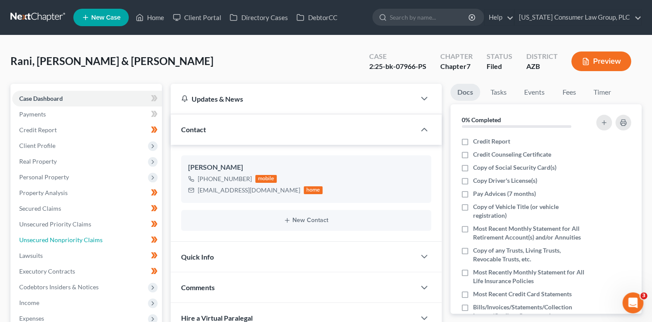
drag, startPoint x: 100, startPoint y: 238, endPoint x: 168, endPoint y: 243, distance: 67.4
click at [100, 238] on link "Unsecured Nonpriority Claims" at bounding box center [87, 240] width 150 height 16
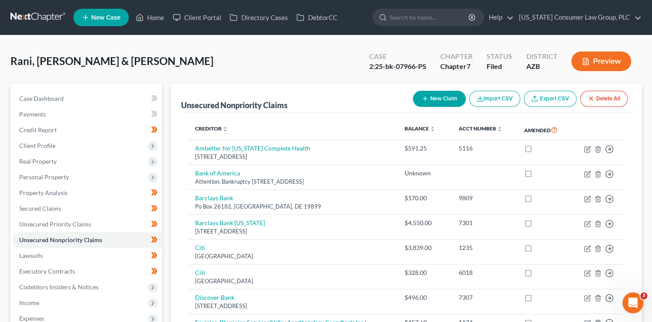
click at [418, 95] on button "New Claim" at bounding box center [439, 99] width 53 height 16
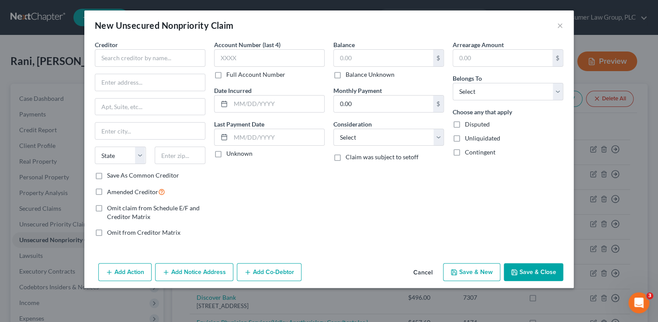
click at [416, 269] on button "Cancel" at bounding box center [422, 272] width 33 height 17
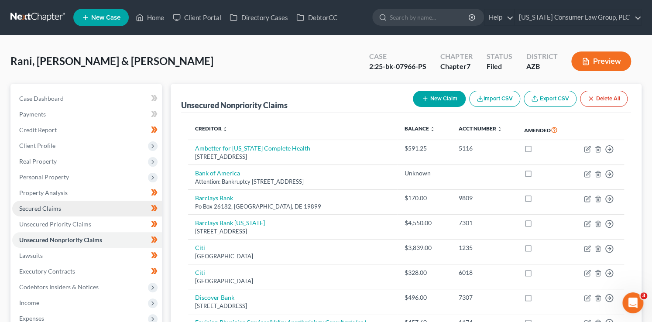
click at [65, 206] on link "Secured Claims" at bounding box center [87, 209] width 150 height 16
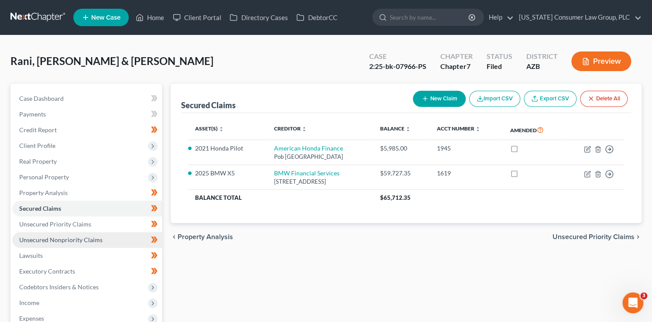
click at [90, 242] on span "Unsecured Nonpriority Claims" at bounding box center [60, 239] width 83 height 7
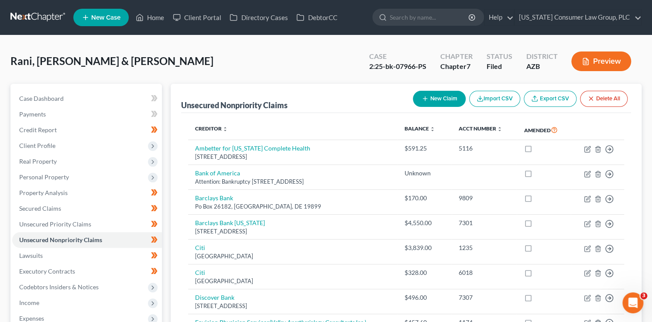
click at [438, 100] on button "New Claim" at bounding box center [439, 99] width 53 height 16
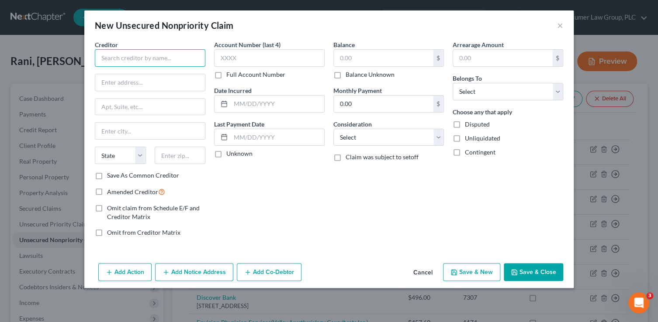
click at [132, 57] on input "text" at bounding box center [150, 57] width 110 height 17
type input "Travis Credit Union"
type input "PO Box 2069"
type input "95696"
type input "Vacaville"
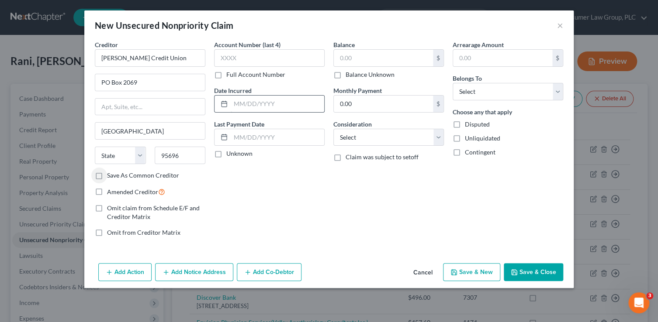
select select "4"
click at [372, 73] on label "Balance Unknown" at bounding box center [369, 74] width 49 height 9
click at [355, 73] on input "Balance Unknown" at bounding box center [352, 73] width 6 height 6
checkbox input "true"
type input "0.00"
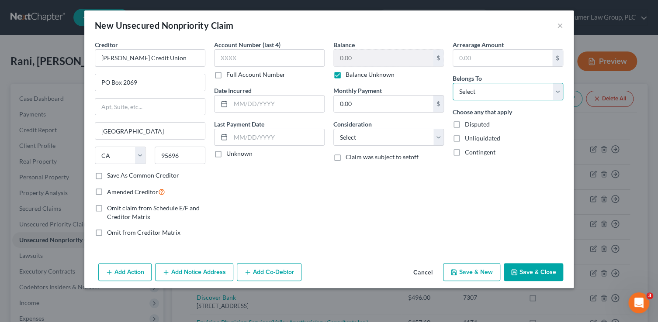
click at [489, 86] on select "Select Debtor 1 Only Debtor 2 Only Debtor 1 And Debtor 2 Only At Least One Of T…" at bounding box center [507, 91] width 110 height 17
select select "0"
click at [452, 83] on select "Select Debtor 1 Only Debtor 2 Only Debtor 1 And Debtor 2 Only At Least One Of T…" at bounding box center [507, 91] width 110 height 17
click at [381, 137] on select "Select Cable / Satellite Services Collection Agency Credit Card Debt Debt Couns…" at bounding box center [388, 137] width 110 height 17
select select "10"
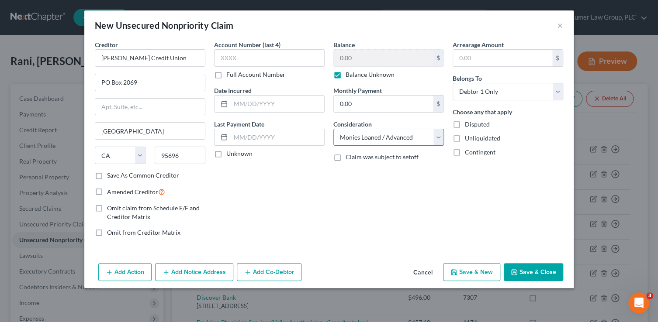
click at [333, 129] on select "Select Cable / Satellite Services Collection Agency Credit Card Debt Debt Couns…" at bounding box center [388, 137] width 110 height 17
click at [556, 269] on button "Save & Close" at bounding box center [533, 272] width 59 height 18
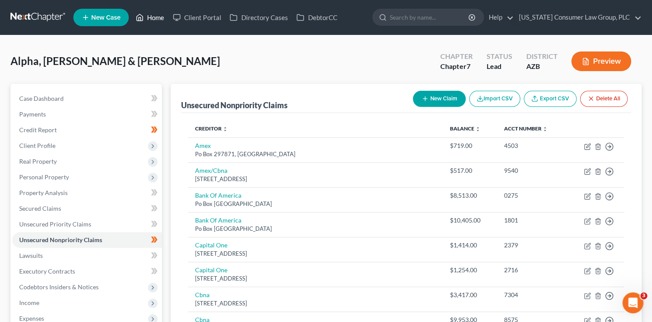
click at [155, 17] on link "Home" at bounding box center [149, 18] width 37 height 16
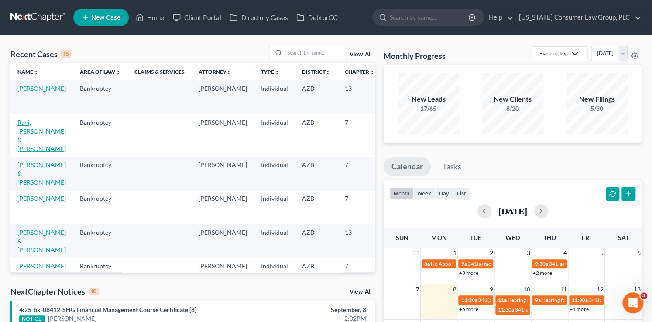
click at [37, 138] on link "Rani, [PERSON_NAME] & [PERSON_NAME]" at bounding box center [41, 136] width 48 height 34
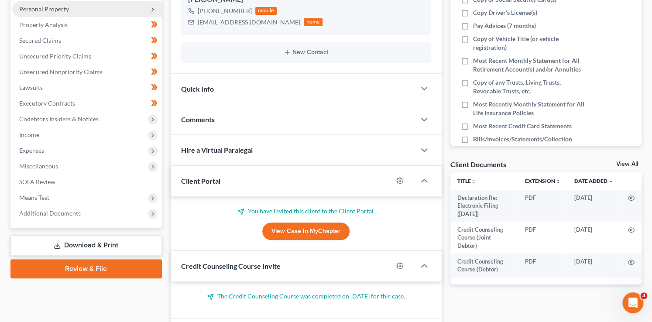
scroll to position [179, 0]
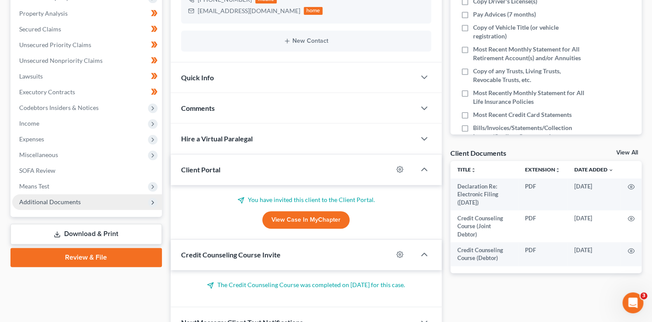
click at [72, 202] on span "Additional Documents" at bounding box center [50, 201] width 62 height 7
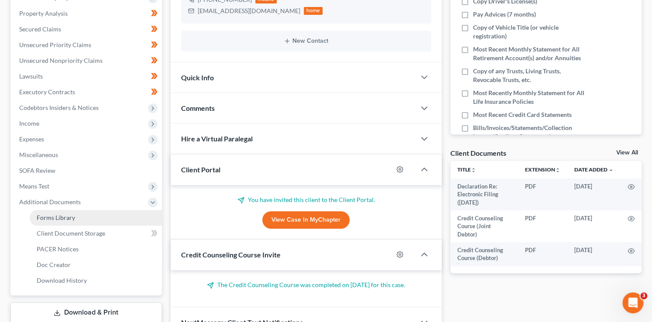
click at [70, 217] on span "Forms Library" at bounding box center [56, 217] width 38 height 7
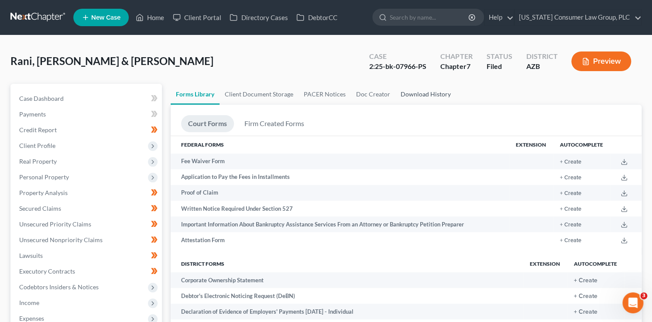
click at [410, 90] on link "Download History" at bounding box center [426, 94] width 61 height 21
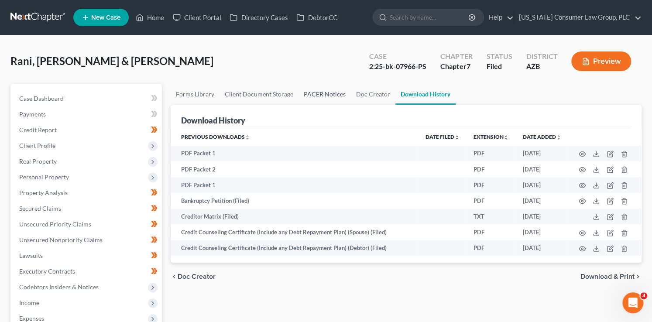
click at [333, 96] on link "PACER Notices" at bounding box center [325, 94] width 52 height 21
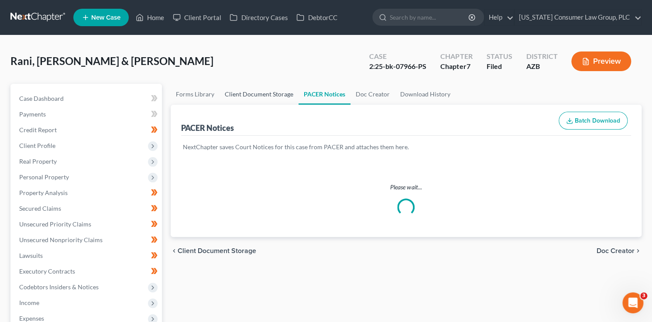
click at [250, 96] on link "Client Document Storage" at bounding box center [259, 94] width 79 height 21
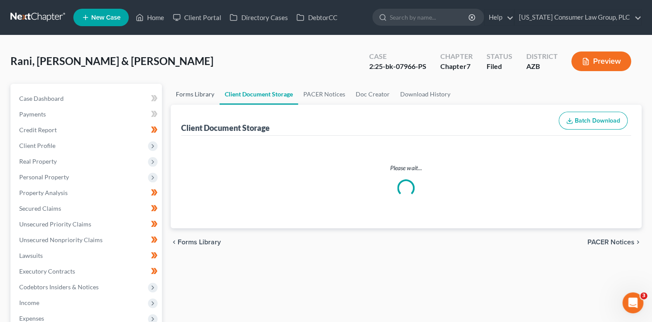
select select "14"
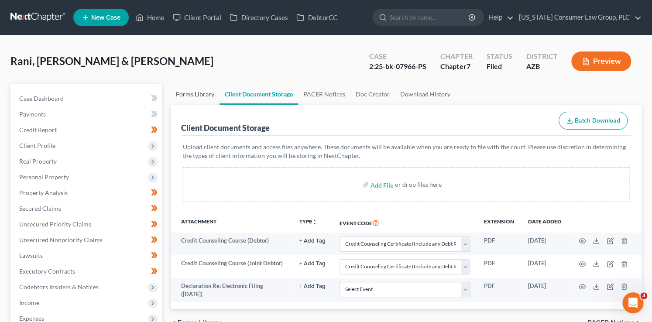
click at [191, 91] on link "Forms Library" at bounding box center [195, 94] width 49 height 21
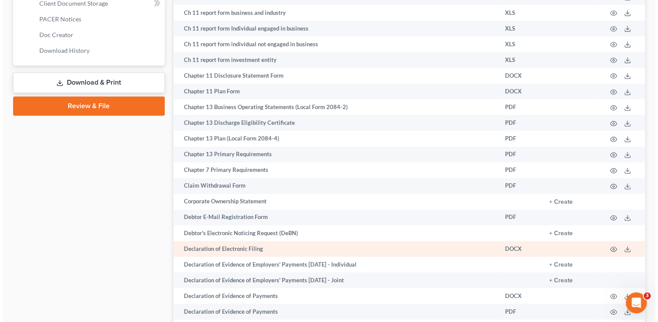
scroll to position [411, 0]
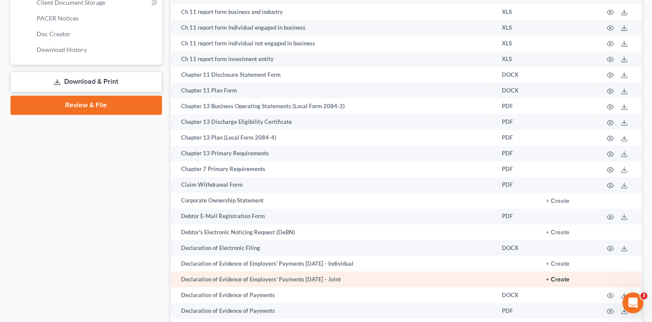
click at [557, 283] on button "+ Create" at bounding box center [558, 280] width 24 height 6
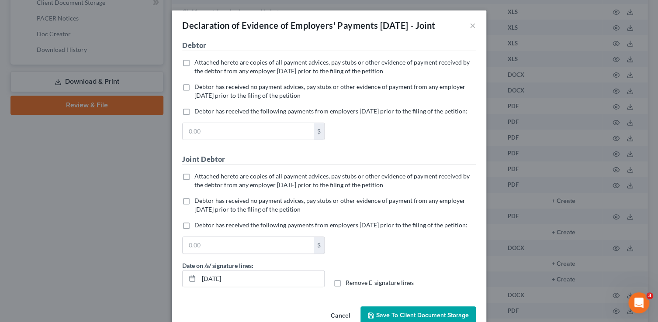
click at [237, 75] on span "Attached hereto are copies of all payment advices, pay stubs or other evidence …" at bounding box center [331, 67] width 275 height 16
click at [204, 64] on input "Attached hereto are copies of all payment advices, pay stubs or other evidence …" at bounding box center [201, 61] width 6 height 6
checkbox input "true"
click at [206, 214] on label "Debtor has received no payment advices, pay stubs or other evidence of payment …" at bounding box center [334, 205] width 281 height 17
click at [204, 202] on input "Debtor has received no payment advices, pay stubs or other evidence of payment …" at bounding box center [201, 200] width 6 height 6
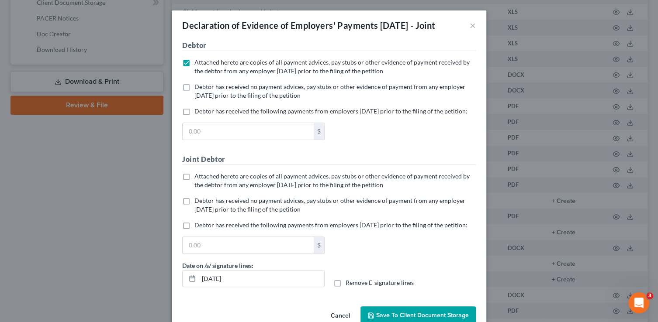
checkbox input "true"
drag, startPoint x: 232, startPoint y: 310, endPoint x: 182, endPoint y: 291, distance: 53.6
click at [187, 288] on div "[DATE]" at bounding box center [253, 278] width 142 height 17
click at [349, 279] on input "Remove E-signature lines" at bounding box center [352, 282] width 6 height 6
checkbox input "true"
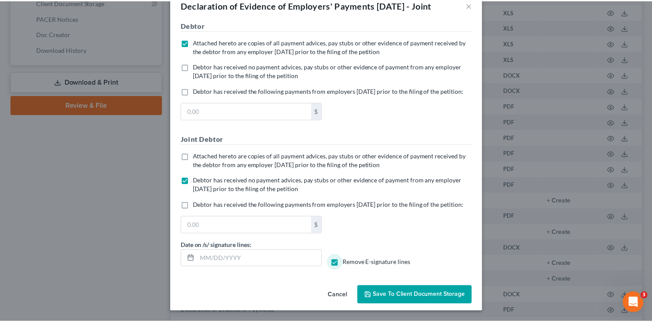
scroll to position [49, 0]
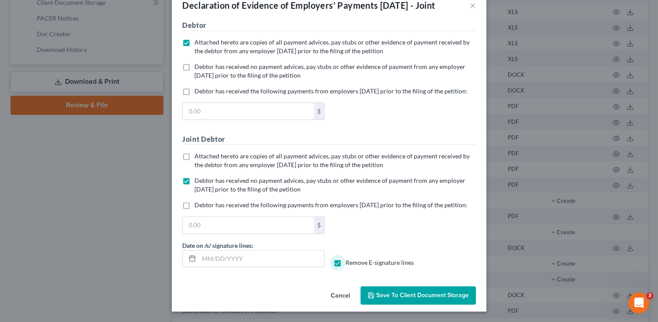
click at [431, 308] on div "Cancel Save to Client Document Storage" at bounding box center [329, 297] width 314 height 29
click at [421, 298] on span "Save to Client Document Storage" at bounding box center [422, 295] width 93 height 7
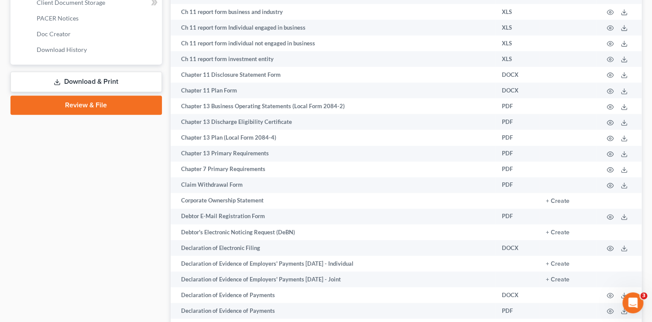
click at [131, 80] on link "Download & Print" at bounding box center [86, 82] width 152 height 21
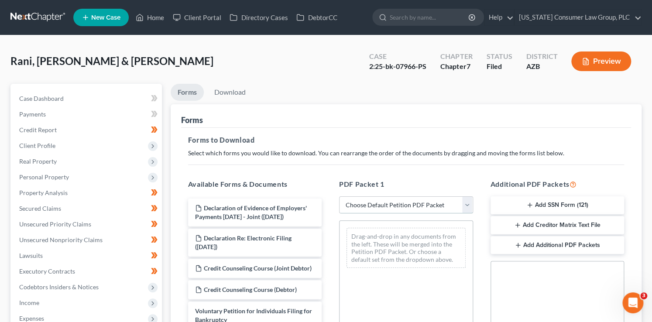
click at [386, 206] on select "Choose Default Petition PDF Packet Complete Bankruptcy Petition (all forms and …" at bounding box center [406, 205] width 134 height 17
select select "6"
click at [339, 197] on select "Choose Default Petition PDF Packet Complete Bankruptcy Petition (all forms and …" at bounding box center [406, 205] width 134 height 17
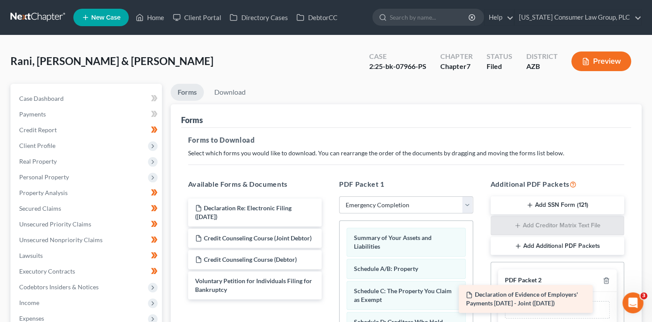
drag, startPoint x: 279, startPoint y: 219, endPoint x: 550, endPoint y: 307, distance: 284.9
click at [329, 300] on div "Declaration of Evidence of Employers' Payments [DATE] - Joint ([DATE]) Declarat…" at bounding box center [255, 249] width 148 height 101
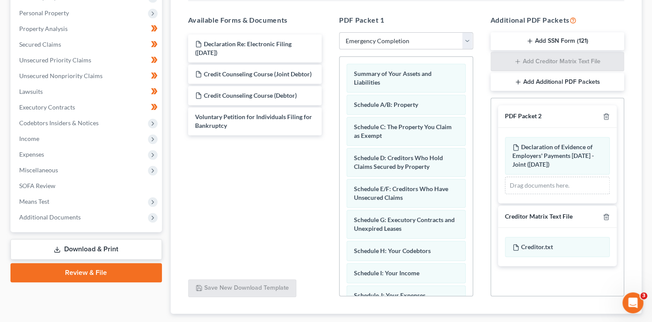
scroll to position [169, 0]
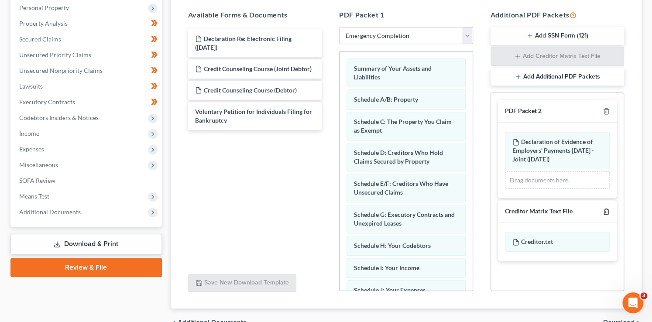
click at [605, 209] on icon "button" at bounding box center [606, 211] width 7 height 7
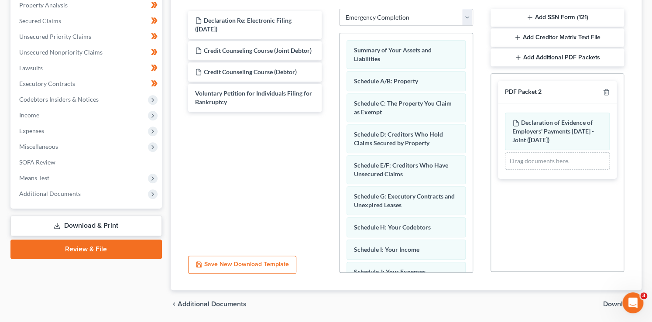
scroll to position [217, 0]
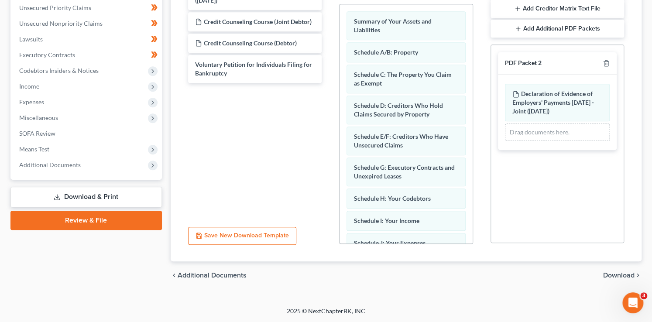
click at [605, 273] on span "Download" at bounding box center [619, 275] width 31 height 7
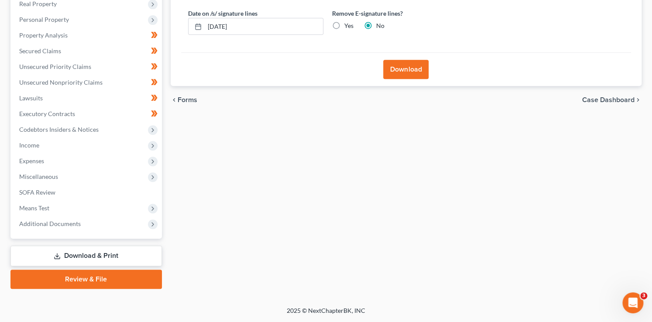
scroll to position [157, 0]
drag, startPoint x: 248, startPoint y: 33, endPoint x: 177, endPoint y: 17, distance: 72.6
click at [177, 17] on div "Download Almost There... Complete Required * Fields Date on /s/ signature lines…" at bounding box center [407, 17] width 472 height 140
click at [348, 22] on input "Yes" at bounding box center [351, 25] width 6 height 6
radio input "true"
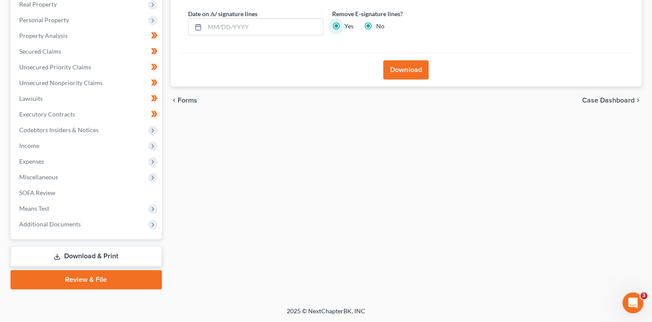
radio input "false"
click at [418, 64] on button "Download" at bounding box center [405, 69] width 45 height 19
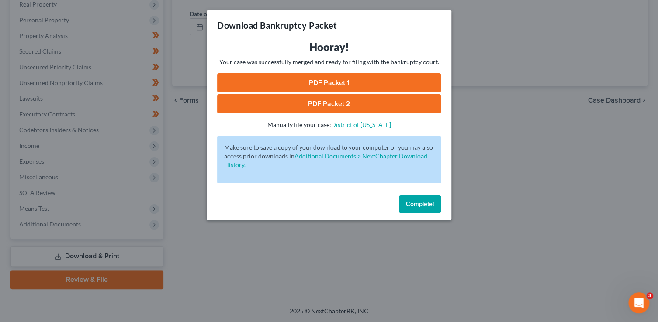
click at [366, 85] on link "PDF Packet 1" at bounding box center [329, 82] width 224 height 19
click at [295, 102] on link "PDF Packet 2" at bounding box center [329, 103] width 224 height 19
click at [418, 209] on button "Complete!" at bounding box center [420, 204] width 42 height 17
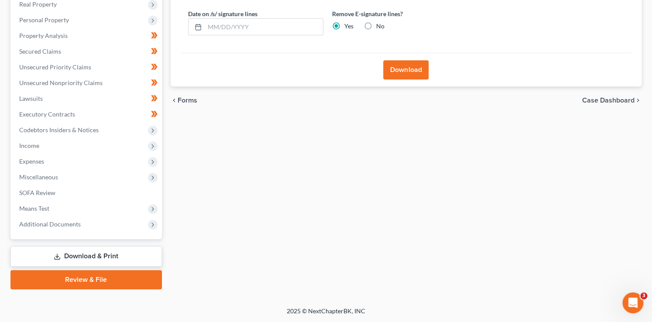
scroll to position [0, 0]
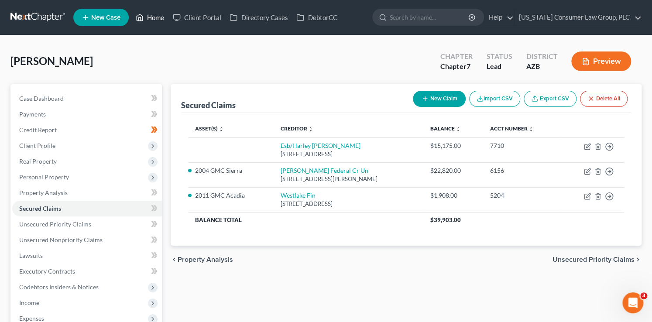
click at [150, 18] on link "Home" at bounding box center [149, 18] width 37 height 16
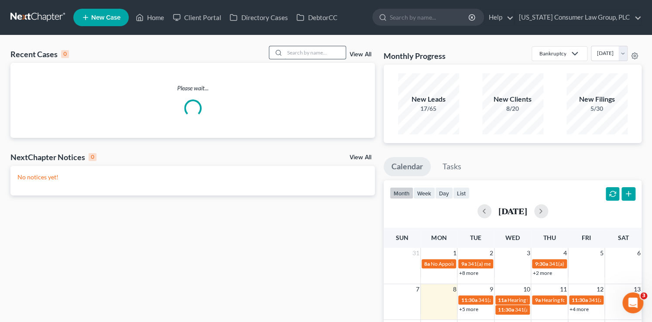
click at [324, 52] on input "search" at bounding box center [315, 52] width 61 height 13
type input "[PERSON_NAME]"
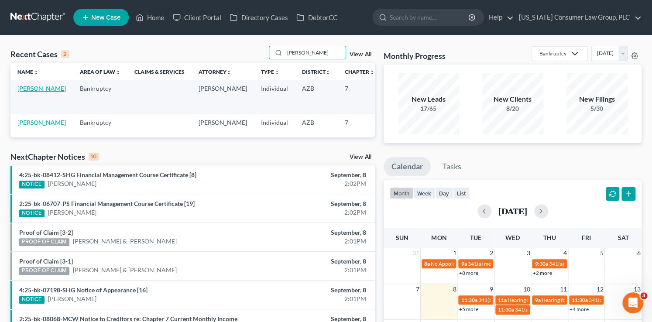
click at [28, 92] on link "[PERSON_NAME]" at bounding box center [41, 88] width 48 height 7
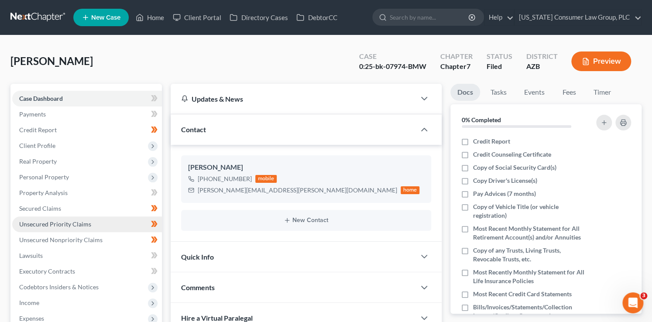
click at [56, 227] on span "Unsecured Priority Claims" at bounding box center [55, 224] width 72 height 7
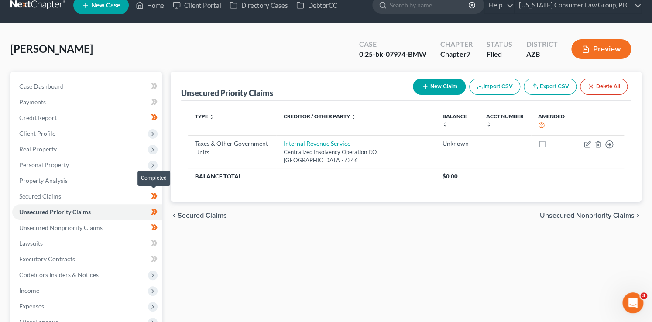
scroll to position [157, 0]
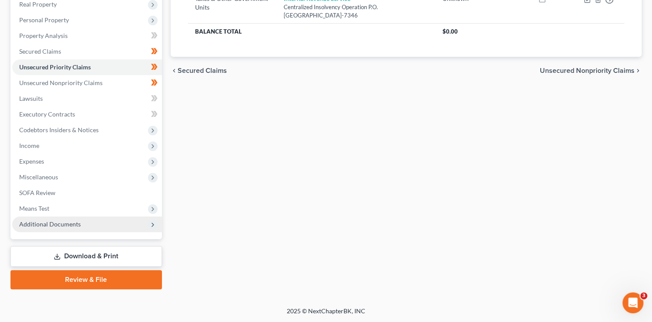
click at [79, 225] on span "Additional Documents" at bounding box center [50, 224] width 62 height 7
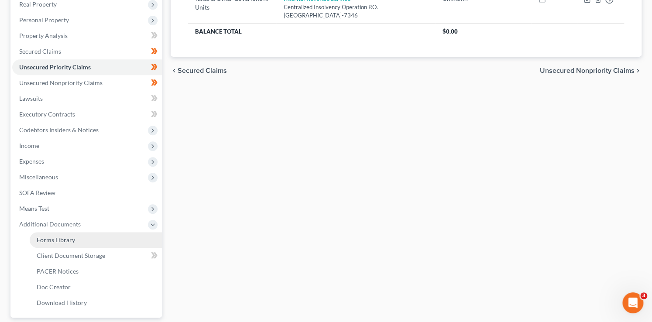
click at [78, 238] on link "Forms Library" at bounding box center [96, 240] width 132 height 16
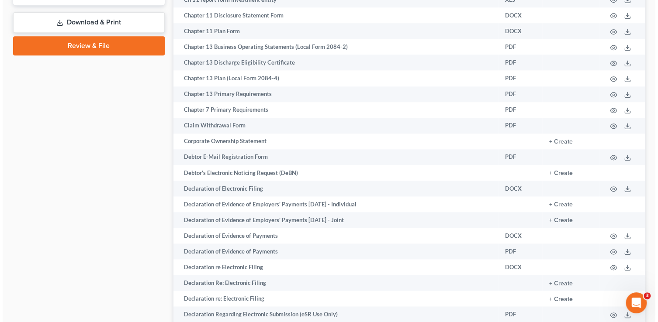
scroll to position [605, 0]
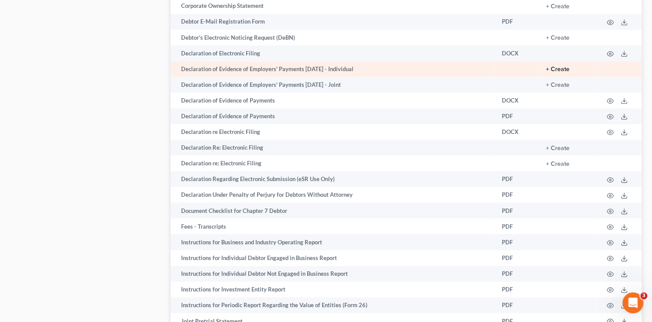
click at [562, 72] on button "+ Create" at bounding box center [558, 69] width 24 height 6
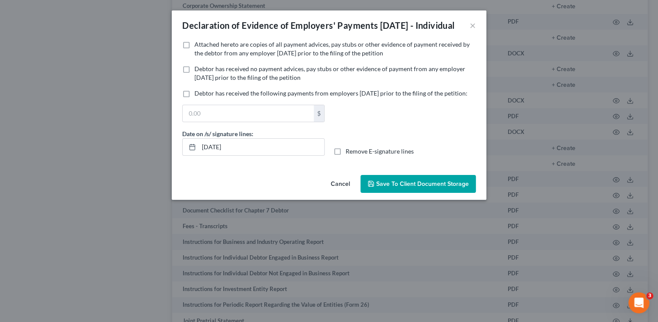
click at [236, 57] on span "Attached hereto are copies of all payment advices, pay stubs or other evidence …" at bounding box center [331, 49] width 275 height 16
click at [204, 46] on input "Attached hereto are copies of all payment advices, pay stubs or other evidence …" at bounding box center [201, 43] width 6 height 6
checkbox input "true"
click at [401, 193] on button "Save to Client Document Storage" at bounding box center [417, 184] width 115 height 18
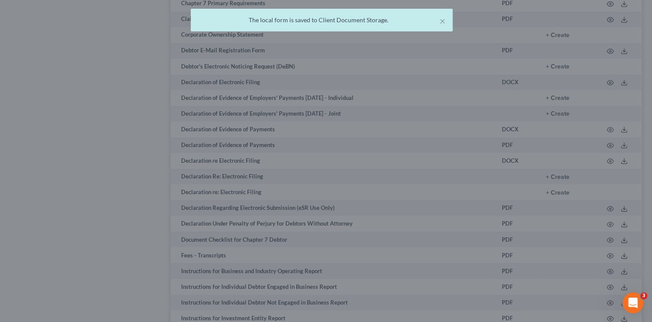
scroll to position [384, 0]
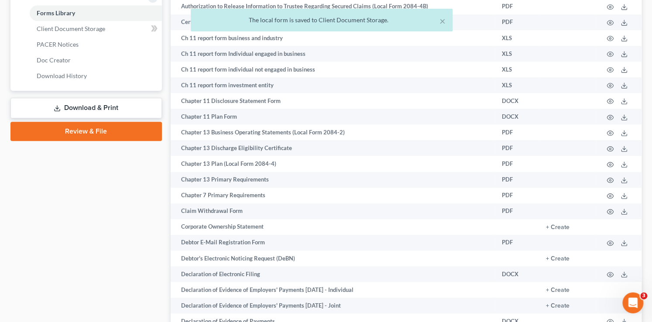
click at [107, 109] on link "Download & Print" at bounding box center [86, 108] width 152 height 21
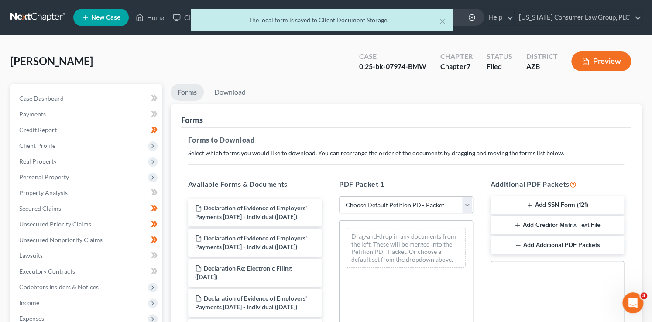
click at [406, 204] on select "Choose Default Petition PDF Packet Complete Bankruptcy Petition (all forms and …" at bounding box center [406, 205] width 134 height 17
select select "6"
click at [339, 197] on select "Choose Default Petition PDF Packet Complete Bankruptcy Petition (all forms and …" at bounding box center [406, 205] width 134 height 17
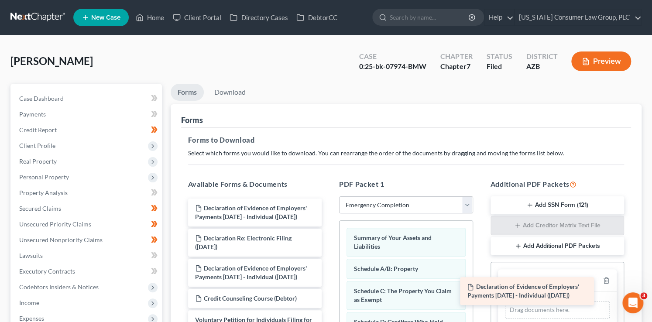
drag, startPoint x: 257, startPoint y: 214, endPoint x: 530, endPoint y: 293, distance: 283.9
click at [329, 293] on div "Declaration of Evidence of Employers' Payments Within 60 Days - Individual (09/…" at bounding box center [255, 269] width 148 height 140
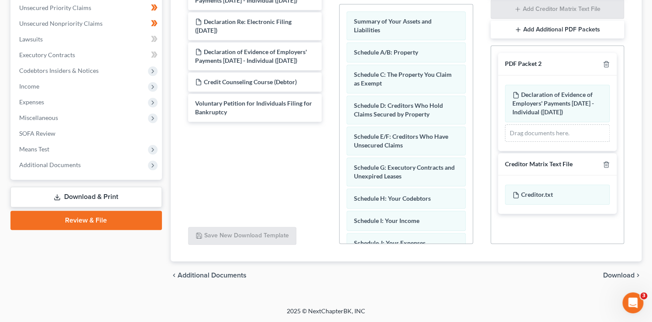
click at [608, 277] on span "Download" at bounding box center [619, 275] width 31 height 7
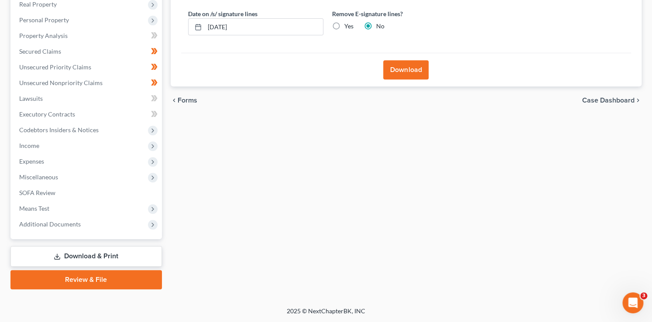
click at [393, 71] on button "Download" at bounding box center [405, 69] width 45 height 19
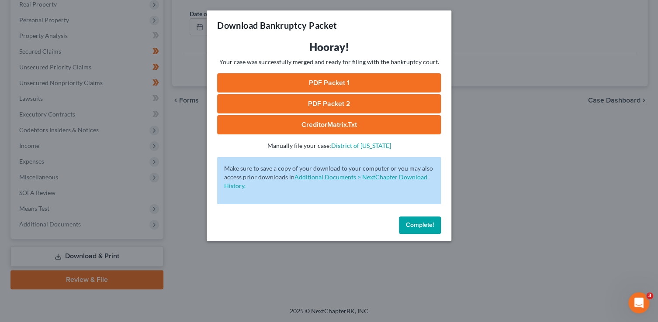
click at [348, 82] on link "PDF Packet 1" at bounding box center [329, 82] width 224 height 19
click at [334, 105] on link "PDF Packet 2" at bounding box center [329, 103] width 224 height 19
click at [346, 83] on link "PDF Packet 1" at bounding box center [329, 82] width 224 height 19
click at [406, 127] on link "CreditorMatrix.txt" at bounding box center [329, 124] width 224 height 19
click at [414, 226] on span "Complete!" at bounding box center [420, 224] width 28 height 7
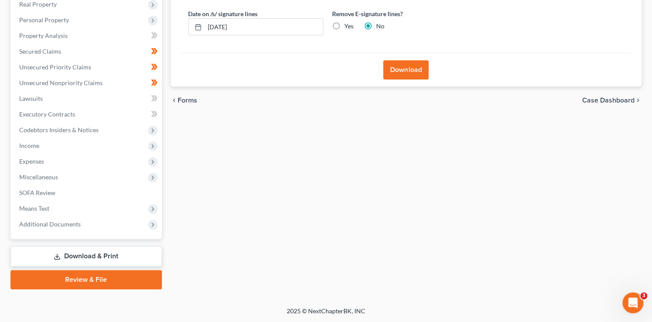
click at [402, 221] on div "Forms Download Forms Forms to Download Select which forms you would like to dow…" at bounding box center [406, 108] width 480 height 363
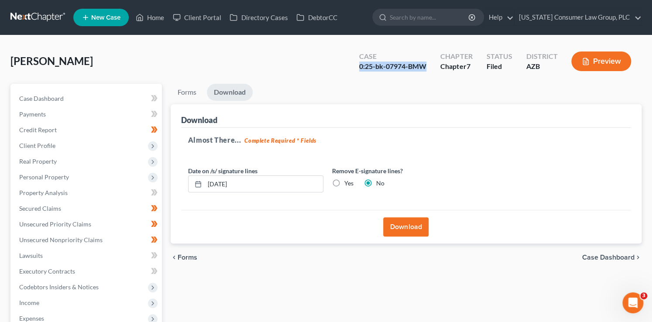
drag, startPoint x: 427, startPoint y: 66, endPoint x: 361, endPoint y: 66, distance: 66.4
click at [361, 66] on div "Case 0:25-bk-07974-BMW" at bounding box center [392, 62] width 81 height 26
copy div "0:25-bk-07974-BMW"
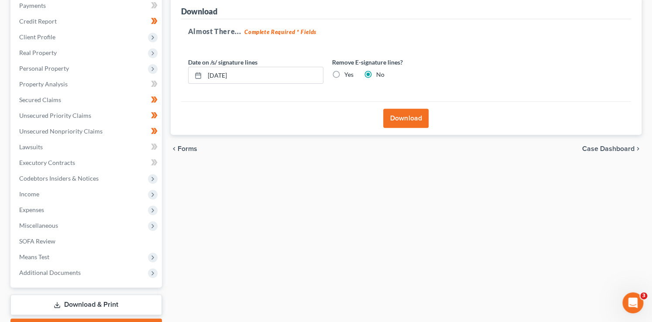
scroll to position [157, 0]
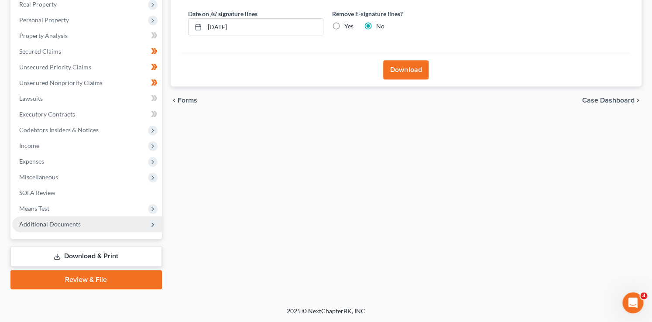
click at [75, 223] on span "Additional Documents" at bounding box center [50, 224] width 62 height 7
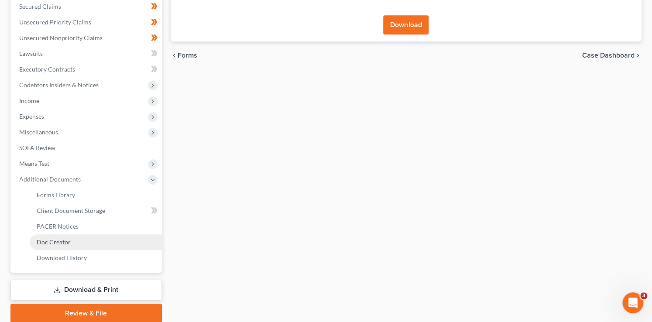
scroll to position [236, 0]
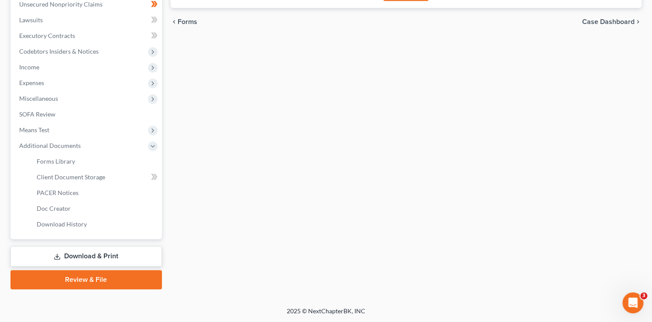
click at [110, 260] on link "Download & Print" at bounding box center [86, 256] width 152 height 21
click at [118, 246] on link "Download & Print" at bounding box center [86, 256] width 152 height 21
click at [53, 108] on link "SOFA Review" at bounding box center [87, 115] width 150 height 16
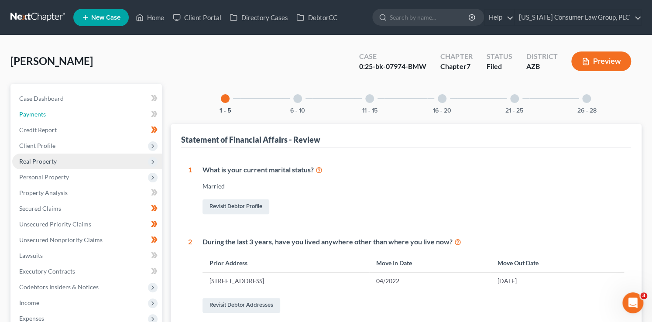
click at [53, 108] on link "Payments" at bounding box center [87, 115] width 150 height 16
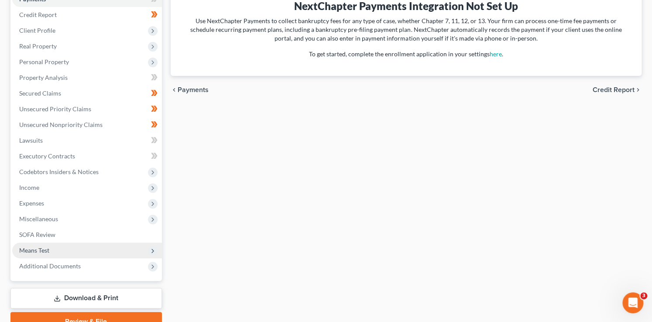
scroll to position [157, 0]
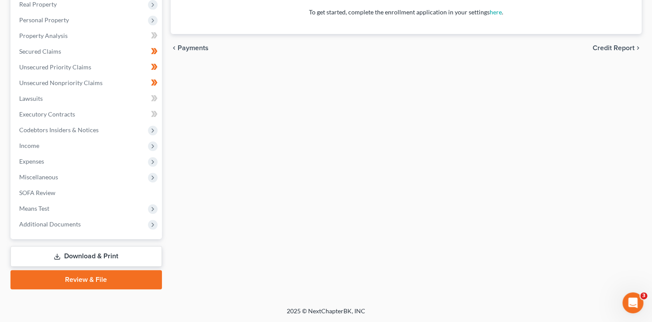
click at [99, 255] on link "Download & Print" at bounding box center [86, 256] width 152 height 21
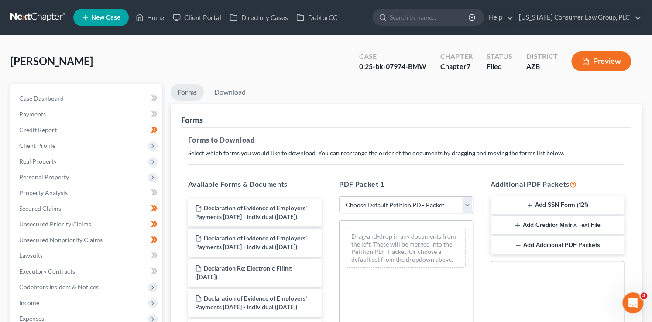
click at [406, 207] on select "Choose Default Petition PDF Packet Complete Bankruptcy Petition (all forms and …" at bounding box center [406, 205] width 134 height 17
select select "7"
click at [339, 197] on select "Choose Default Petition PDF Packet Complete Bankruptcy Petition (all forms and …" at bounding box center [406, 205] width 134 height 17
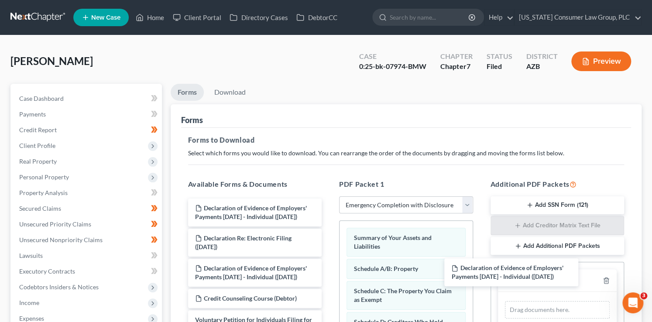
drag, startPoint x: 287, startPoint y: 216, endPoint x: 585, endPoint y: 293, distance: 307.2
click at [329, 294] on div "Declaration of Evidence of Employers' Payments Within 60 Days - Individual (09/…" at bounding box center [255, 269] width 148 height 140
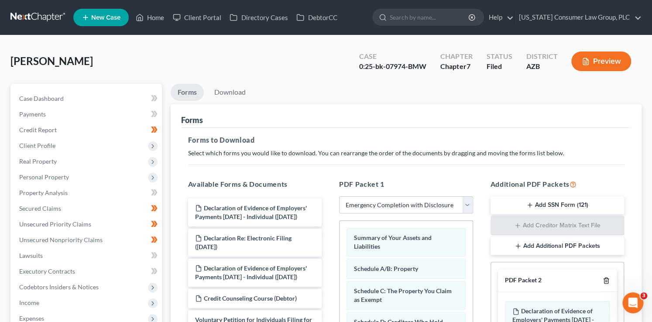
click at [603, 280] on icon "button" at bounding box center [606, 280] width 7 height 7
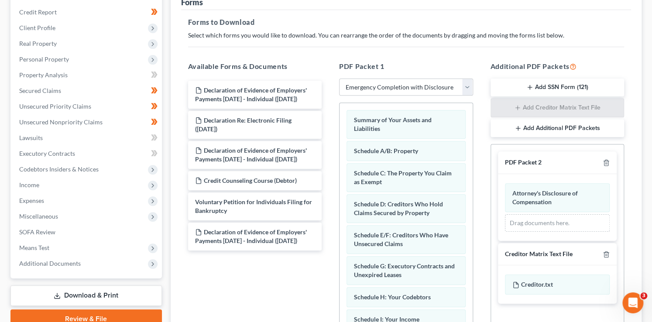
scroll to position [119, 0]
click at [607, 254] on icon "button" at bounding box center [606, 253] width 7 height 7
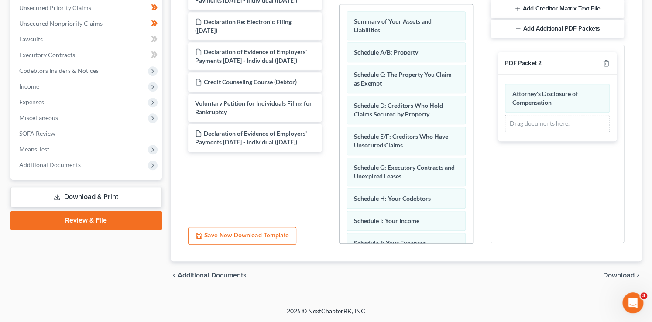
click at [607, 273] on span "Download" at bounding box center [619, 275] width 31 height 7
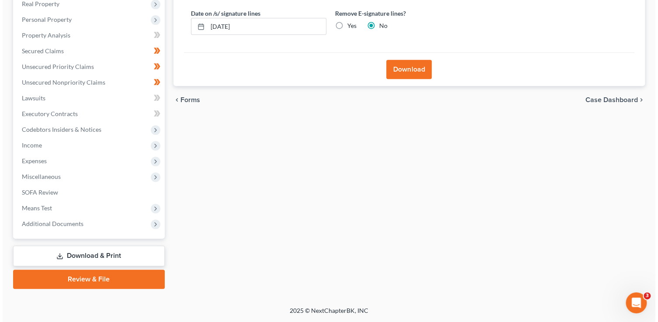
scroll to position [157, 0]
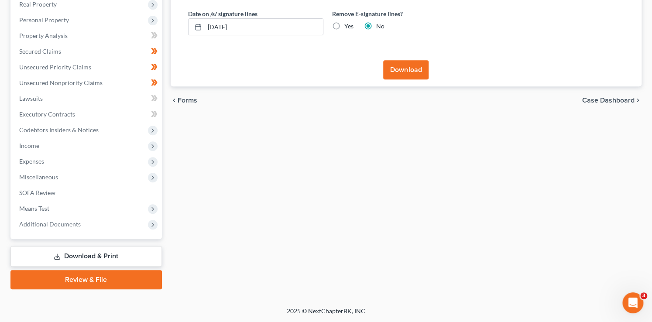
click at [403, 69] on button "Download" at bounding box center [405, 69] width 45 height 19
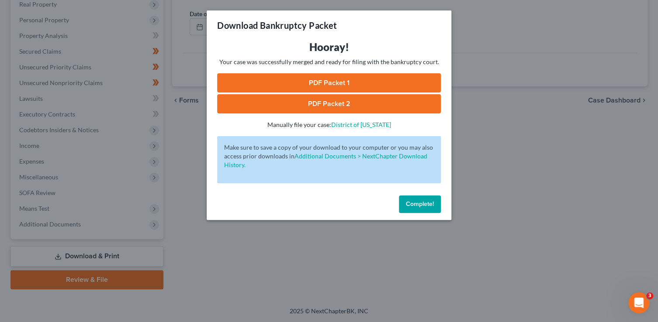
click at [374, 86] on link "PDF Packet 1" at bounding box center [329, 82] width 224 height 19
click at [292, 97] on link "PDF Packet 2" at bounding box center [329, 103] width 224 height 19
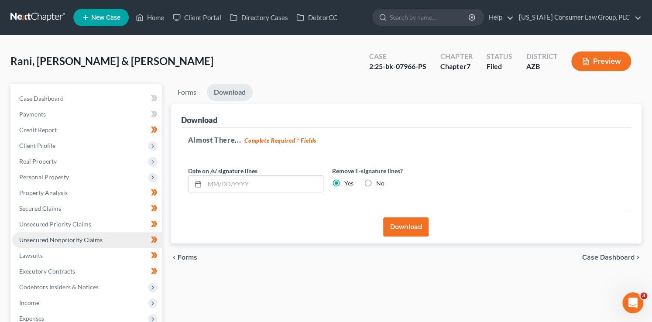
click at [83, 243] on span "Unsecured Nonpriority Claims" at bounding box center [60, 239] width 83 height 7
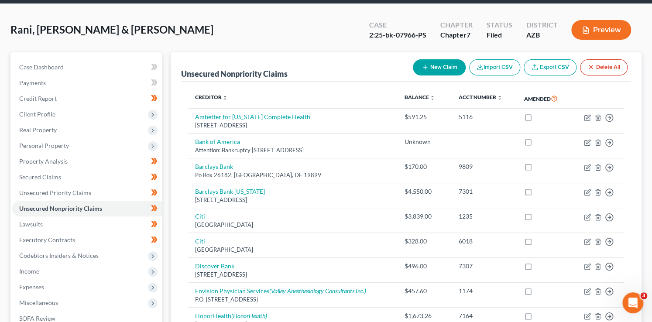
scroll to position [16, 0]
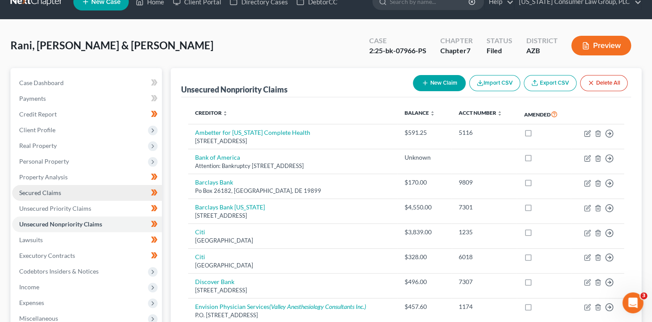
click at [54, 193] on span "Secured Claims" at bounding box center [40, 192] width 42 height 7
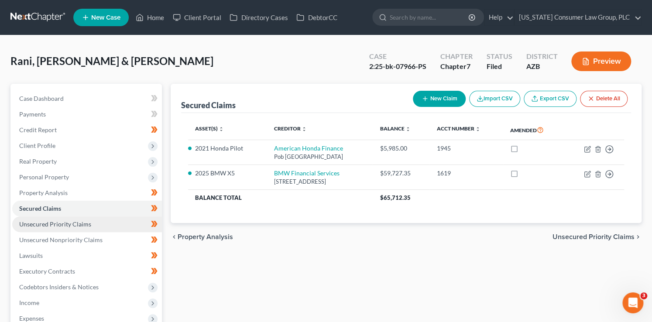
click at [62, 224] on span "Unsecured Priority Claims" at bounding box center [55, 224] width 72 height 7
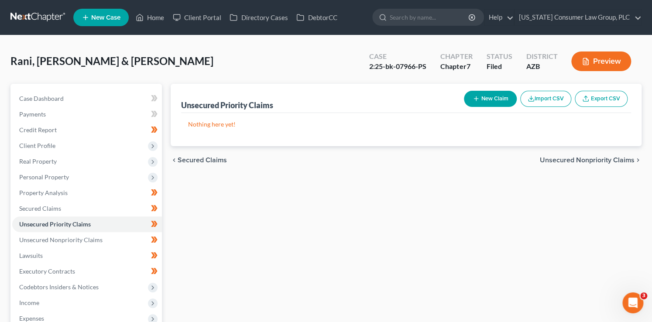
click at [483, 95] on button "New Claim" at bounding box center [490, 99] width 53 height 16
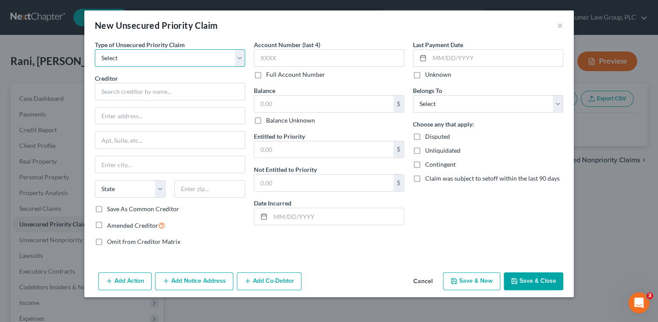
click at [194, 50] on select "Select Taxes & Other Government Units Domestic Support Obligations Extensions o…" at bounding box center [170, 57] width 150 height 17
select select "0"
click at [95, 49] on select "Select Taxes & Other Government Units Domestic Support Obligations Extensions o…" at bounding box center [170, 57] width 150 height 17
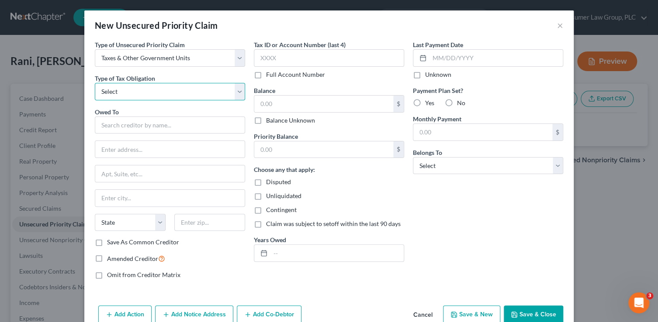
click at [162, 94] on select "Select Federal City State Franchise Tax Board Other" at bounding box center [170, 91] width 150 height 17
select select "0"
click at [95, 83] on select "Select Federal City State Franchise Tax Board Other" at bounding box center [170, 91] width 150 height 17
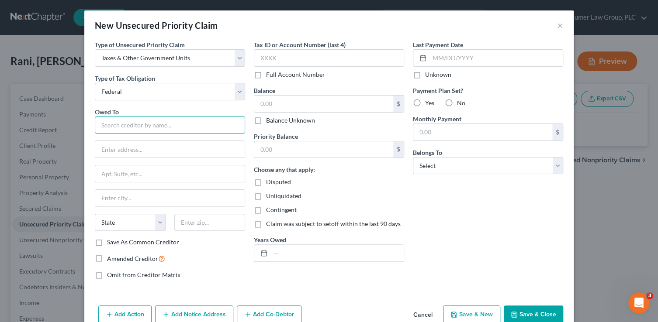
click at [176, 125] on input "text" at bounding box center [170, 125] width 150 height 17
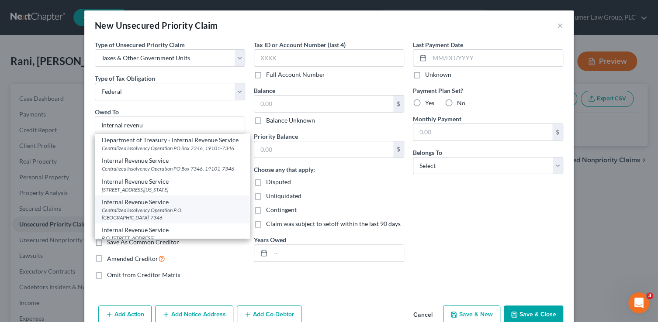
click at [195, 221] on div "Centralized Insolvency Operation P.O. [GEOGRAPHIC_DATA]-7346" at bounding box center [172, 214] width 141 height 15
type input "Internal Revenue Service"
type input "Centralized Insolvency Operation"
type input "P.O. Box 7346"
type input "[GEOGRAPHIC_DATA]"
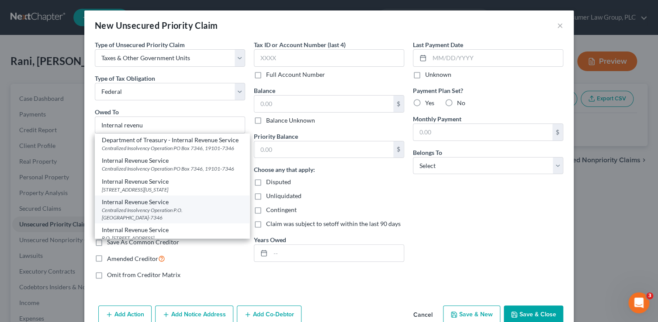
select select "39"
type input "19101-7346"
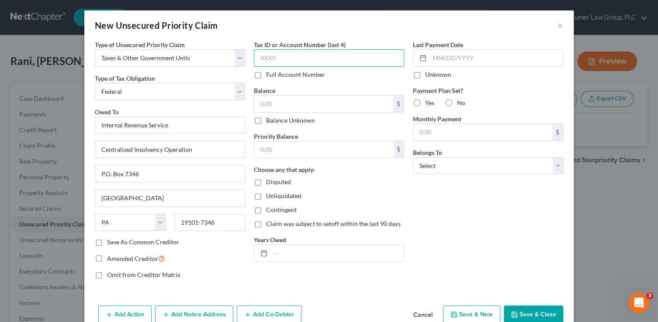
click at [305, 59] on input "text" at bounding box center [329, 57] width 150 height 17
click at [280, 103] on input "text" at bounding box center [323, 104] width 139 height 17
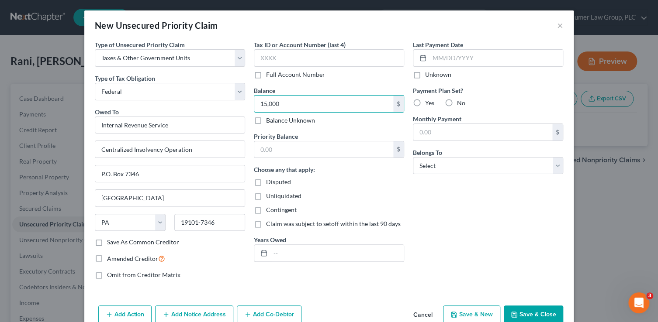
type input "15,000"
click at [311, 57] on input "text" at bounding box center [329, 57] width 150 height 17
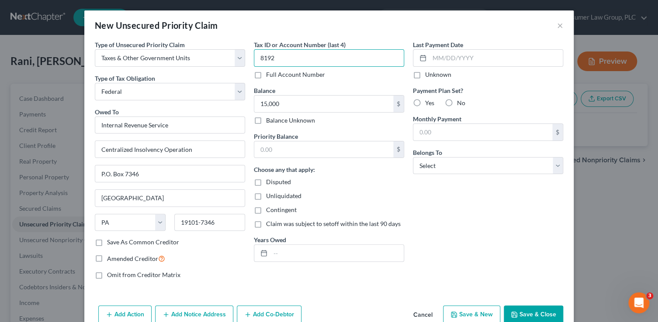
type input "8192"
click at [342, 138] on div "Priority Balance $" at bounding box center [329, 145] width 150 height 27
click at [320, 146] on input "text" at bounding box center [323, 149] width 139 height 17
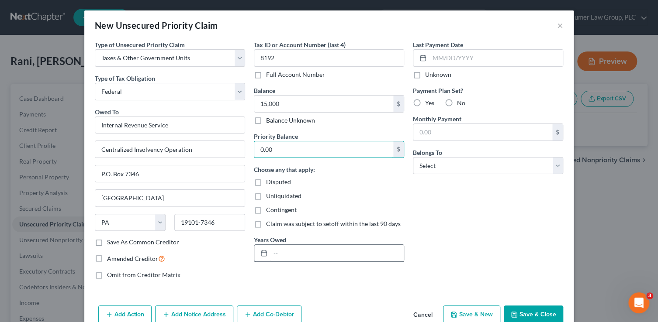
type input "0.00"
click at [323, 253] on input "text" at bounding box center [336, 253] width 133 height 17
type input "2018"
click at [444, 166] on select "Select Debtor 1 Only Debtor 2 Only Debtor 1 And Debtor 2 Only At Least One Of T…" at bounding box center [488, 165] width 150 height 17
select select "2"
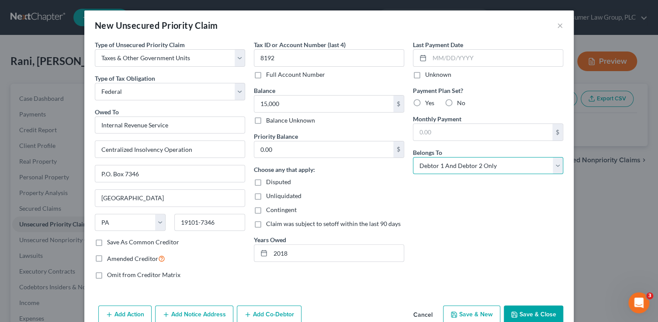
click at [413, 157] on select "Select Debtor 1 Only Debtor 2 Only Debtor 1 And Debtor 2 Only At Least One Of T…" at bounding box center [488, 165] width 150 height 17
click at [529, 308] on button "Save & Close" at bounding box center [533, 315] width 59 height 18
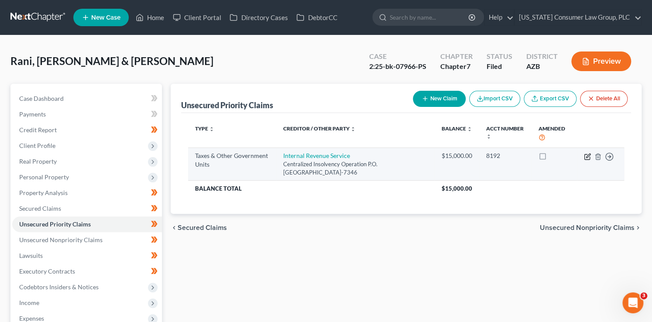
click at [586, 155] on icon "button" at bounding box center [587, 156] width 7 height 7
select select "0"
select select "39"
select select "2"
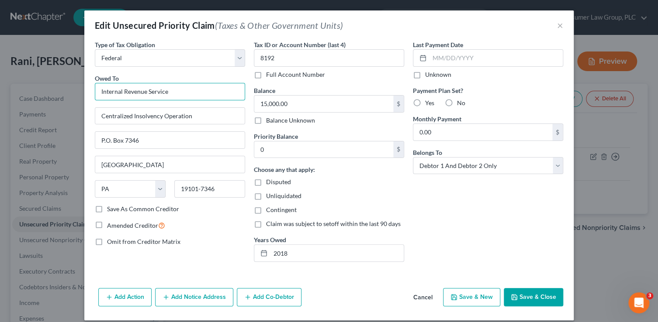
click at [203, 96] on input "Internal Revenue Service" at bounding box center [170, 91] width 150 height 17
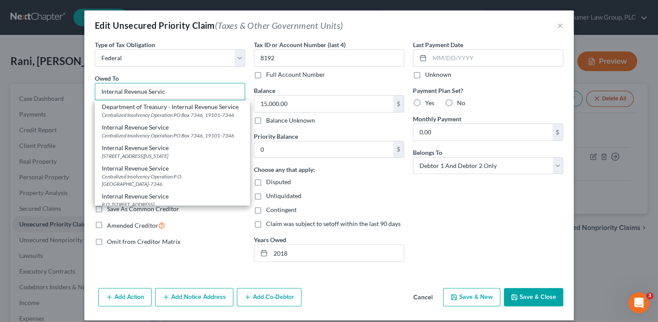
type input "Internal Revenue Service"
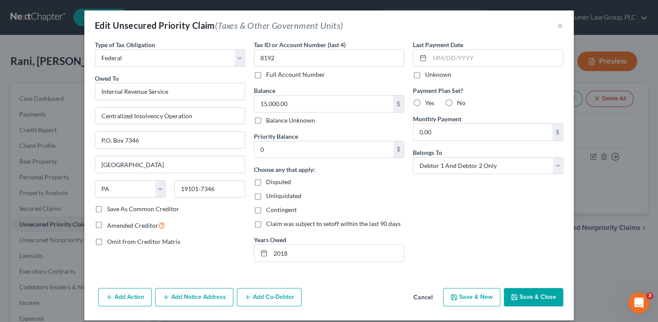
click at [526, 214] on div "Last Payment Date Unknown Payment Plan Set? Yes No Monthly Payment 0.00 $ Belon…" at bounding box center [487, 154] width 159 height 229
click at [540, 293] on button "Save & Close" at bounding box center [533, 297] width 59 height 18
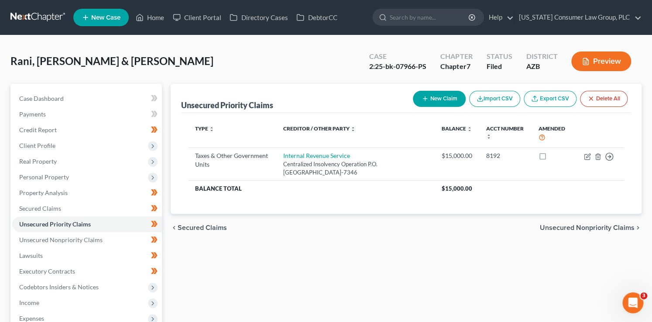
drag, startPoint x: 429, startPoint y: 67, endPoint x: 371, endPoint y: 66, distance: 58.1
click at [379, 64] on div "Case 2:25-bk-07966-PS" at bounding box center [397, 62] width 71 height 26
drag, startPoint x: 369, startPoint y: 67, endPoint x: 431, endPoint y: 68, distance: 61.6
click at [431, 68] on div "Case 2:25-bk-07966-PS" at bounding box center [397, 62] width 71 height 26
copy div "2:25-bk-07966-PS"
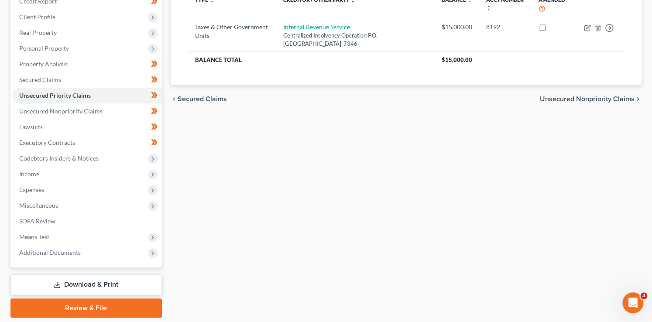
scroll to position [157, 0]
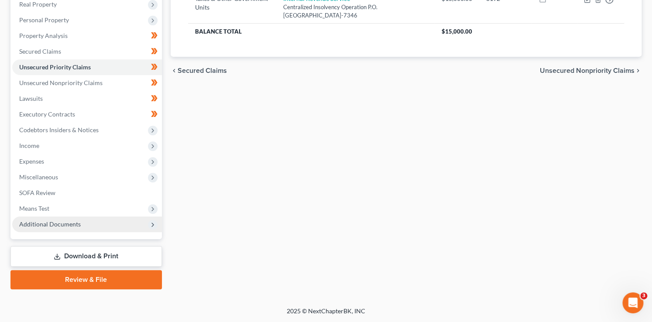
click at [64, 221] on span "Additional Documents" at bounding box center [50, 224] width 62 height 7
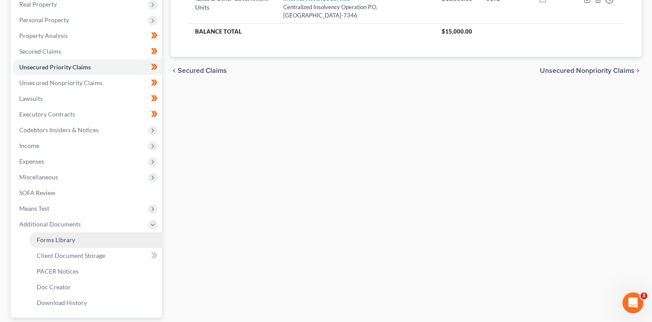
click at [81, 240] on link "Forms Library" at bounding box center [96, 240] width 132 height 16
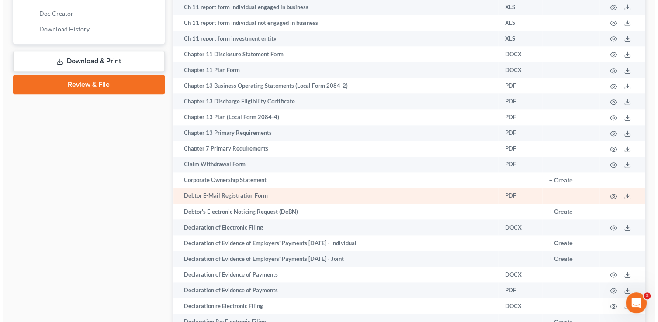
scroll to position [441, 0]
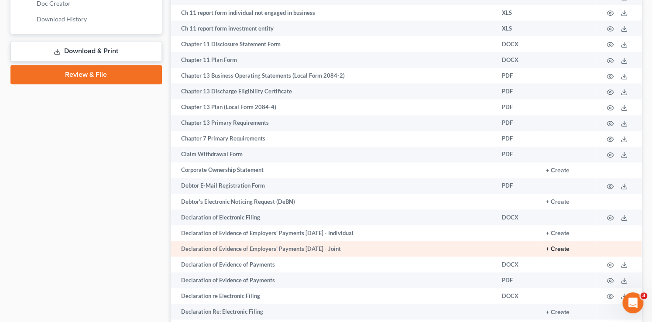
click at [559, 252] on button "+ Create" at bounding box center [558, 249] width 24 height 6
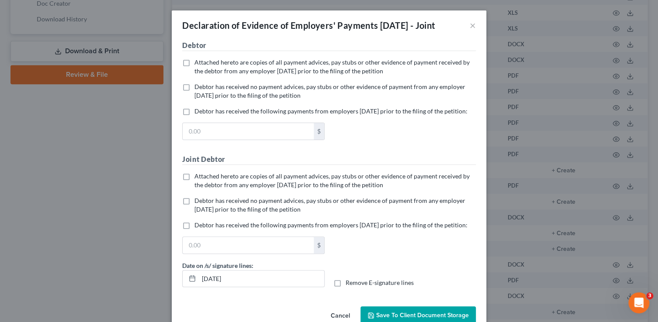
click at [221, 75] on span "Attached hereto are copies of all payment advices, pay stubs or other evidence …" at bounding box center [331, 67] width 275 height 16
click at [204, 64] on input "Attached hereto are copies of all payment advices, pay stubs or other evidence …" at bounding box center [201, 61] width 6 height 6
checkbox input "true"
click at [235, 213] on span "Debtor has received no payment advices, pay stubs or other evidence of payment …" at bounding box center [329, 205] width 271 height 16
click at [204, 202] on input "Debtor has received no payment advices, pay stubs or other evidence of payment …" at bounding box center [201, 200] width 6 height 6
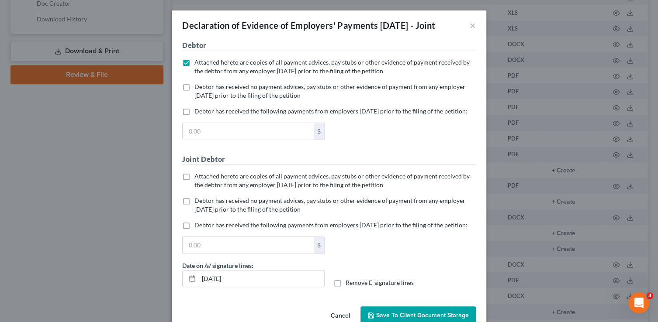
checkbox input "true"
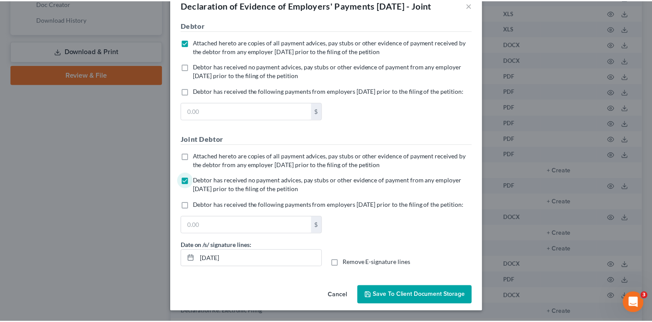
scroll to position [49, 0]
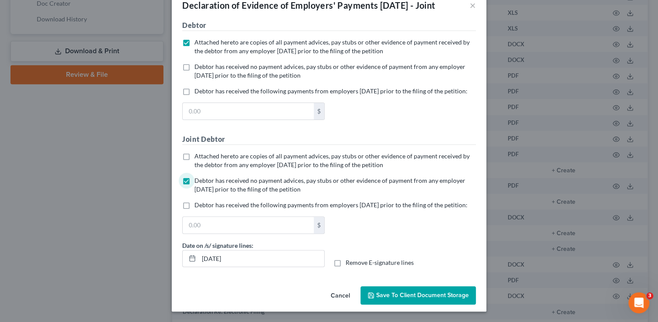
click at [385, 293] on span "Save to Client Document Storage" at bounding box center [422, 295] width 93 height 7
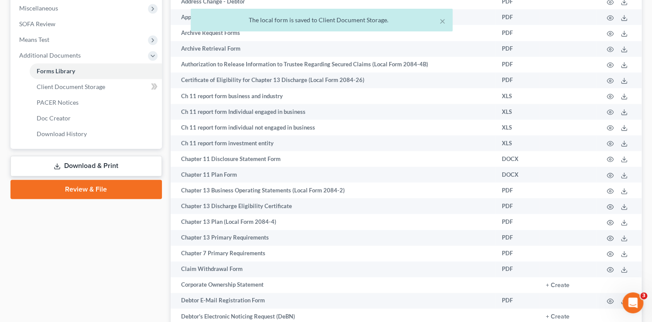
click at [96, 161] on link "Download & Print" at bounding box center [86, 166] width 152 height 21
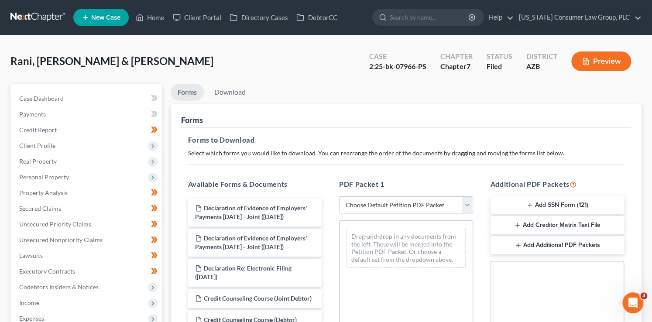
click at [398, 206] on select "Choose Default Petition PDF Packet Complete Bankruptcy Petition (all forms and …" at bounding box center [406, 205] width 134 height 17
select select "6"
click at [339, 197] on select "Choose Default Petition PDF Packet Complete Bankruptcy Petition (all forms and …" at bounding box center [406, 205] width 134 height 17
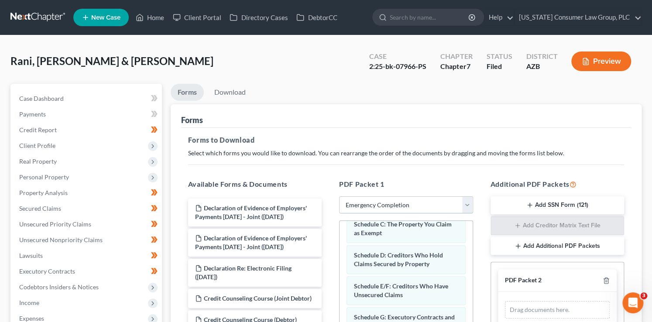
scroll to position [94, 0]
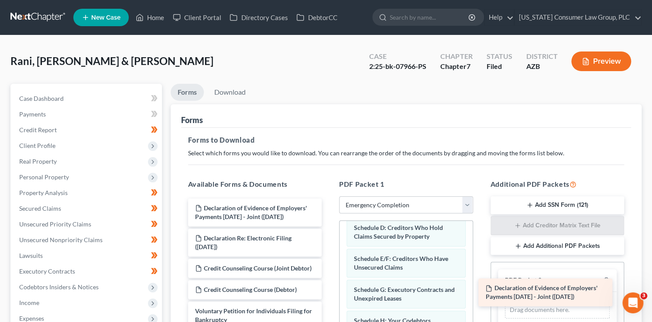
drag, startPoint x: 278, startPoint y: 219, endPoint x: 577, endPoint y: 309, distance: 312.7
click at [329, 316] on div "Declaration of Evidence of Employers' Payments [DATE] - Joint ([DATE]) Declarat…" at bounding box center [255, 264] width 148 height 131
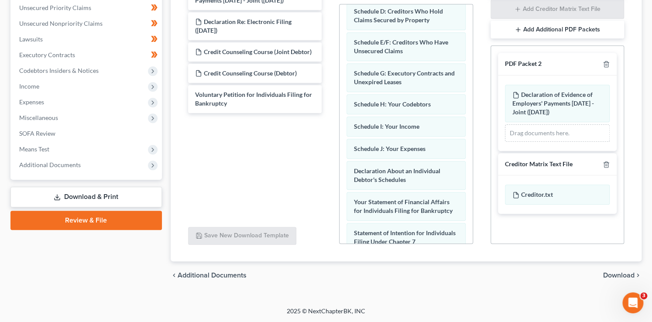
click at [622, 276] on span "Download" at bounding box center [619, 275] width 31 height 7
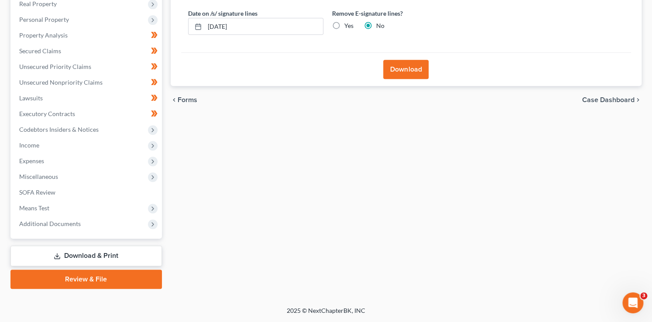
scroll to position [157, 0]
click at [401, 76] on button "Download" at bounding box center [405, 69] width 45 height 19
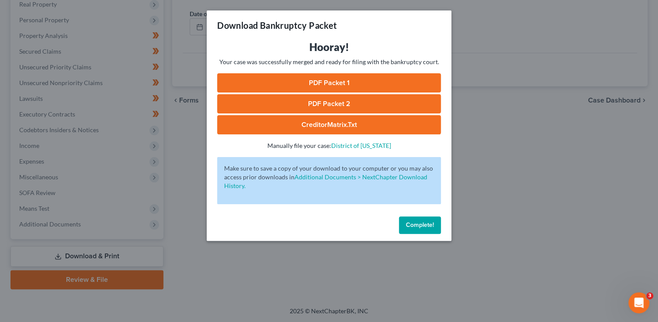
click at [362, 85] on link "PDF Packet 1" at bounding box center [329, 82] width 224 height 19
click at [335, 103] on link "PDF Packet 2" at bounding box center [329, 103] width 224 height 19
click at [287, 126] on link "CreditorMatrix.txt" at bounding box center [329, 124] width 224 height 19
drag, startPoint x: 412, startPoint y: 233, endPoint x: 366, endPoint y: 157, distance: 88.5
click at [411, 231] on button "Complete!" at bounding box center [420, 225] width 42 height 17
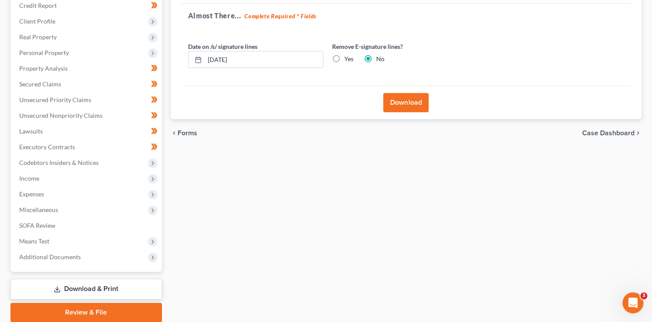
scroll to position [0, 0]
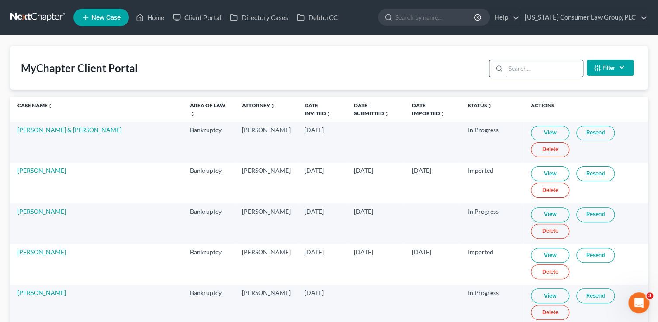
click at [525, 66] on input "search" at bounding box center [543, 68] width 77 height 17
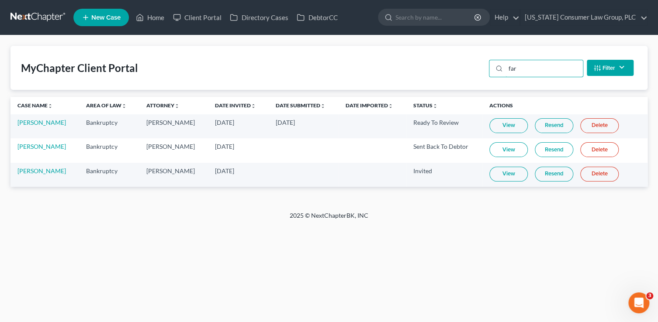
type input "far"
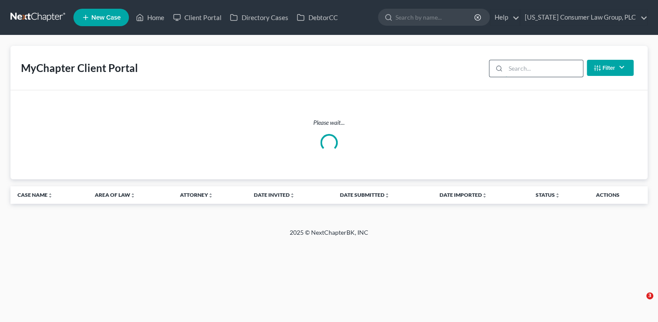
click at [530, 72] on input "search" at bounding box center [543, 68] width 77 height 17
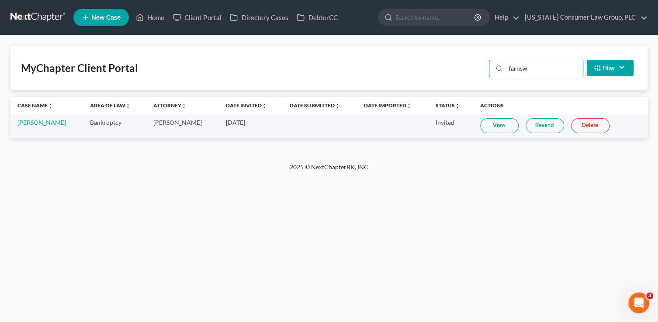
type input "farnsw"
click at [535, 127] on link "Resend" at bounding box center [544, 125] width 38 height 15
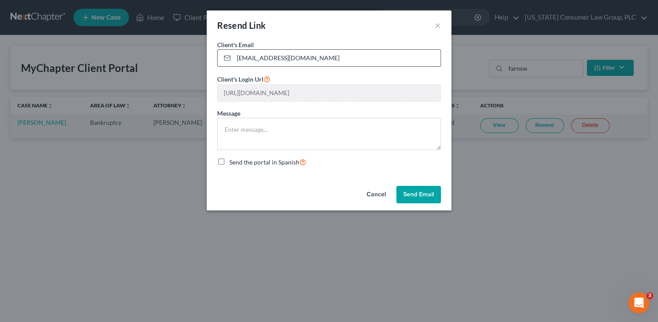
click at [345, 60] on input "[EMAIL_ADDRESS][DOMAIN_NAME]" at bounding box center [337, 58] width 207 height 17
paste input "farns0610@g"
type input "[EMAIL_ADDRESS][DOMAIN_NAME]"
click at [412, 190] on button "Send Email" at bounding box center [418, 194] width 45 height 17
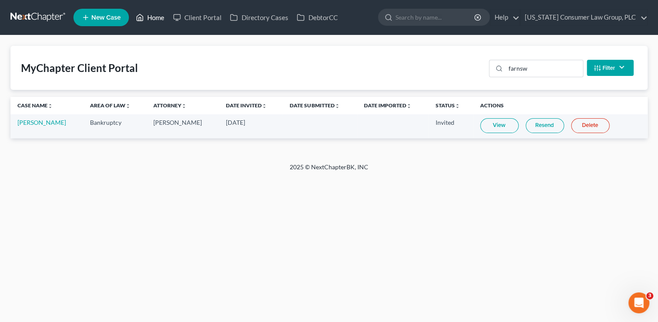
click at [148, 19] on link "Home" at bounding box center [149, 18] width 37 height 16
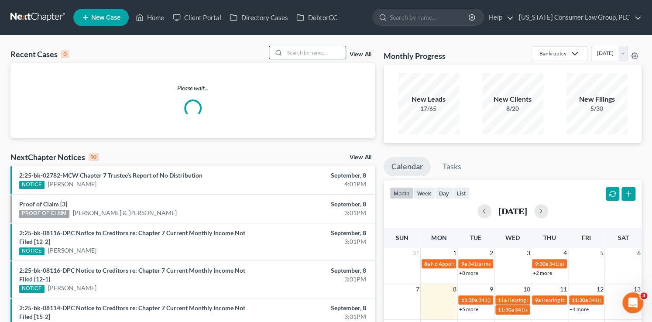
click at [331, 53] on input "search" at bounding box center [315, 52] width 61 height 13
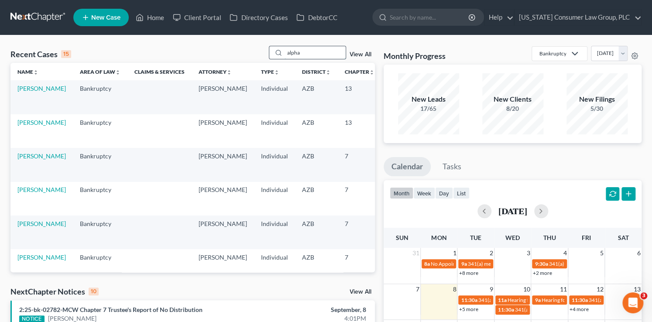
type input "alpha"
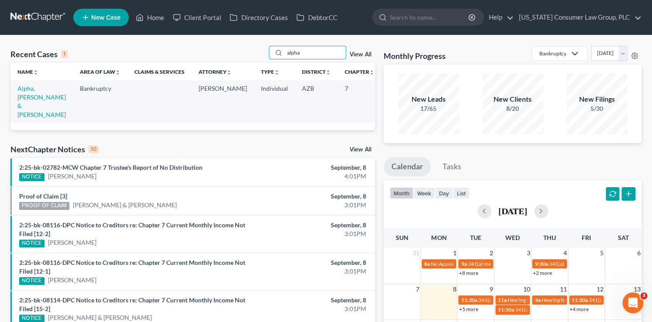
click at [16, 94] on td "Alpha, [PERSON_NAME] & [PERSON_NAME]" at bounding box center [41, 101] width 62 height 42
click at [32, 100] on link "Alpha, [PERSON_NAME] & [PERSON_NAME]" at bounding box center [41, 102] width 48 height 34
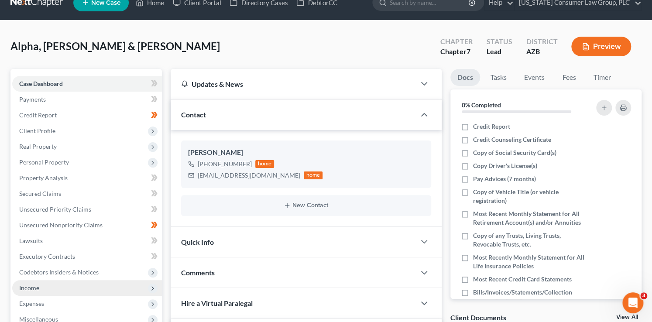
scroll to position [26, 0]
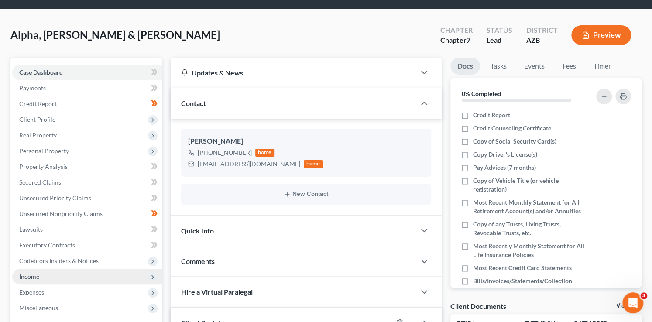
click at [40, 274] on span "Income" at bounding box center [87, 277] width 150 height 16
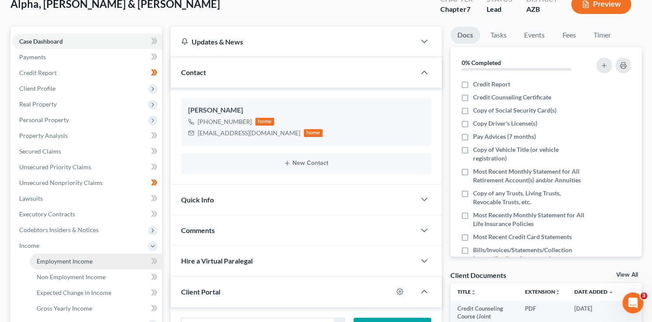
click at [72, 258] on span "Employment Income" at bounding box center [65, 261] width 56 height 7
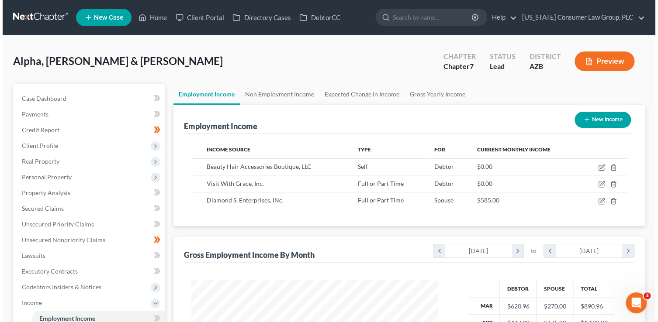
scroll to position [155, 265]
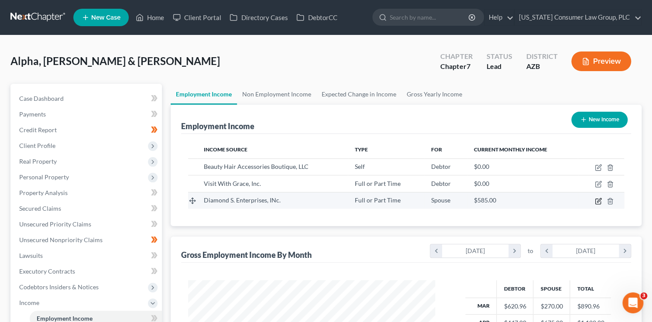
click at [598, 201] on icon "button" at bounding box center [598, 201] width 7 height 7
select select "0"
select select "3"
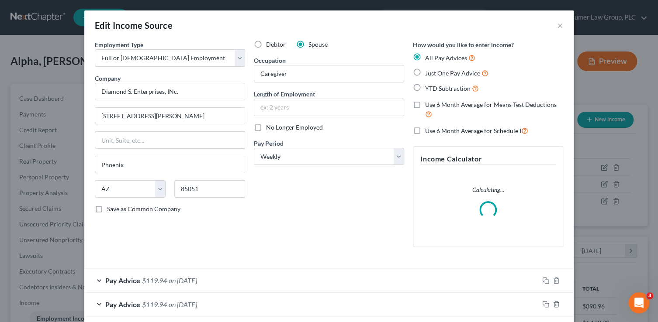
scroll to position [155, 267]
click at [165, 90] on input "Diamond S. Enterprises, INc." at bounding box center [170, 91] width 150 height 17
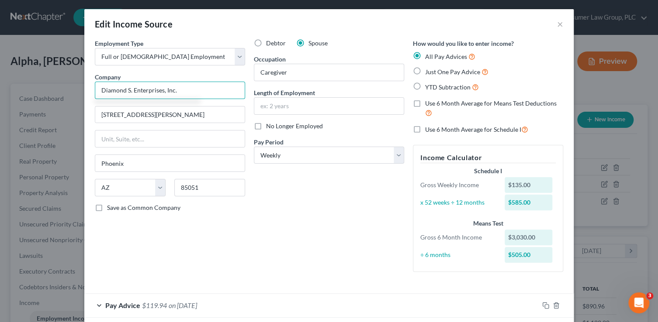
type input "Diamond S. Enterprises, Inc."
click at [285, 214] on div "Debtor Spouse Occupation Caregiver Length of Employment No Longer Employed Pay …" at bounding box center [328, 159] width 159 height 240
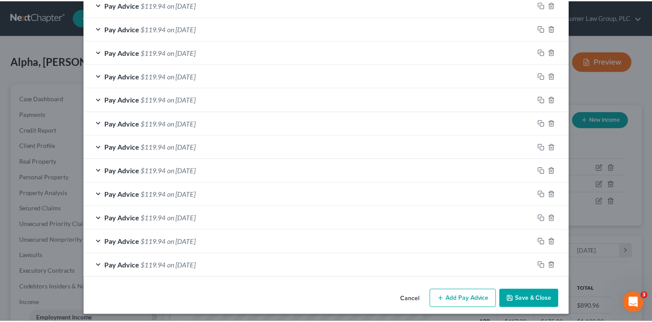
scroll to position [517, 0]
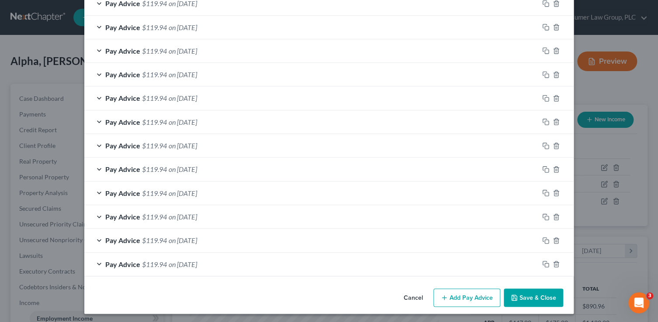
click at [551, 294] on button "Save & Close" at bounding box center [533, 298] width 59 height 18
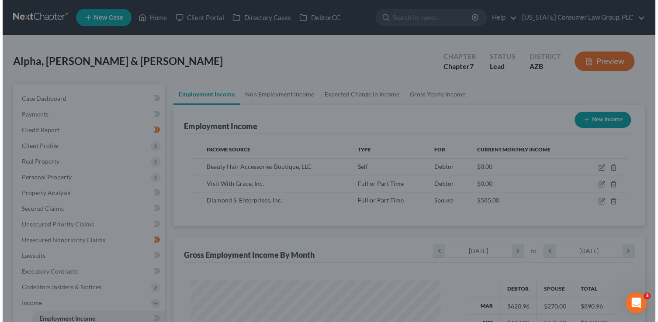
scroll to position [436571, 436462]
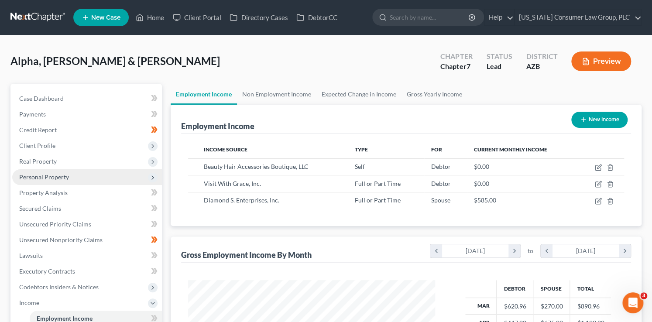
click at [59, 174] on span "Personal Property" at bounding box center [44, 176] width 50 height 7
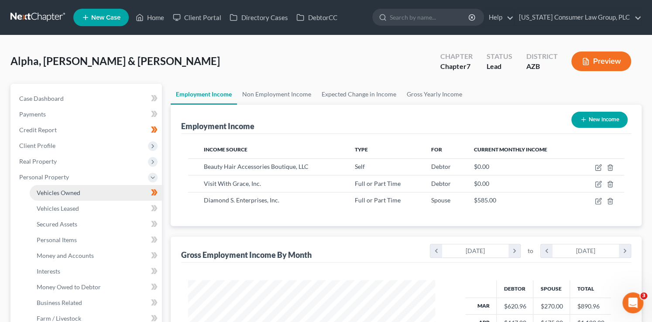
click at [98, 193] on link "Vehicles Owned" at bounding box center [96, 193] width 132 height 16
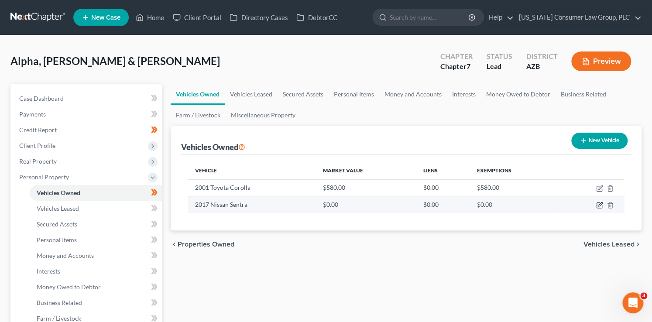
click at [600, 205] on icon "button" at bounding box center [601, 205] width 4 height 4
select select "0"
select select "9"
select select "3"
select select "2"
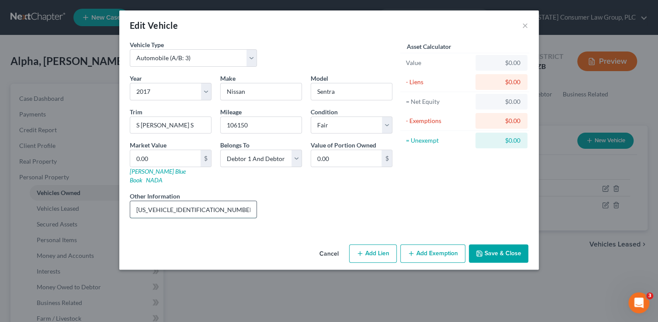
click at [218, 204] on input "3N1AB7AP2HL643552" at bounding box center [193, 209] width 126 height 17
click at [150, 172] on link "Kelly Blue Book" at bounding box center [158, 176] width 56 height 16
click at [164, 159] on input "0.00" at bounding box center [165, 158] width 70 height 17
type input "2"
type input "2.00"
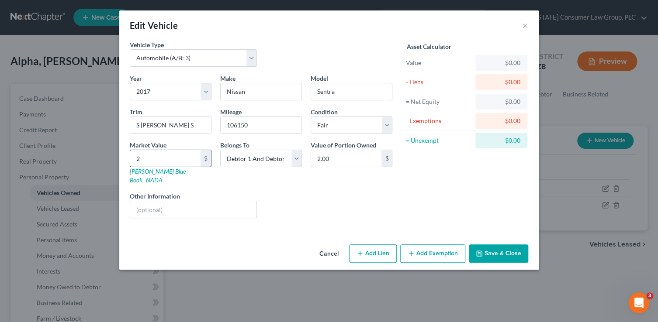
type input "24"
type input "24.00"
type input "245"
type input "245.00"
type input "2457"
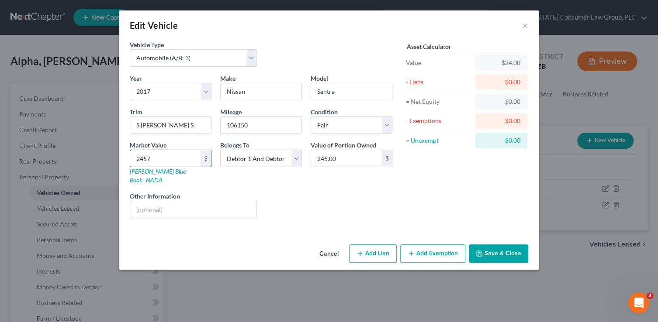
type input "2,457.00"
type input "2,457"
click at [441, 245] on button "Add Exemption" at bounding box center [432, 254] width 65 height 18
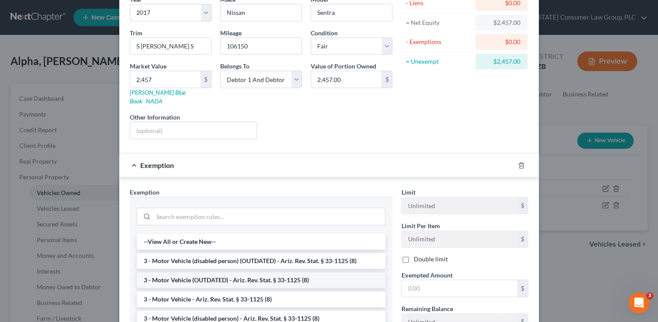
scroll to position [80, 0]
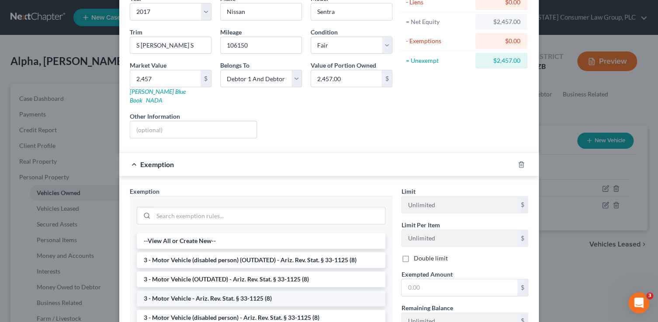
click at [255, 291] on li "3 - Motor Vehicle - Ariz. Rev. Stat. § 33-1125 (8)" at bounding box center [261, 299] width 248 height 16
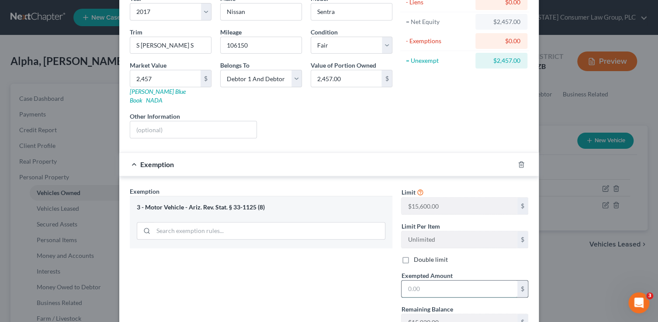
click at [414, 283] on input "text" at bounding box center [459, 289] width 116 height 17
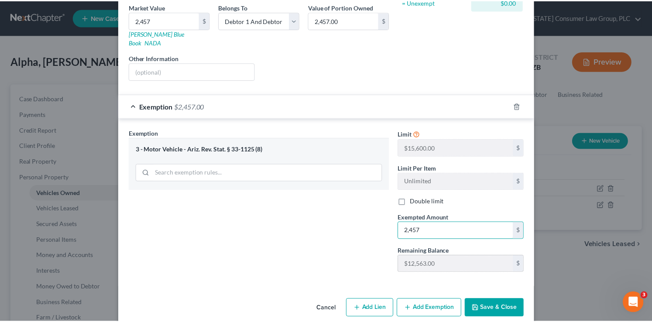
scroll to position [141, 0]
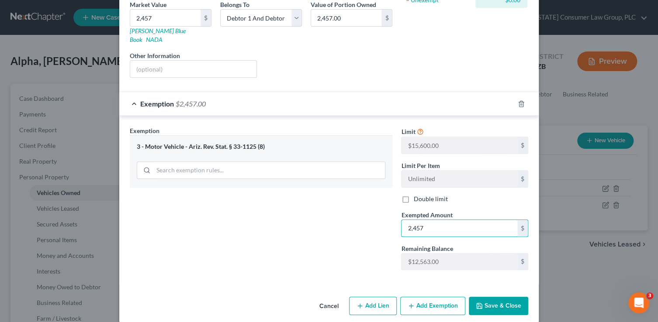
type input "2,457"
click at [497, 297] on button "Save & Close" at bounding box center [498, 306] width 59 height 18
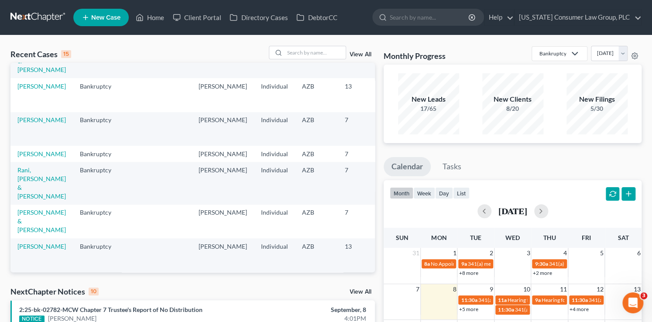
scroll to position [318, 0]
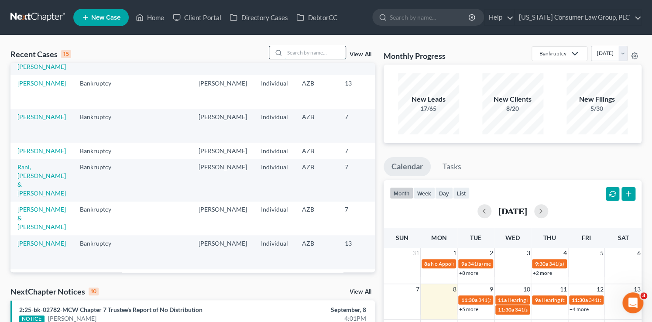
click at [299, 51] on input "search" at bounding box center [315, 52] width 61 height 13
type input "kelsey"
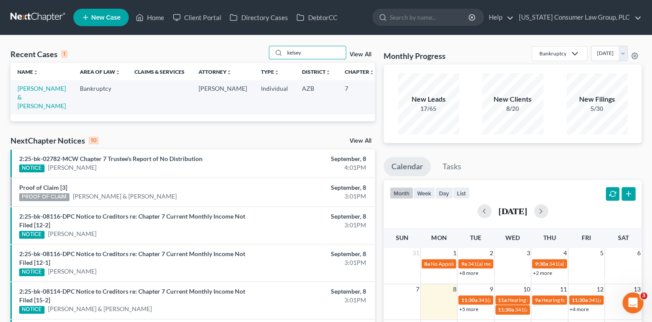
scroll to position [0, 0]
click at [27, 103] on link "[PERSON_NAME] & [PERSON_NAME]" at bounding box center [41, 97] width 48 height 25
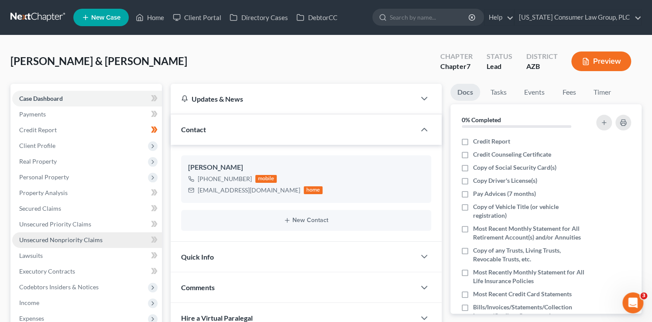
scroll to position [1, 0]
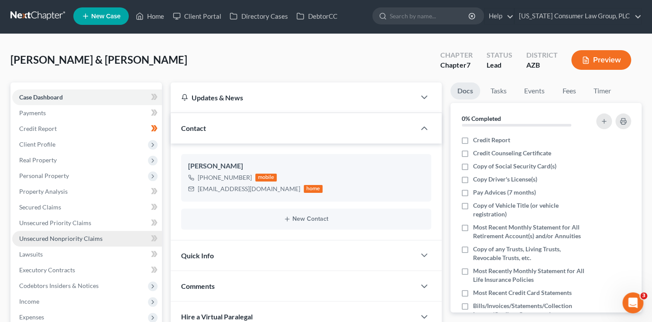
click at [97, 238] on span "Unsecured Nonpriority Claims" at bounding box center [60, 238] width 83 height 7
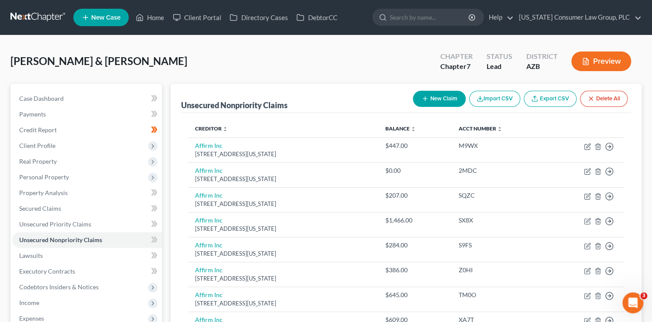
click at [443, 102] on button "New Claim" at bounding box center [439, 99] width 53 height 16
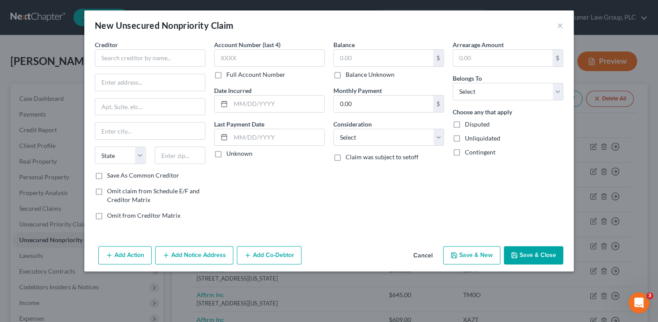
click at [114, 45] on span "Creditor" at bounding box center [106, 44] width 23 height 7
click at [122, 62] on input "text" at bounding box center [150, 57] width 110 height 17
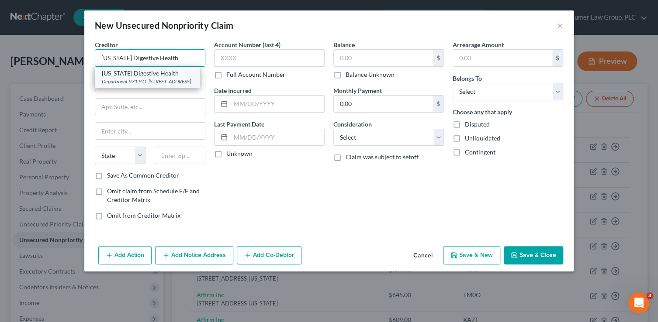
type input "[US_STATE] Digestive Health"
click at [145, 71] on div "[US_STATE] Digestive Health" at bounding box center [147, 73] width 91 height 9
type input "Department 971"
type input "P.O. Box 52001"
type input "Phoenix"
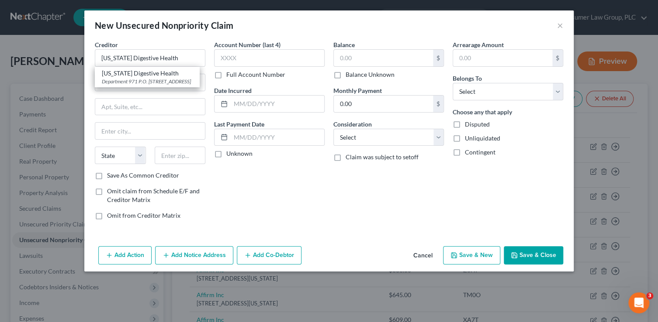
select select "3"
type input "85072"
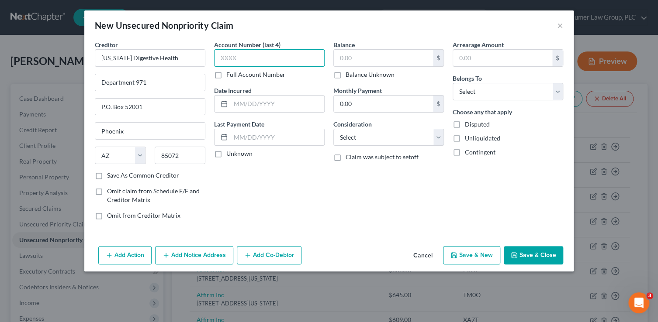
click at [296, 60] on input "text" at bounding box center [269, 57] width 110 height 17
type input "9669"
click at [370, 57] on input "text" at bounding box center [383, 58] width 99 height 17
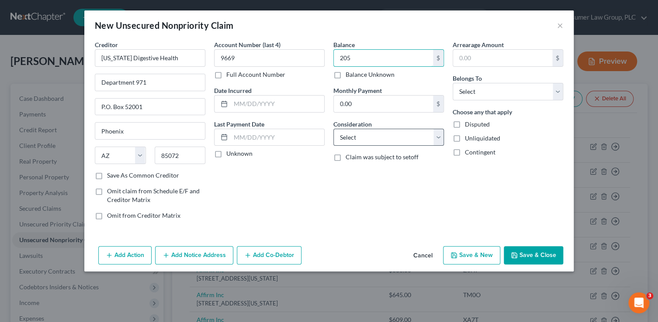
type input "205"
click at [375, 135] on select "Select Cable / Satellite Services Collection Agency Credit Card Debt Debt Couns…" at bounding box center [388, 137] width 110 height 17
select select "9"
click at [333, 129] on select "Select Cable / Satellite Services Collection Agency Credit Card Debt Debt Couns…" at bounding box center [388, 137] width 110 height 17
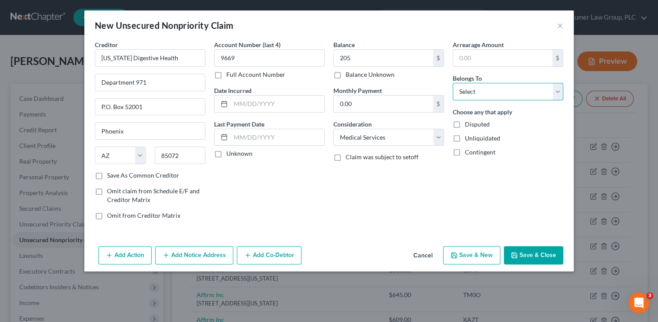
click at [493, 90] on select "Select Debtor 1 Only Debtor 2 Only Debtor 1 And Debtor 2 Only At Least One Of T…" at bounding box center [507, 91] width 110 height 17
select select "1"
click at [452, 83] on select "Select Debtor 1 Only Debtor 2 Only Debtor 1 And Debtor 2 Only At Least One Of T…" at bounding box center [507, 91] width 110 height 17
click at [529, 255] on button "Save & Close" at bounding box center [533, 255] width 59 height 18
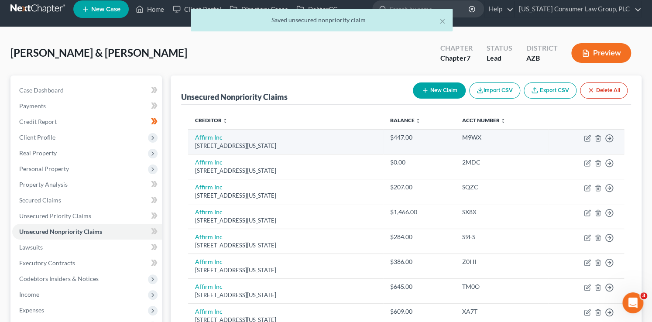
scroll to position [4, 0]
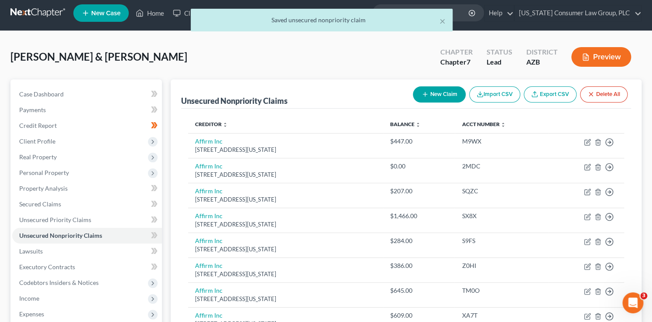
click at [430, 97] on button "New Claim" at bounding box center [439, 94] width 53 height 16
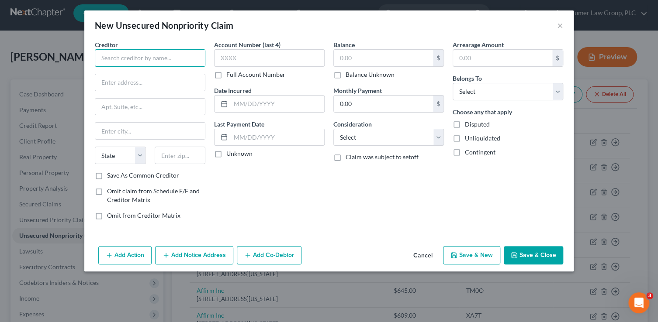
click at [145, 61] on input "text" at bounding box center [150, 57] width 110 height 17
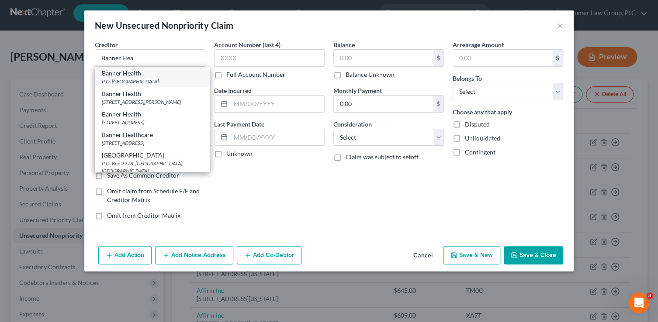
click at [151, 86] on div "Banner Health P.O. Box 52616, Phoenix, AZ 85072" at bounding box center [152, 77] width 115 height 21
type input "Banner Health"
type input "P.O. Box 52616"
type input "Phoenix"
select select "3"
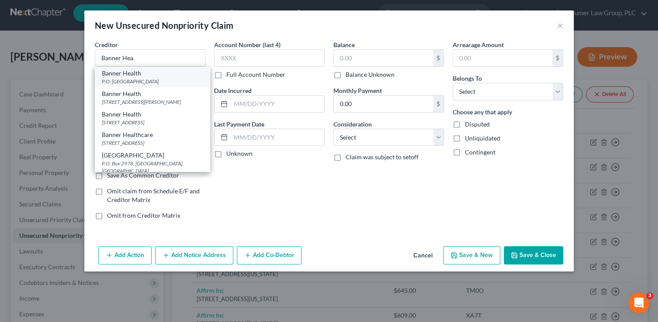
type input "85072"
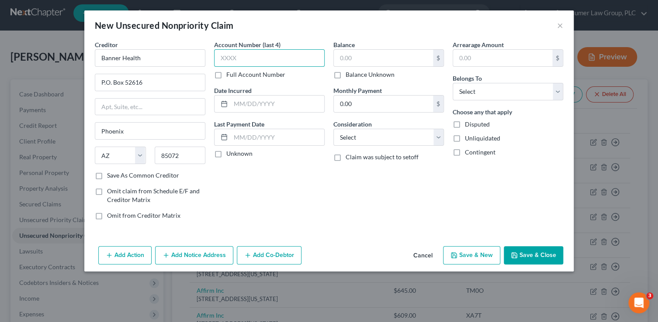
click at [238, 60] on input "text" at bounding box center [269, 57] width 110 height 17
type input "2061"
click at [356, 58] on input "text" at bounding box center [383, 58] width 99 height 17
drag, startPoint x: 390, startPoint y: 59, endPoint x: 293, endPoint y: 55, distance: 97.0
click at [294, 55] on div "Creditor * Banner Health P.O. Box 52616 Phoenix State AL AK AR AZ CA CO CT DE D…" at bounding box center [328, 133] width 477 height 187
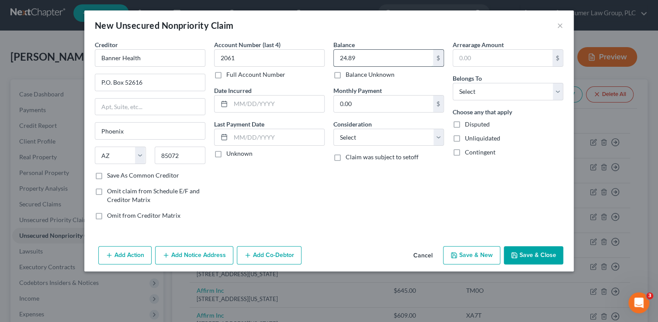
click at [345, 59] on input "24.89" at bounding box center [383, 58] width 99 height 17
type input "247.89"
click at [388, 129] on select "Select Cable / Satellite Services Collection Agency Credit Card Debt Debt Couns…" at bounding box center [388, 137] width 110 height 17
select select "9"
click at [333, 129] on select "Select Cable / Satellite Services Collection Agency Credit Card Debt Debt Couns…" at bounding box center [388, 137] width 110 height 17
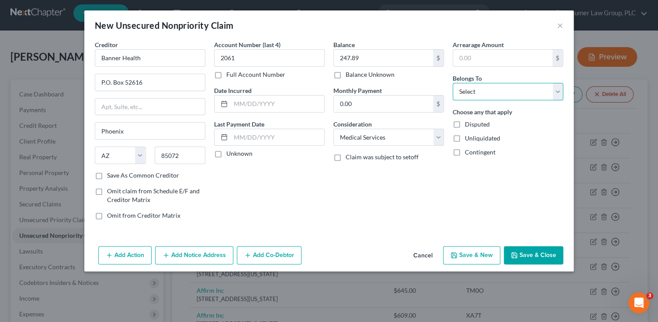
click at [471, 90] on select "Select Debtor 1 Only Debtor 2 Only Debtor 1 And Debtor 2 Only At Least One Of T…" at bounding box center [507, 91] width 110 height 17
select select "1"
click at [452, 83] on select "Select Debtor 1 Only Debtor 2 Only Debtor 1 And Debtor 2 Only At Least One Of T…" at bounding box center [507, 91] width 110 height 17
click at [478, 251] on button "Save & New" at bounding box center [471, 255] width 57 height 18
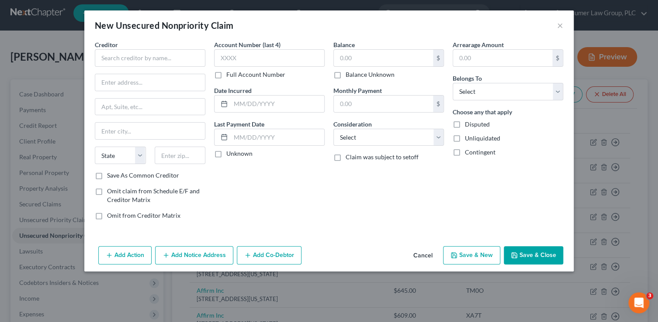
click at [428, 256] on button "Cancel" at bounding box center [422, 255] width 33 height 17
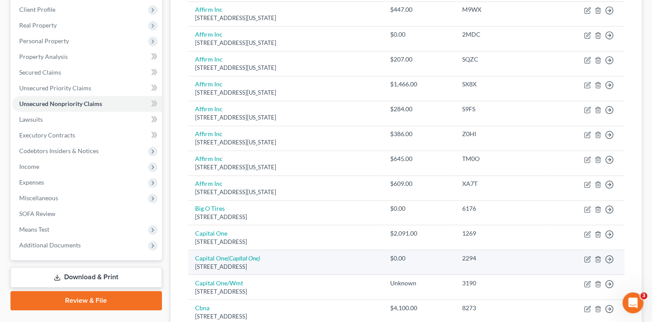
scroll to position [140, 0]
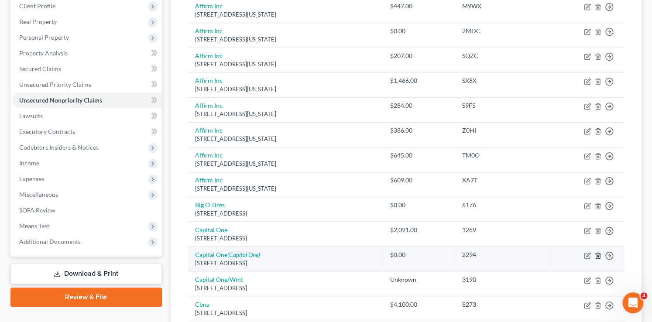
click at [597, 252] on icon "button" at bounding box center [598, 255] width 7 height 7
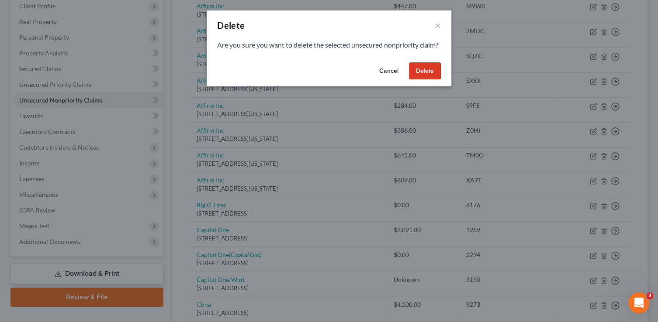
click at [423, 80] on button "Delete" at bounding box center [425, 70] width 32 height 17
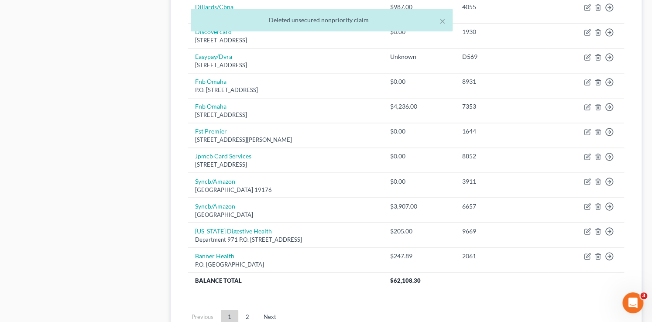
scroll to position [642, 0]
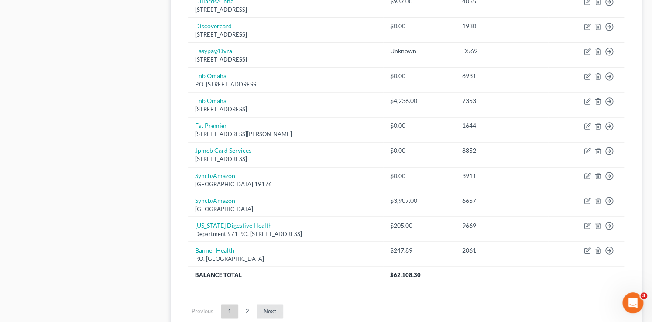
click at [264, 305] on link "Next" at bounding box center [270, 311] width 27 height 14
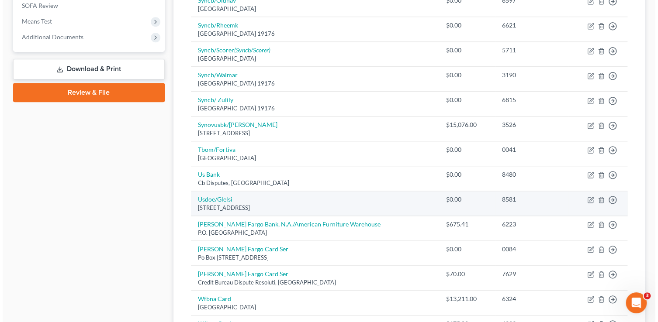
scroll to position [324, 0]
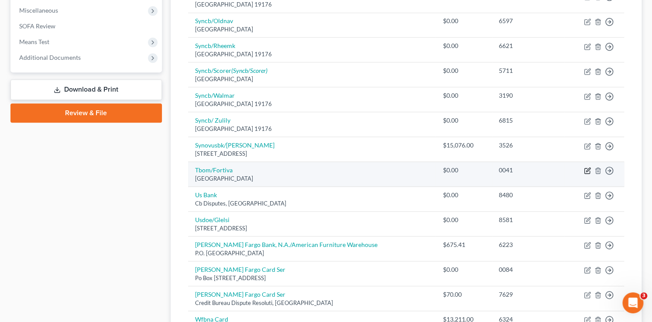
click at [585, 168] on icon "button" at bounding box center [587, 170] width 7 height 7
select select "10"
select select "0"
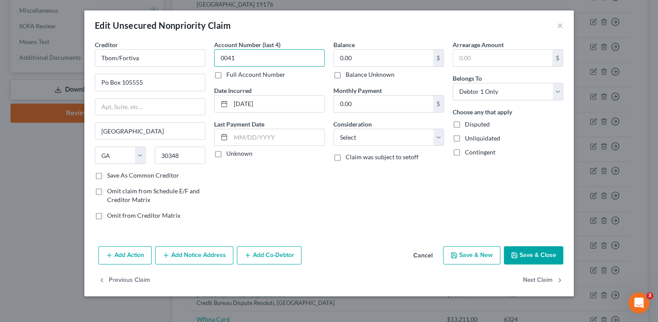
click at [233, 59] on input "0041" at bounding box center [269, 57] width 110 height 17
type input "2631"
click at [352, 58] on input "0.00" at bounding box center [383, 58] width 99 height 17
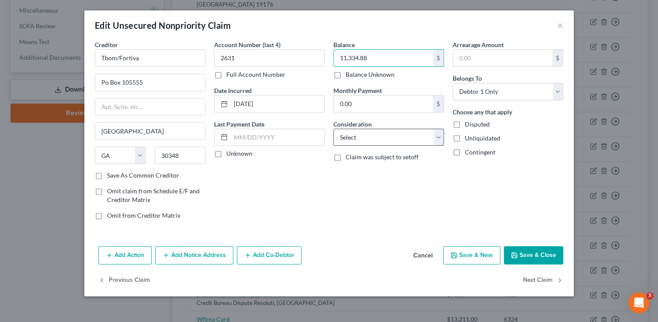
type input "11,334.88"
click at [366, 138] on select "Select Cable / Satellite Services Collection Agency Credit Card Debt Debt Couns…" at bounding box center [388, 137] width 110 height 17
select select "2"
click at [333, 129] on select "Select Cable / Satellite Services Collection Agency Credit Card Debt Debt Couns…" at bounding box center [388, 137] width 110 height 17
click at [190, 257] on button "Add Notice Address" at bounding box center [194, 255] width 78 height 18
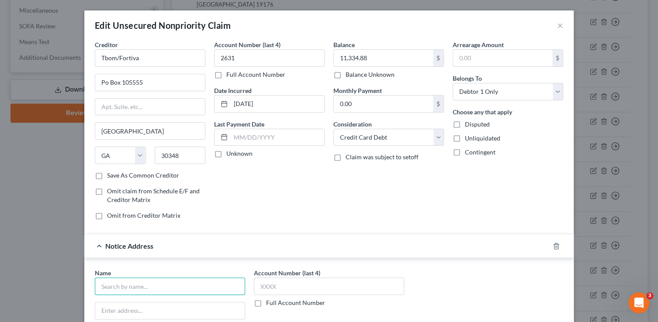
click at [161, 280] on input "text" at bounding box center [170, 286] width 150 height 17
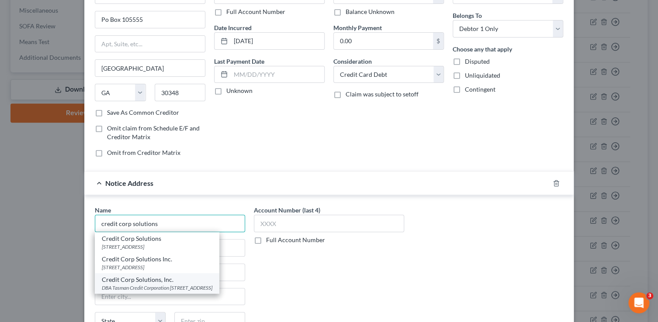
scroll to position [67, 0]
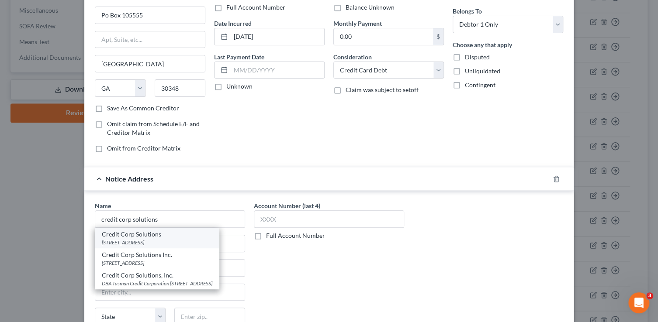
click at [175, 242] on div "121 W. Election Road, Suite 200, Draper, UT 84020" at bounding box center [157, 242] width 110 height 7
type input "Credit Corp Solutions"
type input "121 W. Election Road, Suite 200"
type input "Draper"
select select "46"
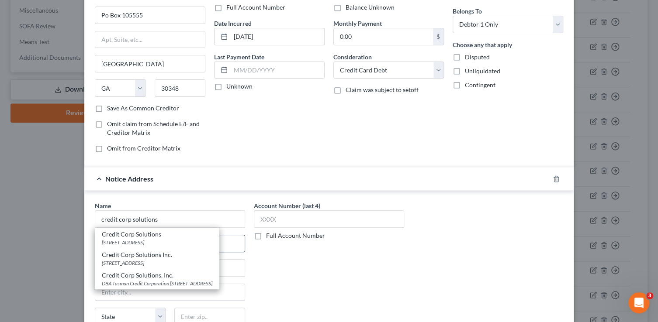
type input "84020"
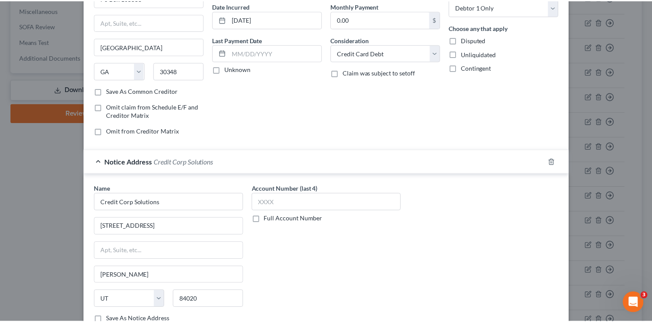
scroll to position [171, 0]
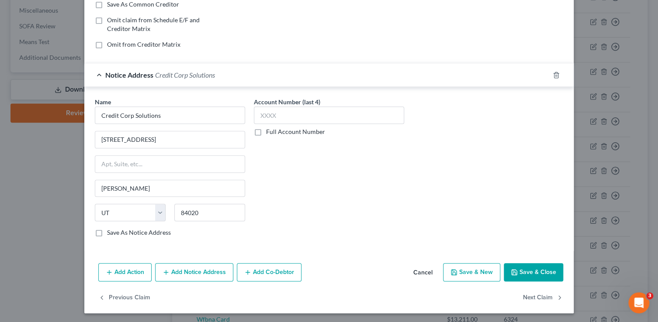
click at [525, 277] on button "Save & Close" at bounding box center [533, 272] width 59 height 18
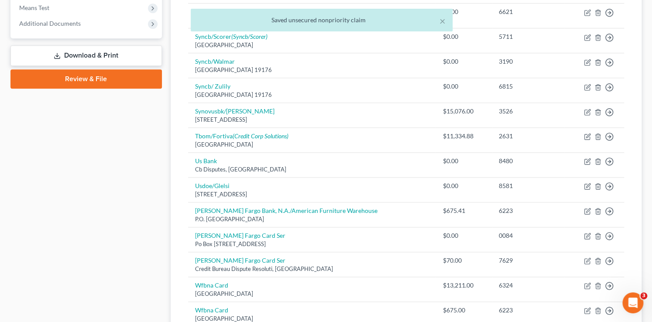
scroll to position [359, 0]
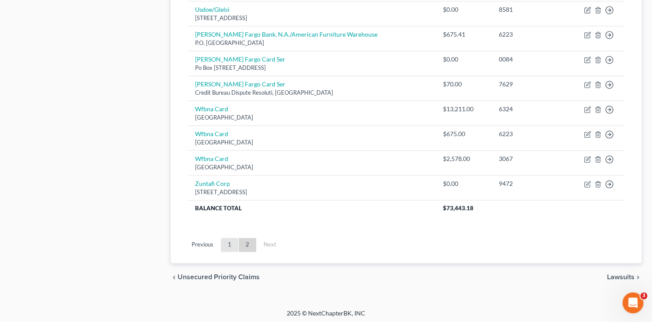
click at [226, 246] on link "1" at bounding box center [229, 245] width 17 height 14
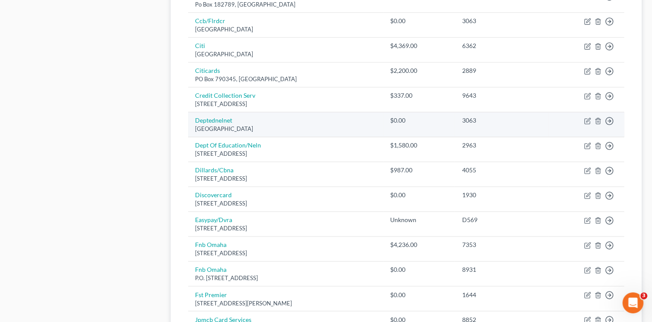
scroll to position [525, 0]
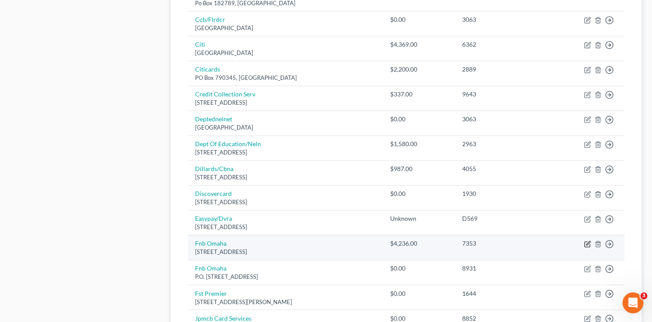
click at [586, 241] on icon "button" at bounding box center [587, 244] width 7 height 7
select select "30"
select select "2"
select select "1"
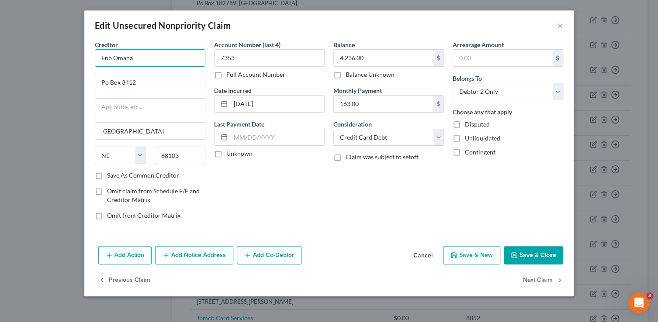
drag, startPoint x: 111, startPoint y: 60, endPoint x: 90, endPoint y: 56, distance: 21.4
click at [92, 56] on div "Creditor * Fnb Omaha Po Box 3412 Omaha State AL AK AR AZ CA CO CT DE DC FL GA G…" at bounding box center [149, 133] width 119 height 187
type input "FNBO Omaha/Scheels"
click at [538, 252] on button "Save & Close" at bounding box center [533, 255] width 59 height 18
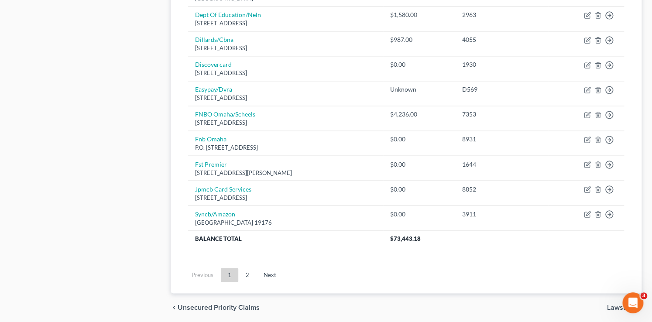
scroll to position [655, 0]
click at [267, 273] on link "Next" at bounding box center [270, 274] width 27 height 14
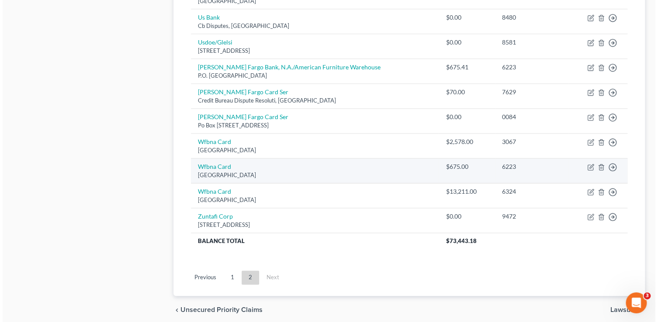
scroll to position [501, 0]
click at [588, 164] on icon "button" at bounding box center [587, 167] width 7 height 7
select select "24"
select select "2"
select select "1"
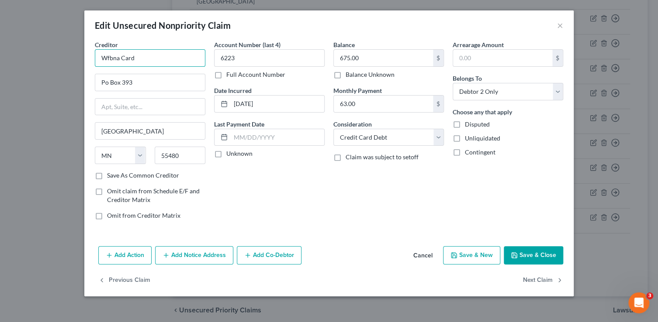
click at [153, 59] on input "Wfbna Card" at bounding box center [150, 57] width 110 height 17
type input "Wfbna Card/American Furniture Warehouse"
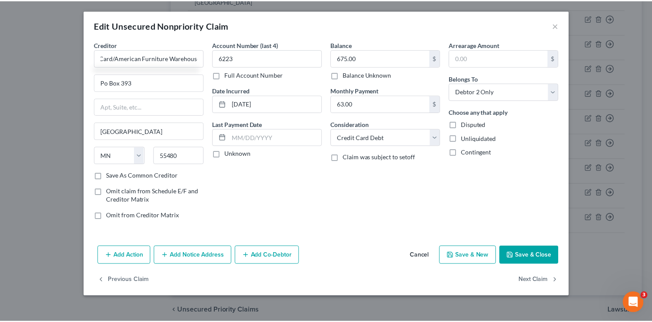
scroll to position [0, 0]
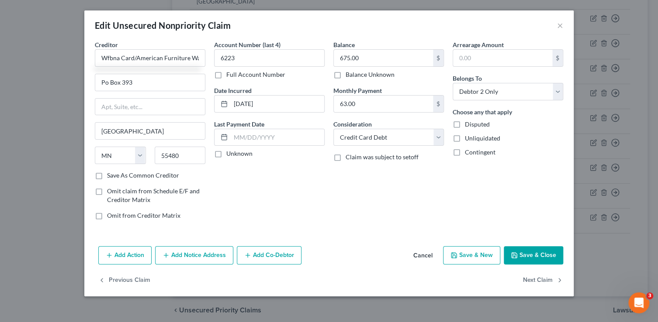
click at [550, 255] on button "Save & Close" at bounding box center [533, 255] width 59 height 18
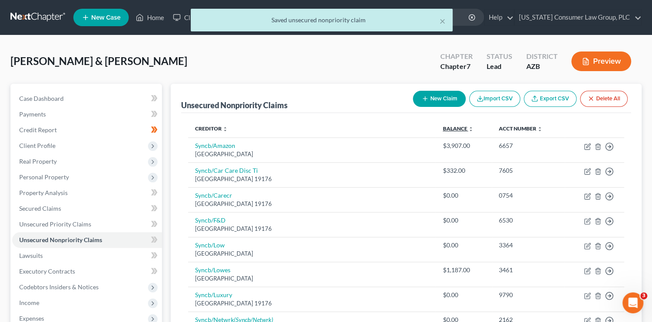
click at [468, 129] on icon "unfold_more" at bounding box center [470, 129] width 5 height 5
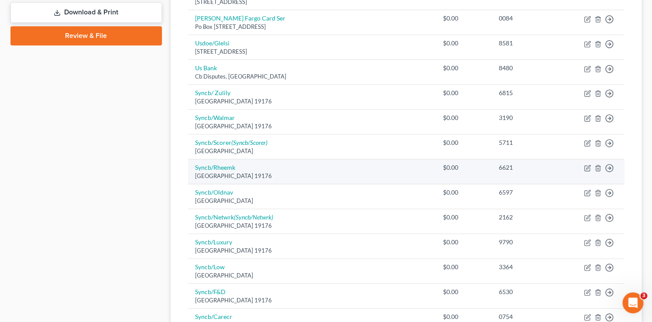
scroll to position [535, 0]
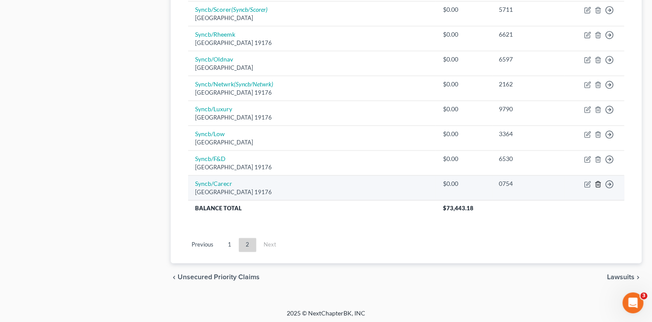
click at [598, 182] on icon "button" at bounding box center [598, 184] width 7 height 7
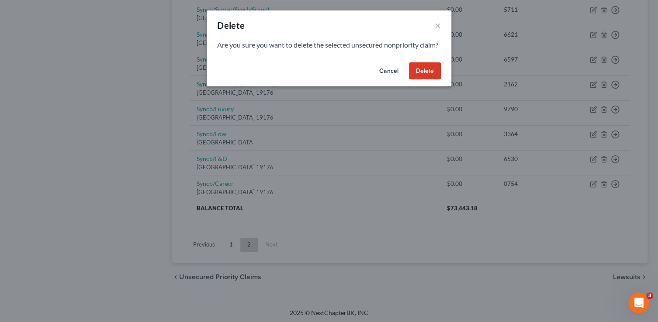
click at [437, 80] on button "Delete" at bounding box center [425, 70] width 32 height 17
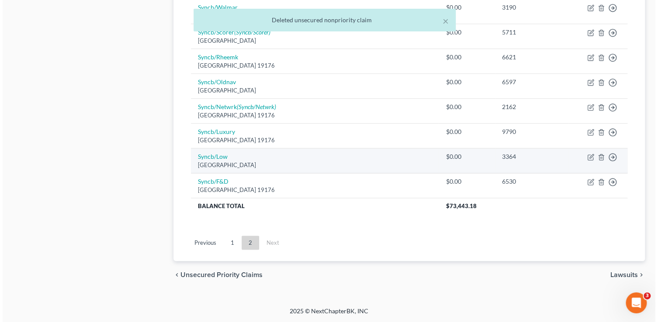
scroll to position [510, 0]
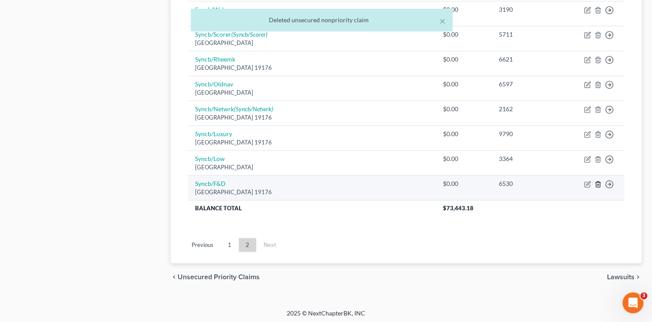
click at [596, 182] on icon "button" at bounding box center [598, 185] width 4 height 6
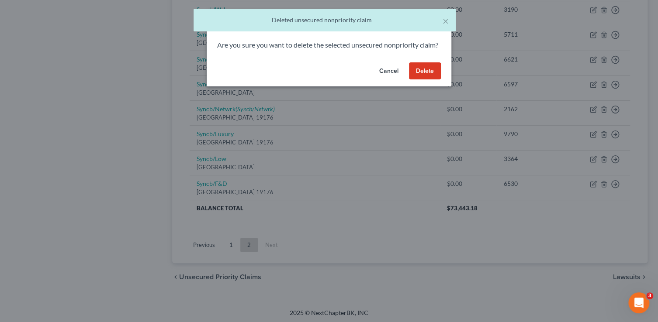
click at [421, 79] on button "Delete" at bounding box center [425, 70] width 32 height 17
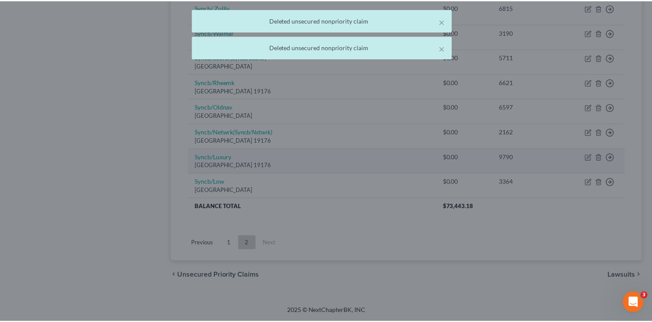
scroll to position [485, 0]
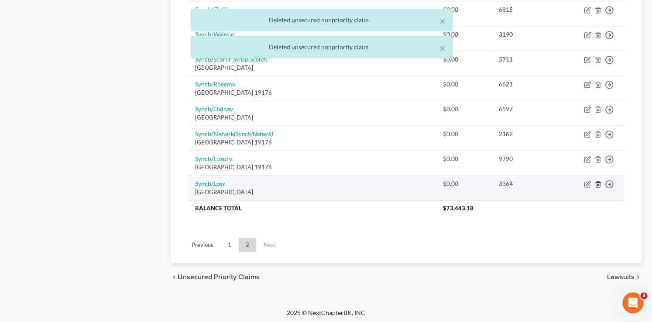
click at [597, 182] on icon "button" at bounding box center [598, 184] width 7 height 7
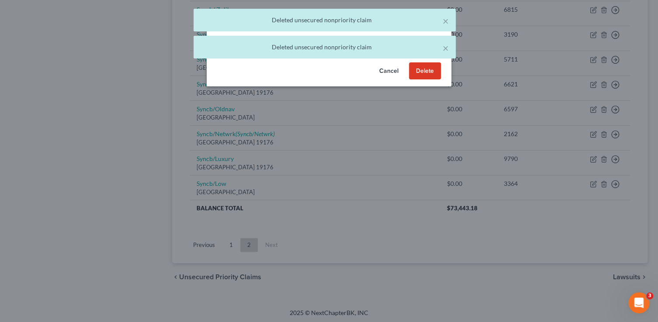
click at [427, 80] on button "Delete" at bounding box center [425, 70] width 32 height 17
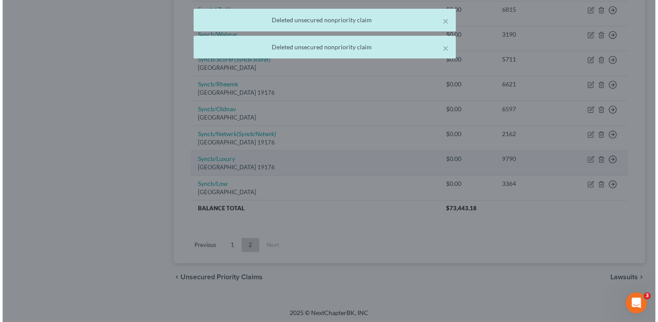
scroll to position [460, 0]
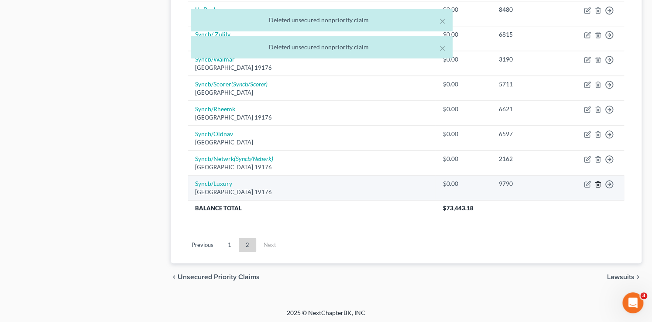
click at [598, 182] on icon "button" at bounding box center [598, 184] width 7 height 7
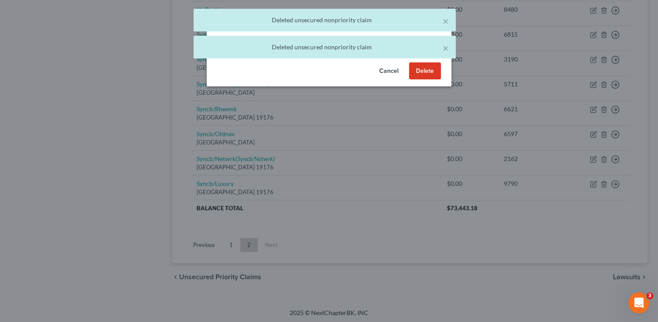
drag, startPoint x: 417, startPoint y: 68, endPoint x: 419, endPoint y: 72, distance: 4.5
click at [418, 69] on div "Delete × Are you sure you want to delete the selected unsecured nonpriority cla…" at bounding box center [329, 48] width 245 height 76
click at [421, 79] on button "Delete" at bounding box center [425, 70] width 32 height 17
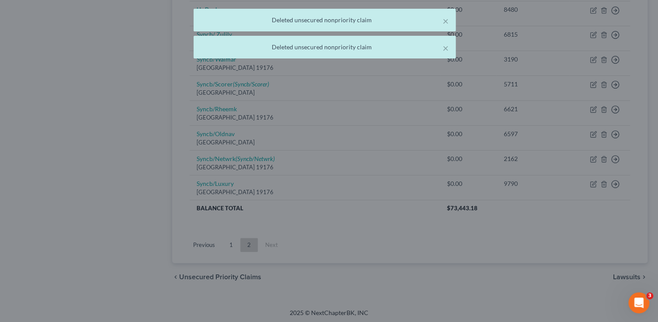
scroll to position [435, 0]
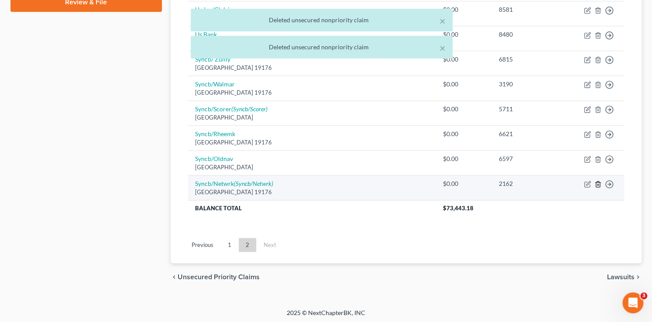
click at [598, 181] on icon "button" at bounding box center [598, 184] width 7 height 7
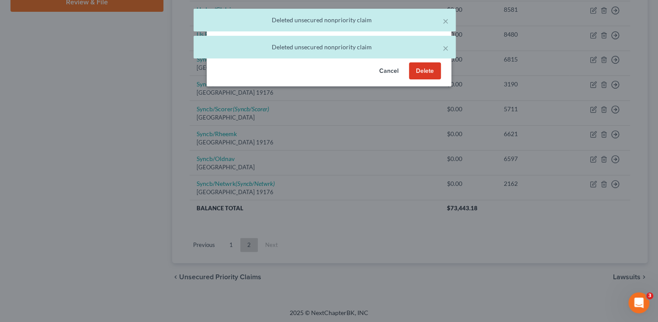
click at [425, 79] on button "Delete" at bounding box center [425, 70] width 32 height 17
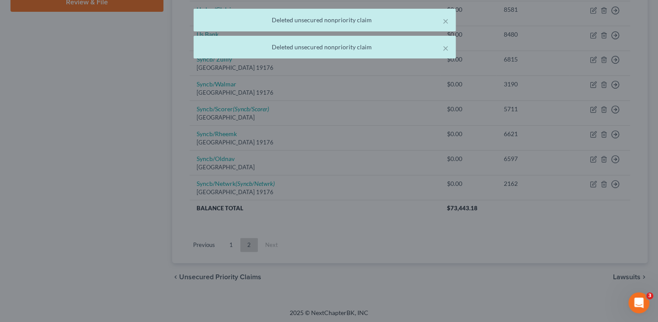
scroll to position [411, 0]
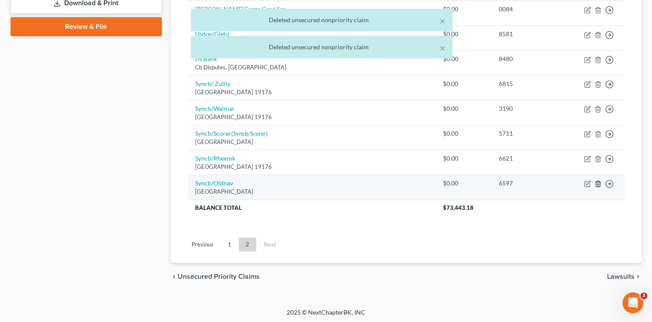
click at [599, 183] on icon "button" at bounding box center [598, 183] width 7 height 7
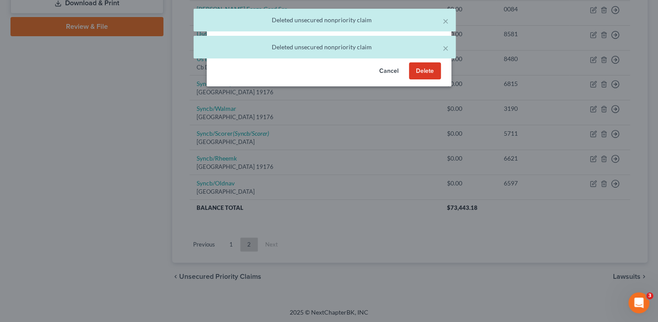
click at [431, 80] on button "Delete" at bounding box center [425, 70] width 32 height 17
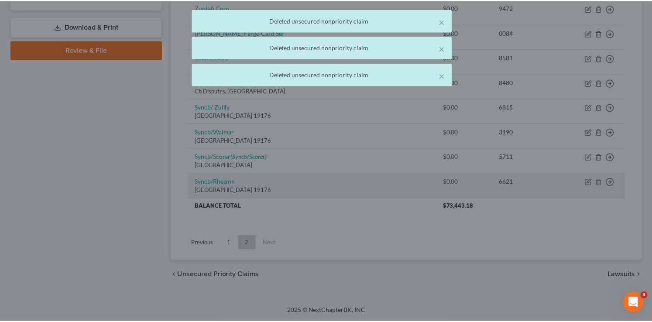
scroll to position [386, 0]
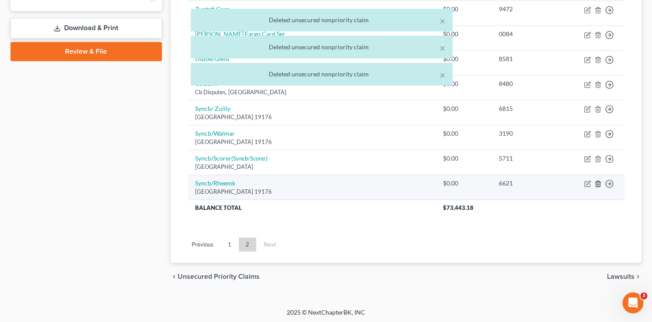
click at [598, 181] on icon "button" at bounding box center [598, 183] width 7 height 7
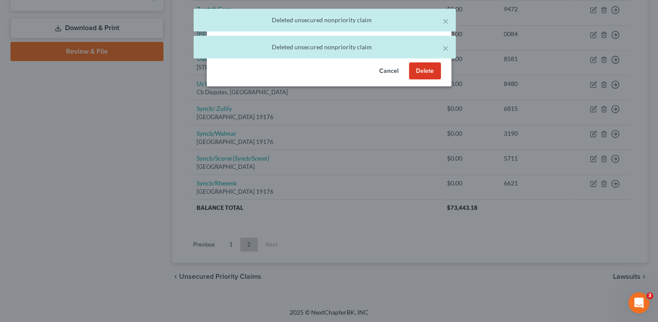
click at [431, 80] on button "Delete" at bounding box center [425, 70] width 32 height 17
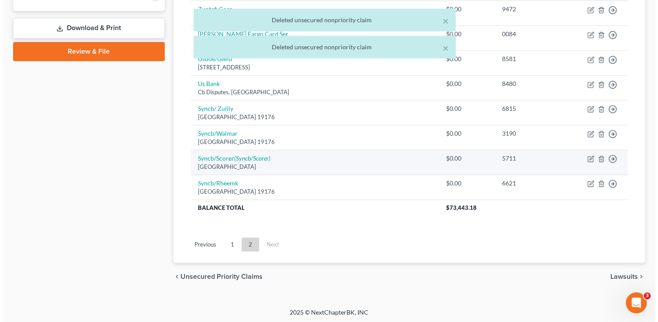
scroll to position [361, 0]
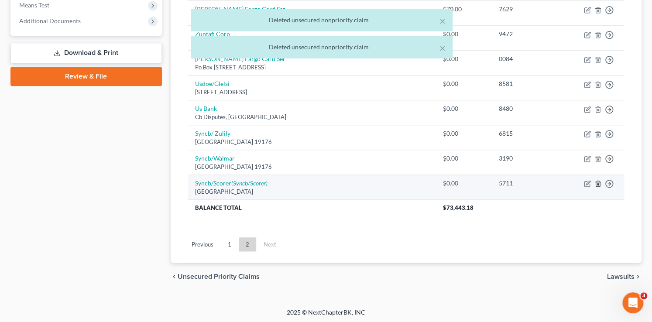
click at [597, 183] on icon "button" at bounding box center [598, 183] width 7 height 7
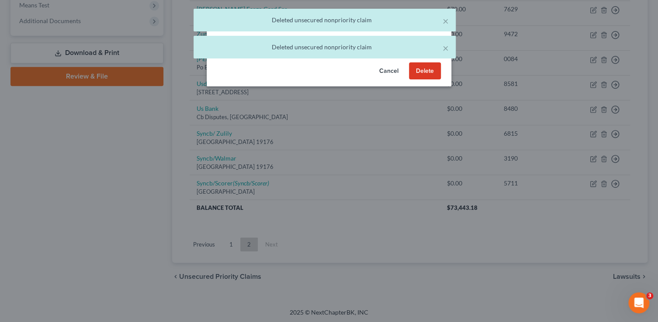
click at [429, 80] on button "Delete" at bounding box center [425, 70] width 32 height 17
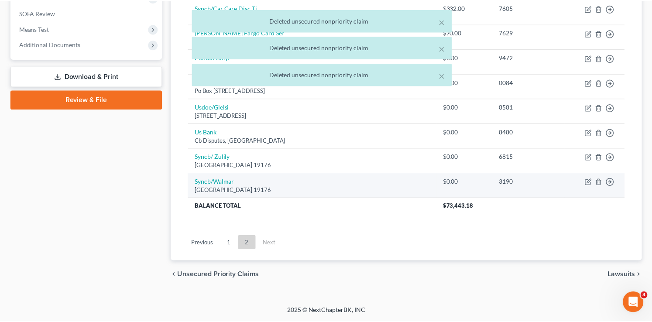
scroll to position [336, 0]
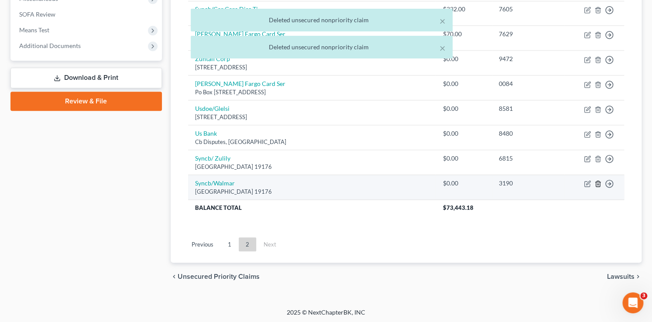
click at [596, 180] on icon "button" at bounding box center [598, 183] width 7 height 7
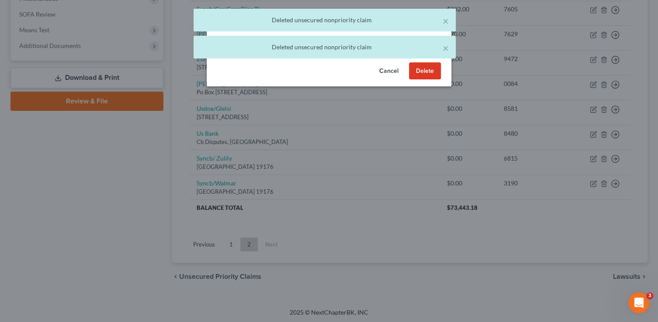
click at [426, 80] on button "Delete" at bounding box center [425, 70] width 32 height 17
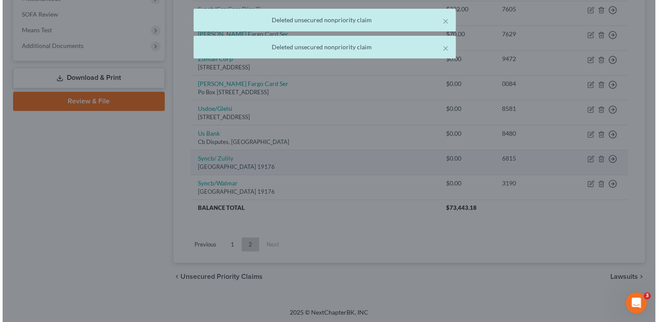
scroll to position [311, 0]
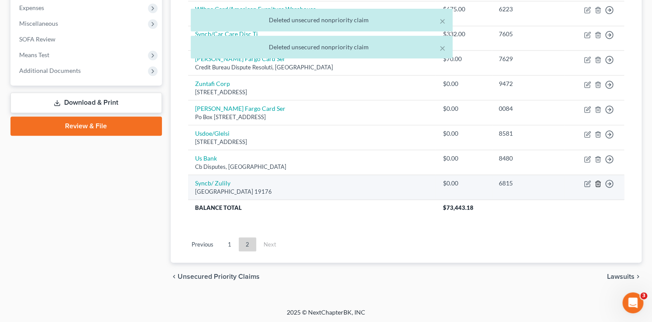
click at [598, 184] on line "button" at bounding box center [598, 185] width 0 height 2
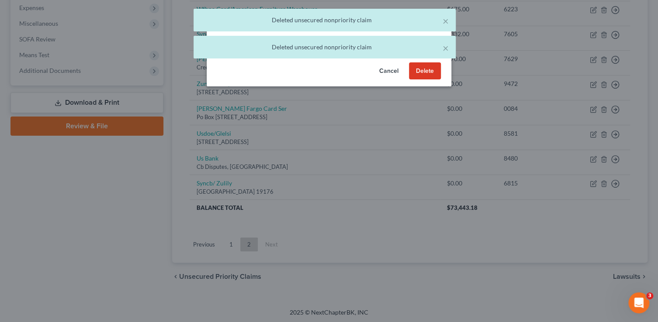
click at [428, 80] on button "Delete" at bounding box center [425, 70] width 32 height 17
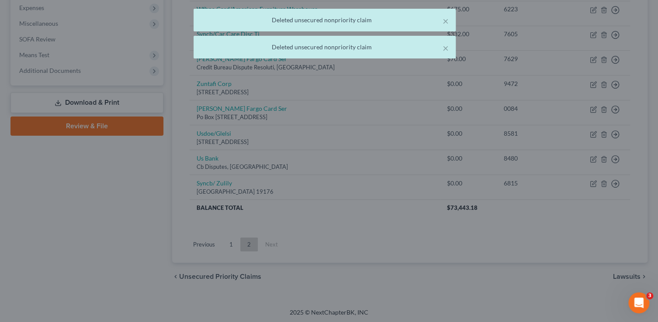
scroll to position [286, 0]
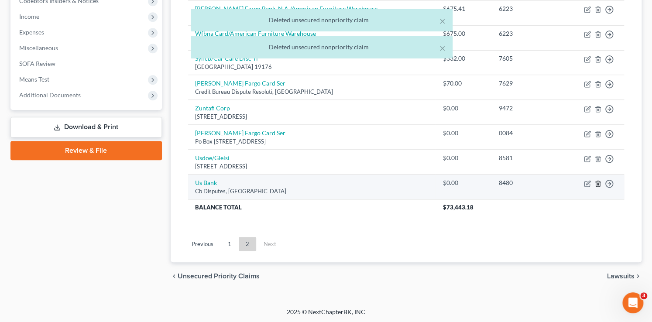
click at [598, 182] on polyline "button" at bounding box center [598, 182] width 5 height 0
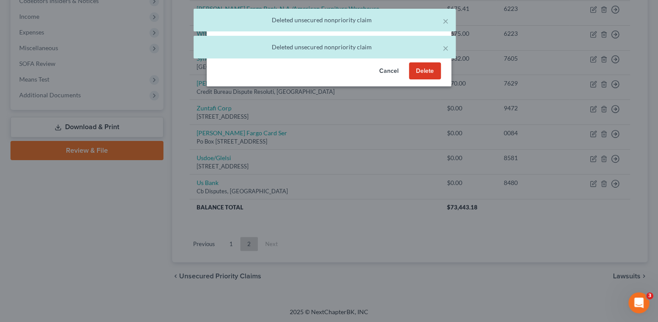
click at [427, 79] on button "Delete" at bounding box center [425, 70] width 32 height 17
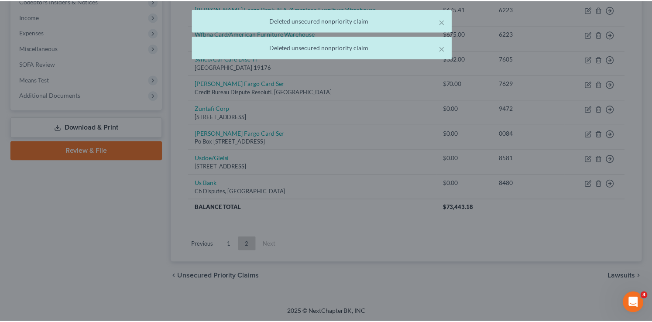
scroll to position [262, 0]
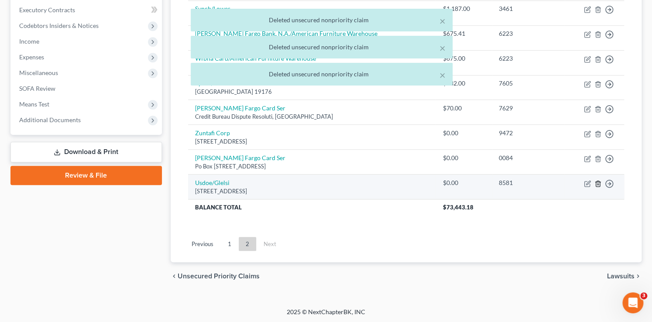
click at [599, 183] on icon "button" at bounding box center [598, 183] width 7 height 7
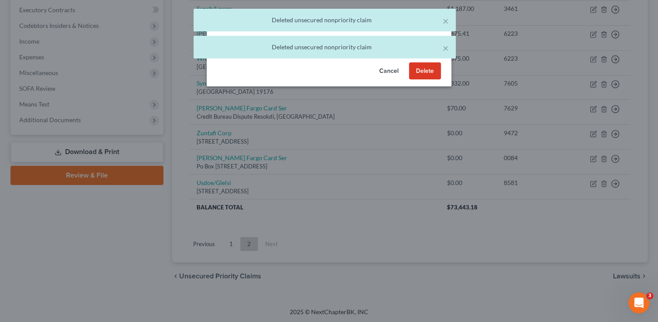
click at [428, 78] on button "Delete" at bounding box center [425, 70] width 32 height 17
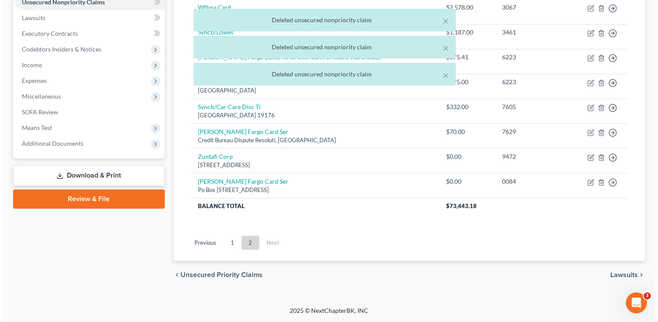
scroll to position [237, 0]
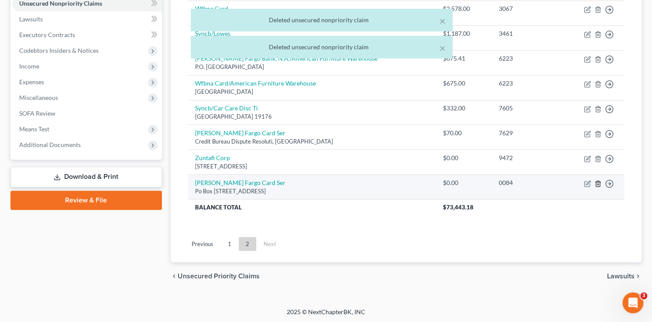
click at [598, 183] on line "button" at bounding box center [598, 184] width 0 height 2
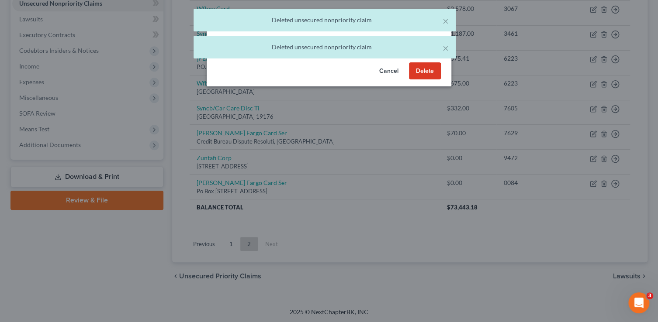
click at [422, 80] on button "Delete" at bounding box center [425, 70] width 32 height 17
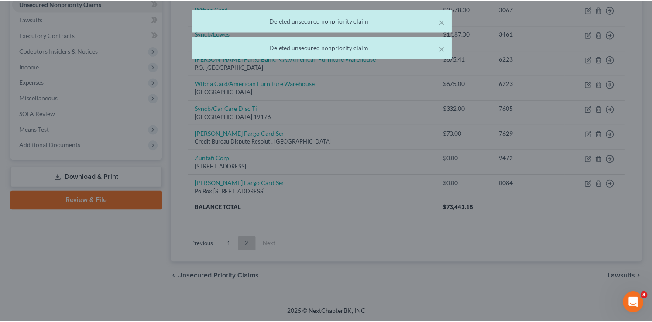
scroll to position [212, 0]
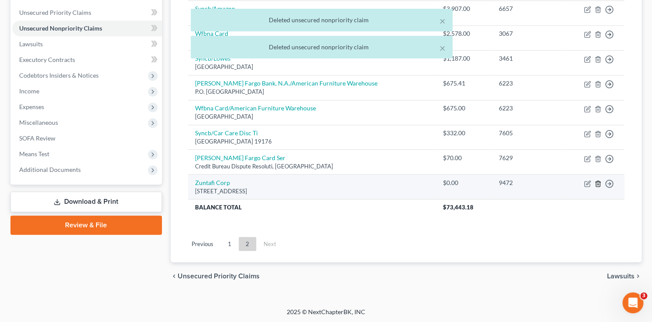
click at [595, 181] on icon "button" at bounding box center [598, 183] width 7 height 7
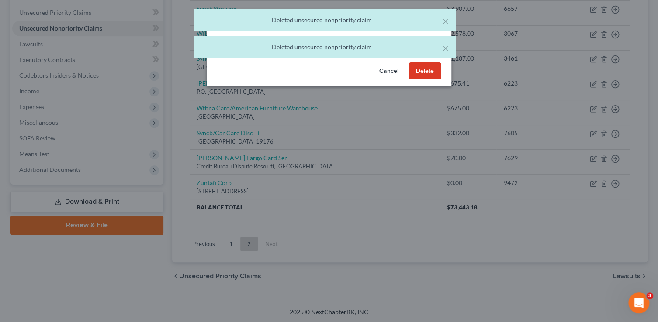
click at [428, 74] on button "Delete" at bounding box center [425, 70] width 32 height 17
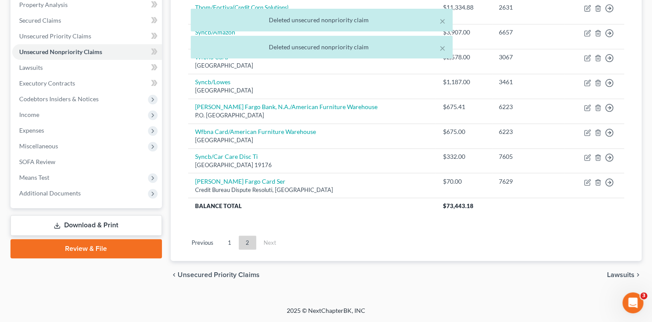
scroll to position [187, 0]
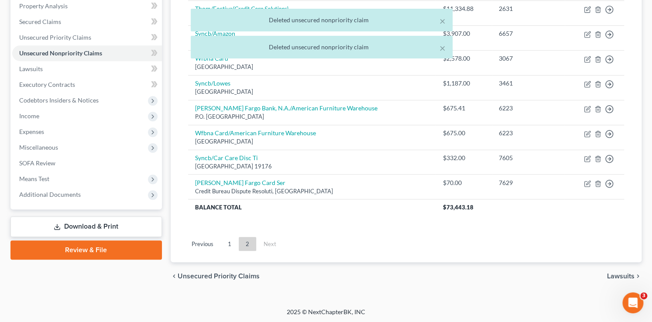
click at [238, 242] on li "2" at bounding box center [247, 244] width 18 height 14
click at [235, 242] on link "1" at bounding box center [229, 244] width 17 height 14
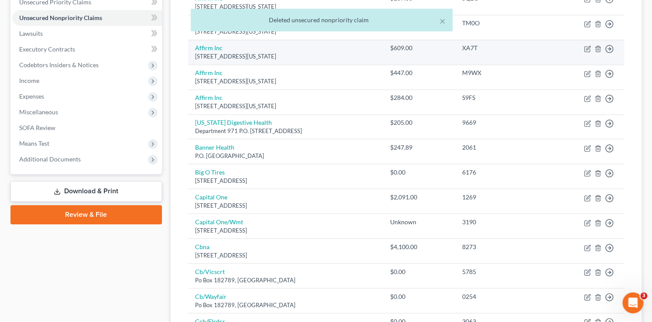
scroll to position [0, 0]
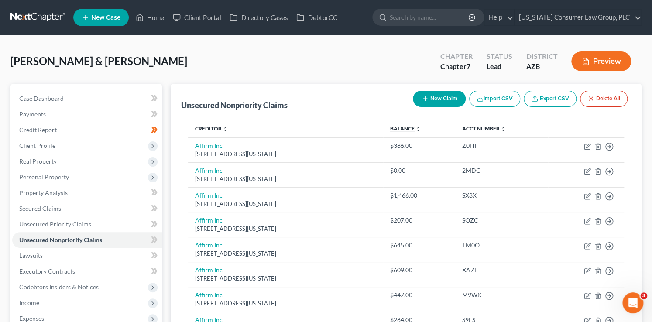
click at [418, 128] on link "Balance expand_more expand_less unfold_more" at bounding box center [405, 128] width 31 height 7
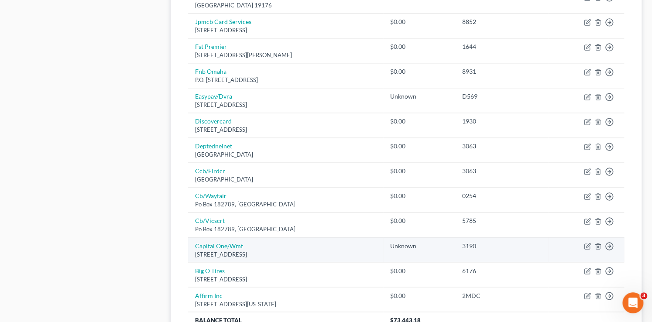
scroll to position [683, 0]
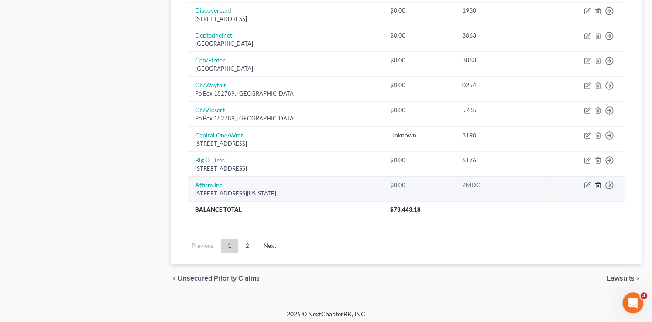
click at [599, 185] on line "button" at bounding box center [599, 186] width 0 height 2
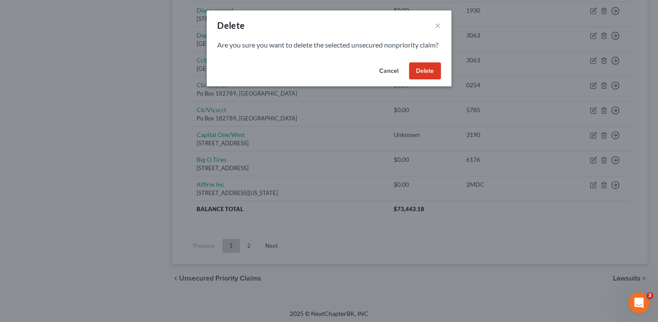
click at [418, 80] on button "Delete" at bounding box center [425, 70] width 32 height 17
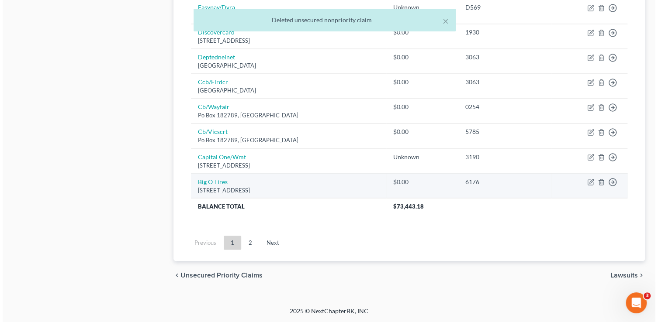
scroll to position [659, 0]
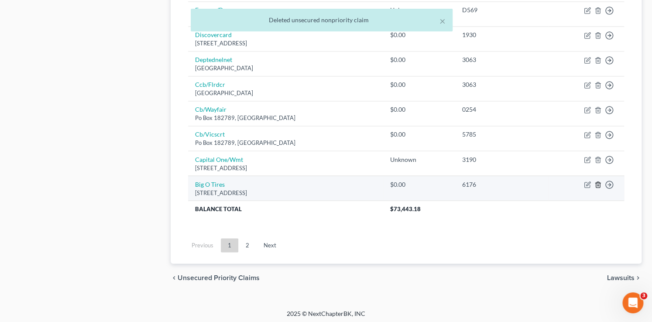
click at [598, 183] on icon "button" at bounding box center [598, 184] width 7 height 7
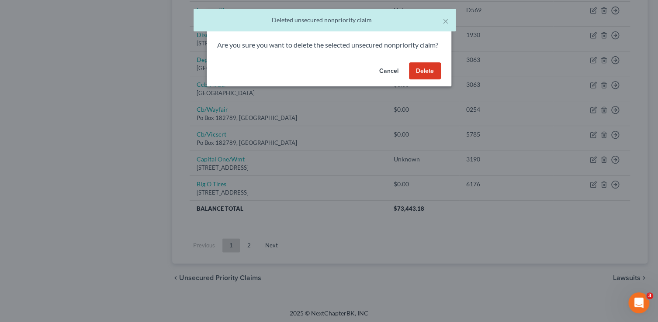
click at [427, 80] on button "Delete" at bounding box center [425, 70] width 32 height 17
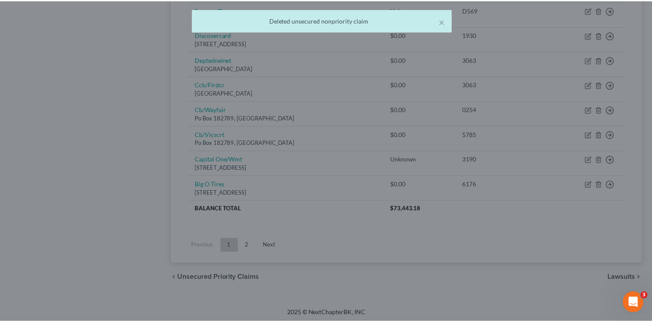
scroll to position [634, 0]
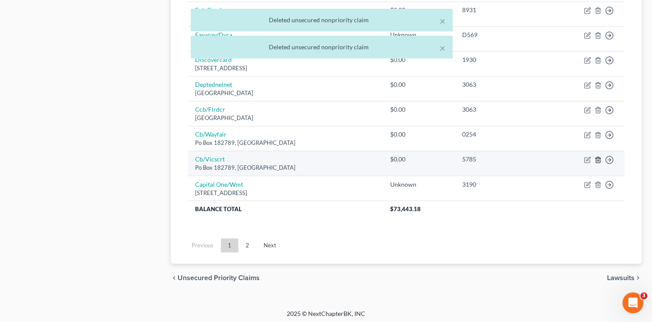
click at [599, 157] on icon "button" at bounding box center [598, 159] width 7 height 7
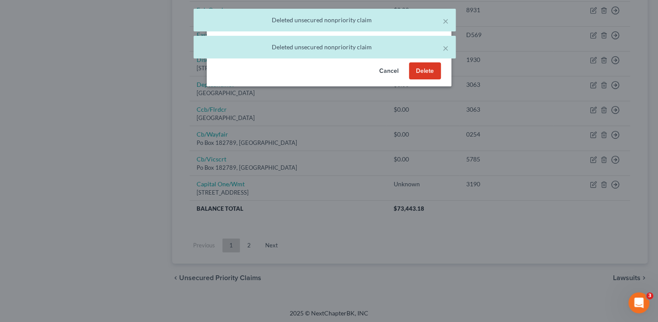
click at [429, 79] on button "Delete" at bounding box center [425, 70] width 32 height 17
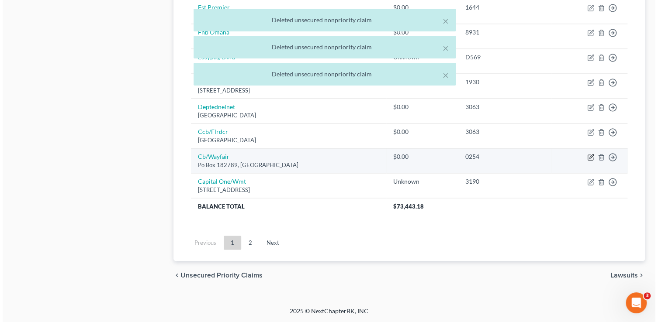
scroll to position [609, 0]
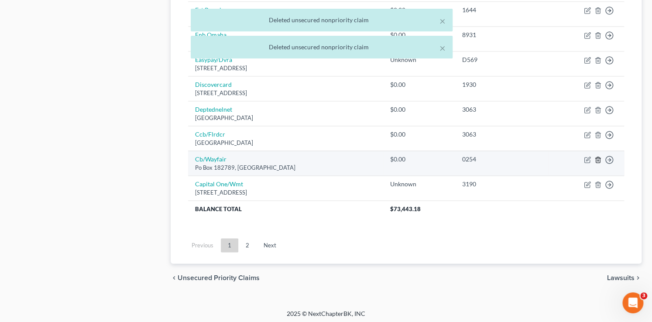
click at [596, 158] on polyline "button" at bounding box center [598, 158] width 5 height 0
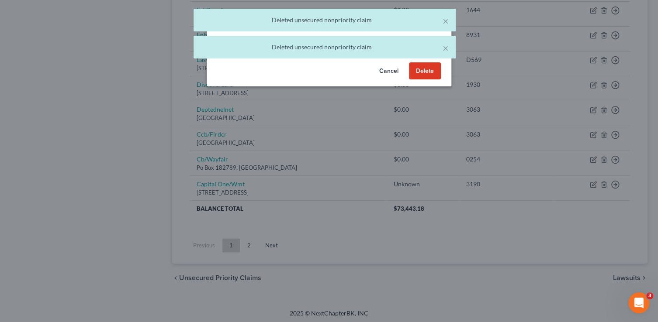
click at [432, 80] on button "Delete" at bounding box center [425, 70] width 32 height 17
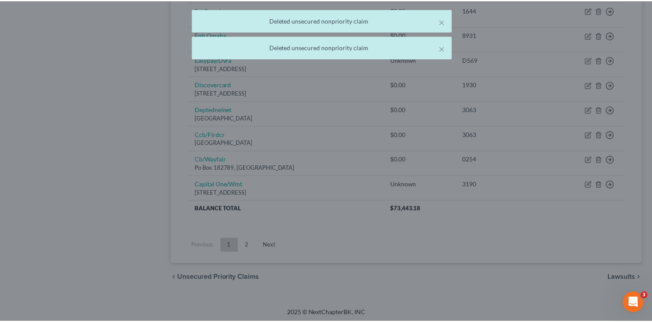
scroll to position [584, 0]
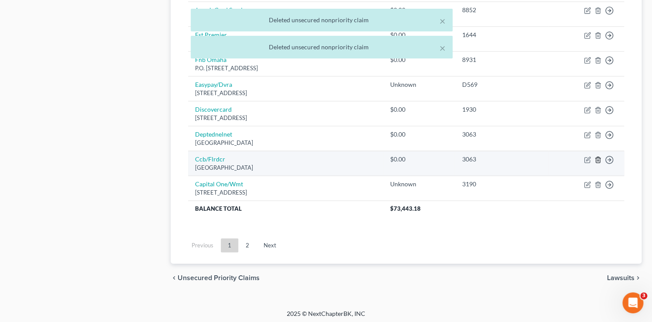
click at [595, 156] on icon "button" at bounding box center [598, 159] width 7 height 7
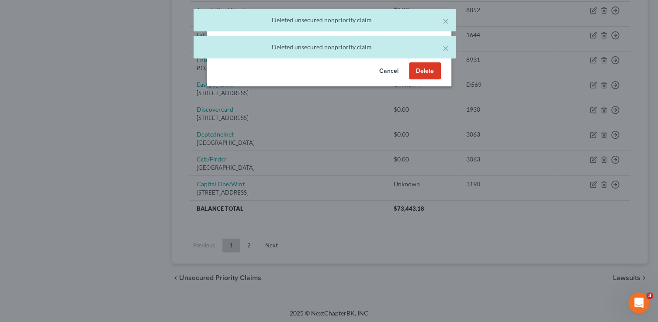
click at [426, 80] on button "Delete" at bounding box center [425, 70] width 32 height 17
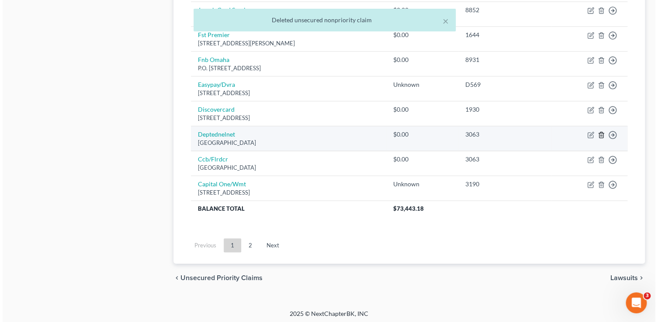
scroll to position [559, 0]
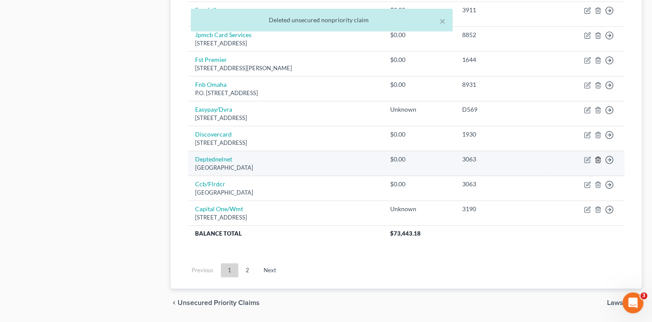
click at [598, 156] on icon "button" at bounding box center [598, 159] width 7 height 7
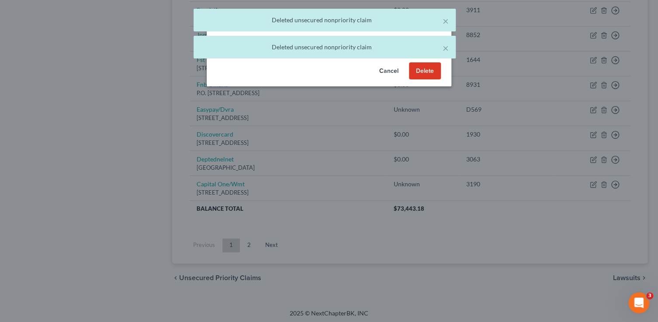
click at [427, 80] on button "Delete" at bounding box center [425, 70] width 32 height 17
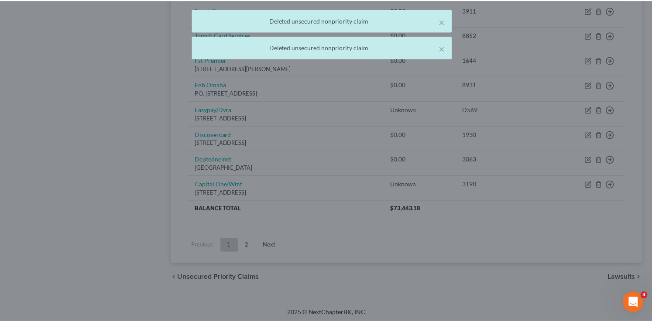
scroll to position [535, 0]
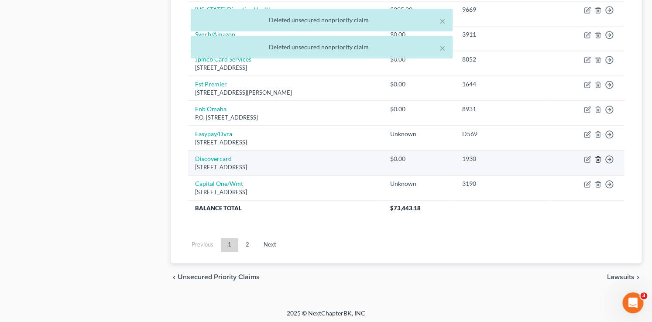
click at [598, 158] on icon "button" at bounding box center [598, 159] width 7 height 7
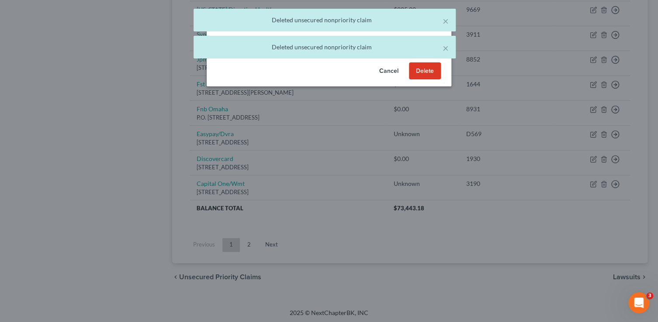
click at [424, 79] on button "Delete" at bounding box center [425, 70] width 32 height 17
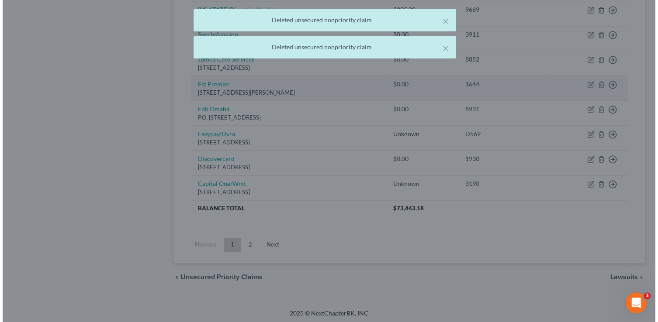
scroll to position [510, 0]
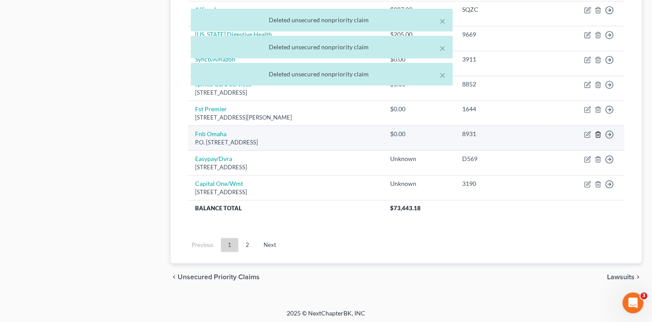
click at [596, 132] on icon "button" at bounding box center [598, 135] width 4 height 6
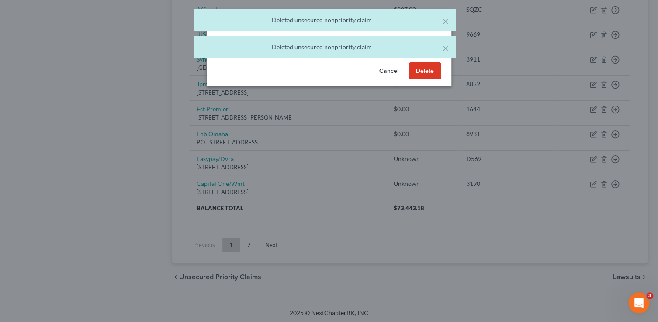
click at [433, 80] on button "Delete" at bounding box center [425, 70] width 32 height 17
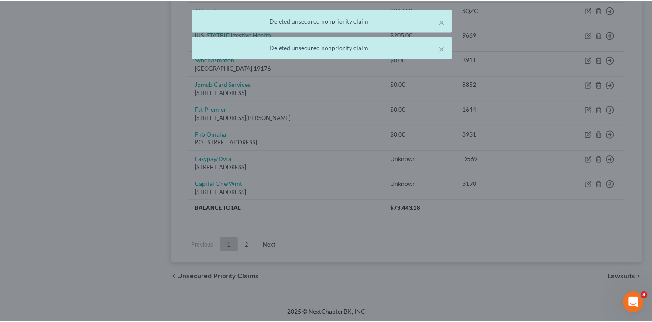
scroll to position [485, 0]
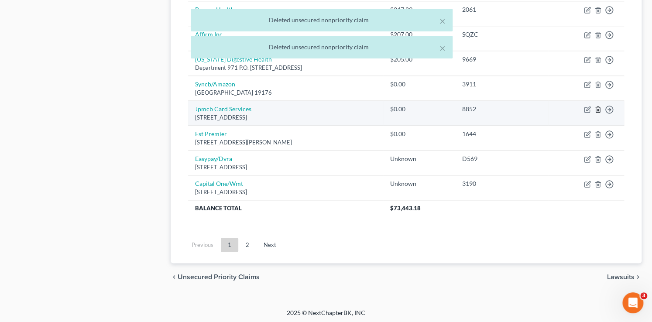
click at [598, 109] on icon "button" at bounding box center [598, 109] width 7 height 7
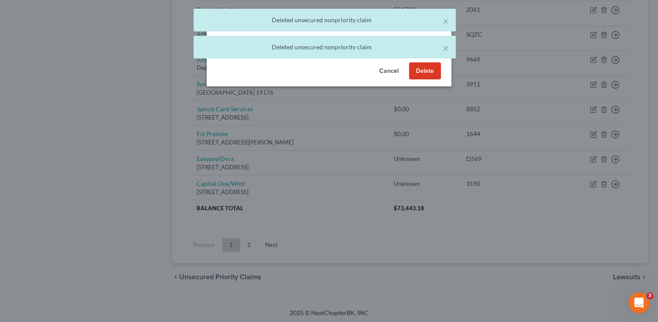
click at [430, 79] on button "Delete" at bounding box center [425, 70] width 32 height 17
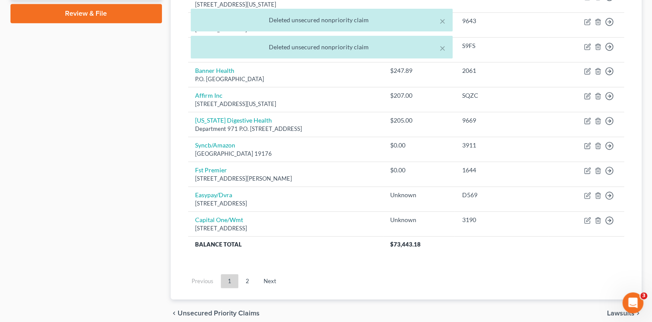
scroll to position [407, 0]
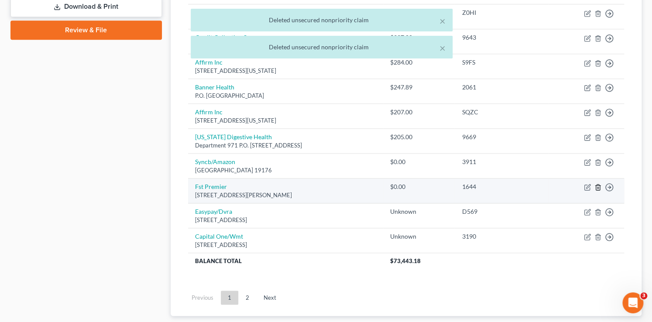
click at [598, 185] on icon "button" at bounding box center [598, 187] width 7 height 7
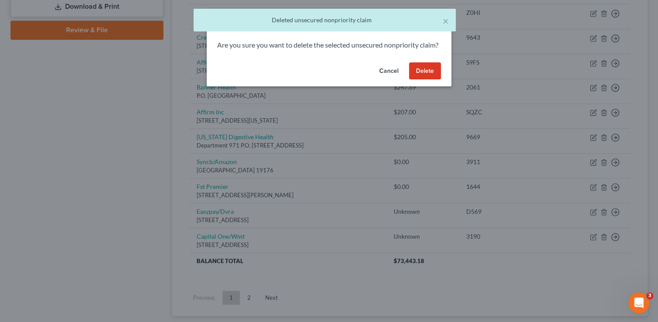
click at [424, 79] on button "Delete" at bounding box center [425, 70] width 32 height 17
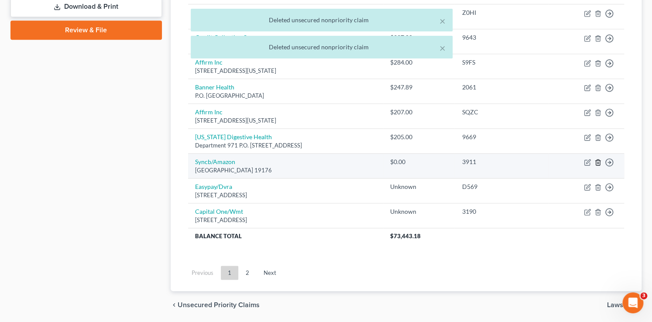
click at [598, 162] on line "button" at bounding box center [598, 163] width 0 height 2
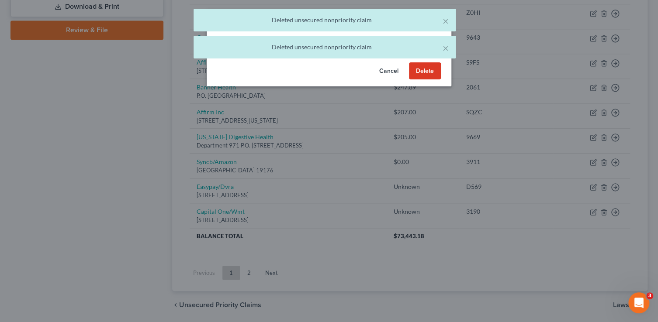
click at [425, 80] on button "Delete" at bounding box center [425, 70] width 32 height 17
